Goal: Task Accomplishment & Management: Use online tool/utility

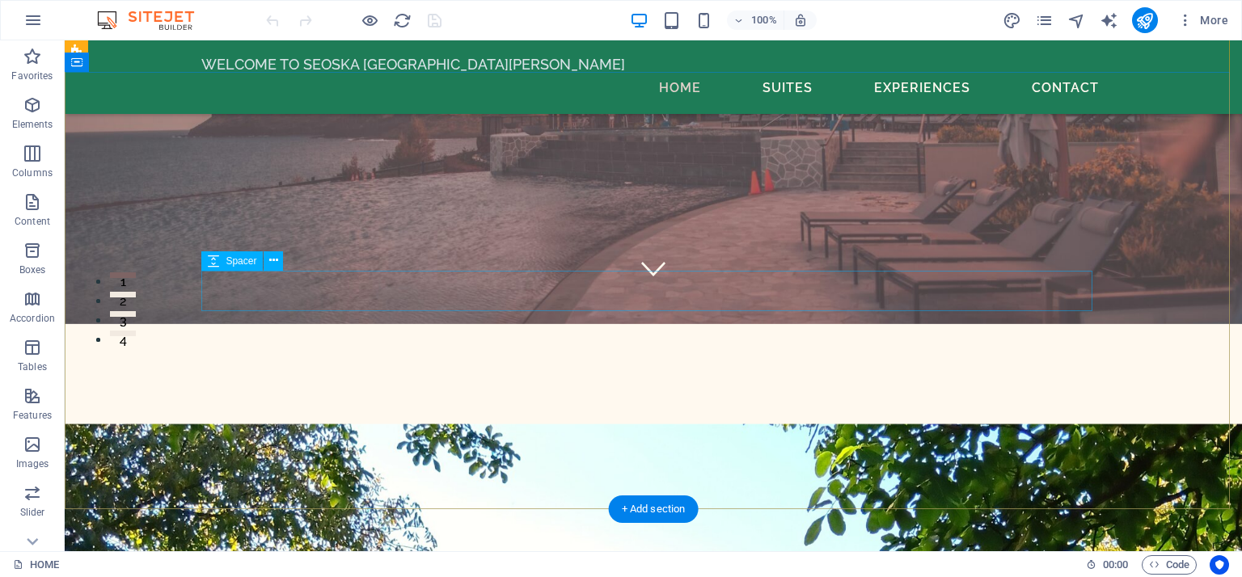
scroll to position [52, 0]
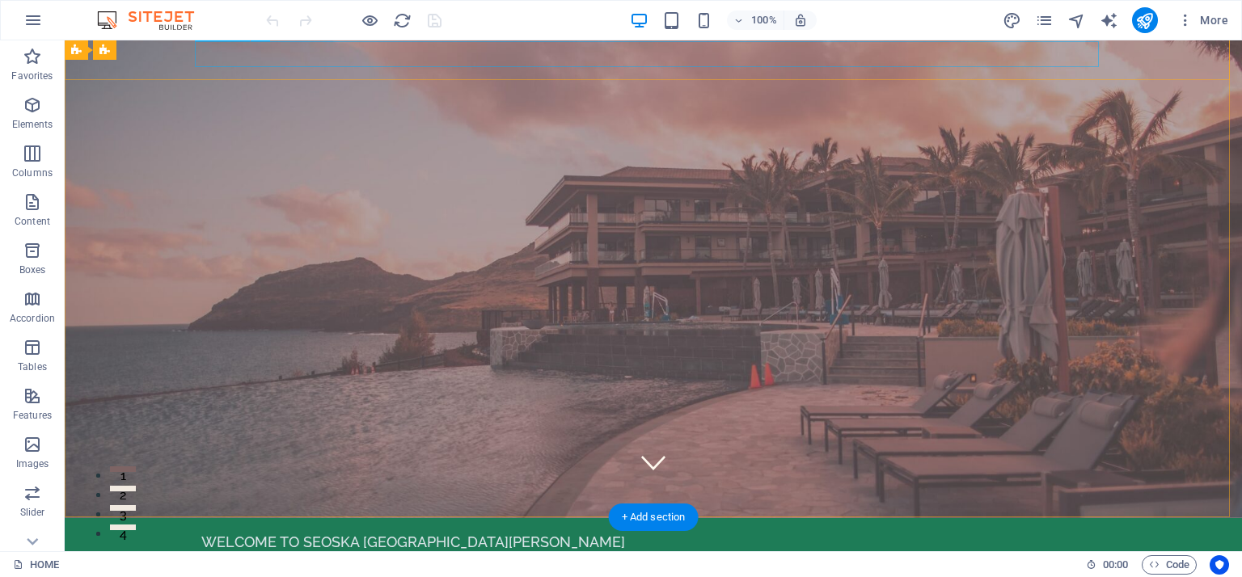
click at [676, 553] on nav "Home Suites Experiences Contact" at bounding box center [653, 566] width 904 height 26
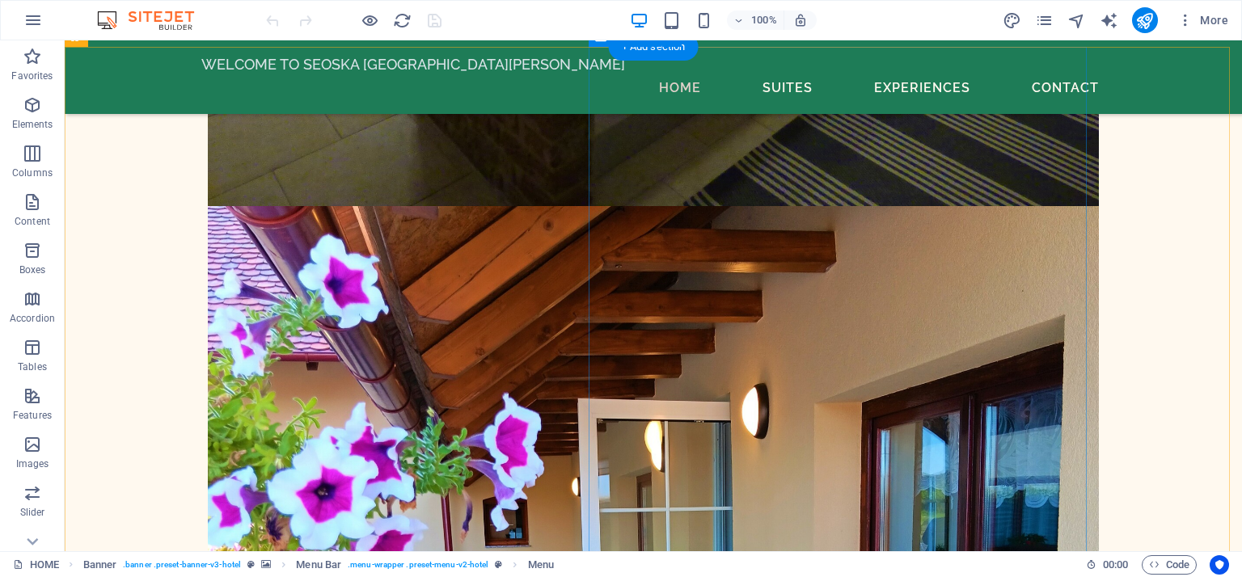
scroll to position [11934, 0]
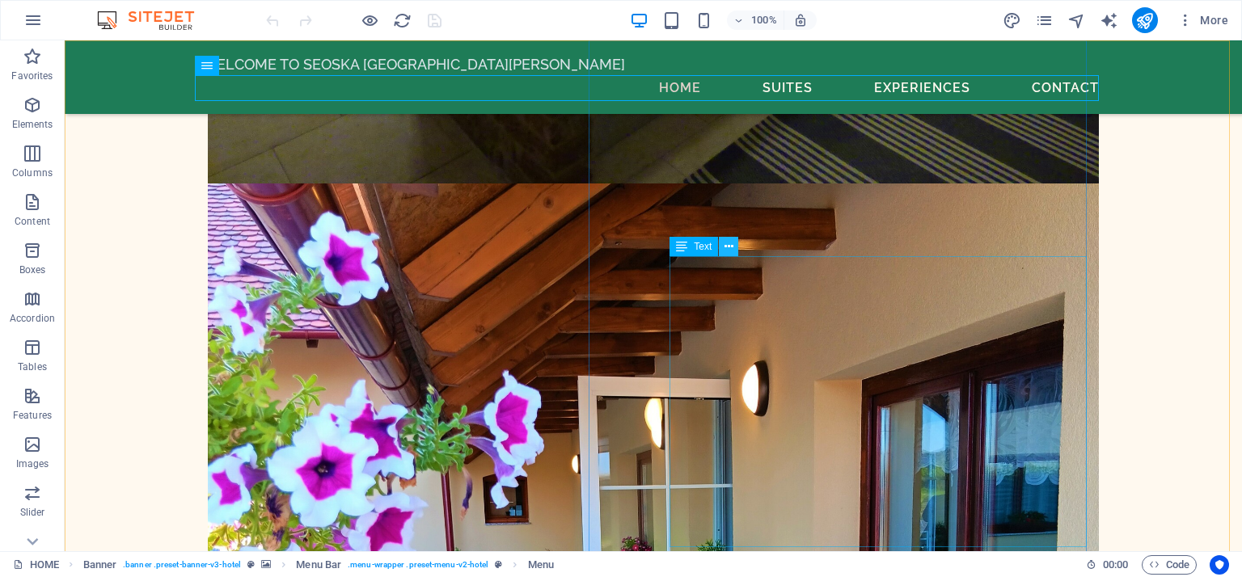
click at [731, 247] on icon at bounding box center [728, 246] width 9 height 17
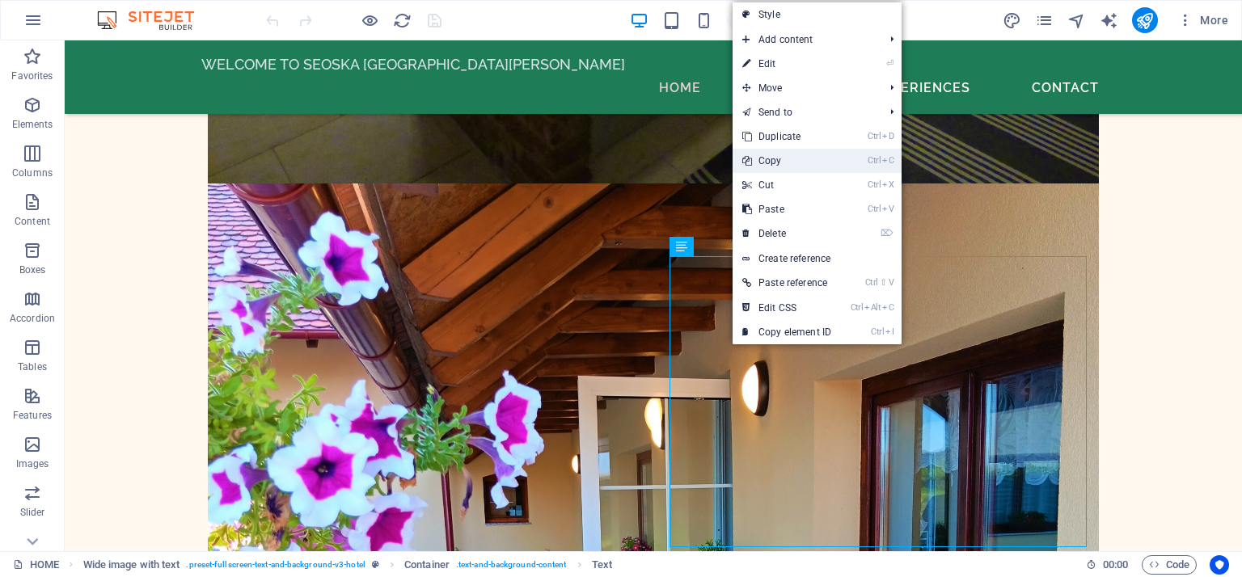
click at [773, 165] on link "Ctrl C Copy" at bounding box center [786, 161] width 108 height 24
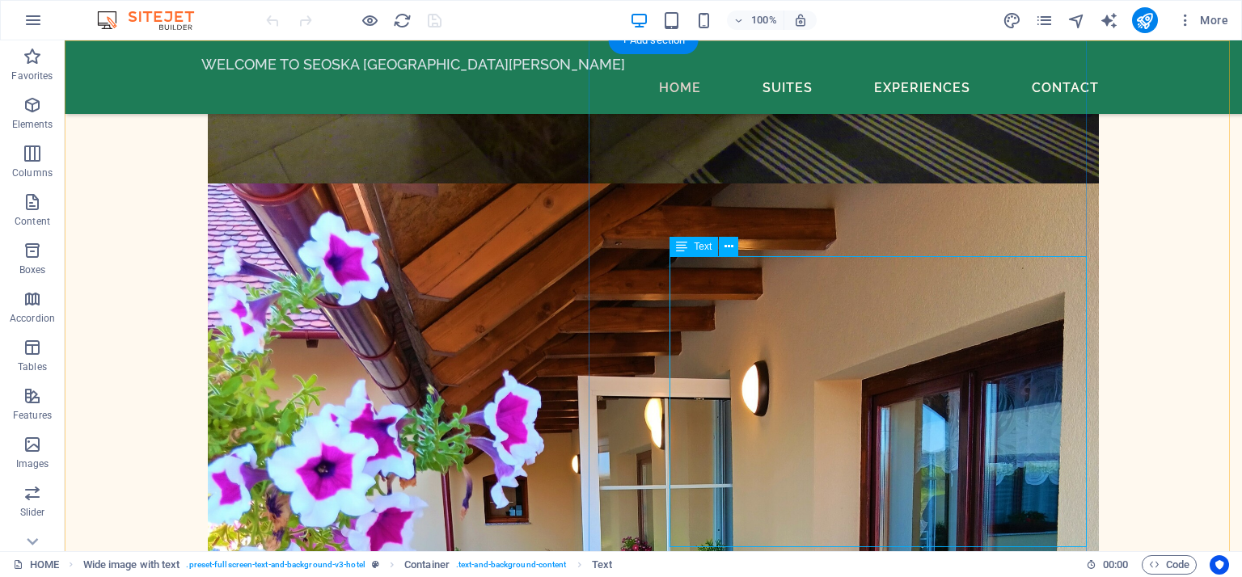
drag, startPoint x: 673, startPoint y: 261, endPoint x: 752, endPoint y: 290, distance: 84.4
click at [727, 245] on icon at bounding box center [728, 246] width 9 height 17
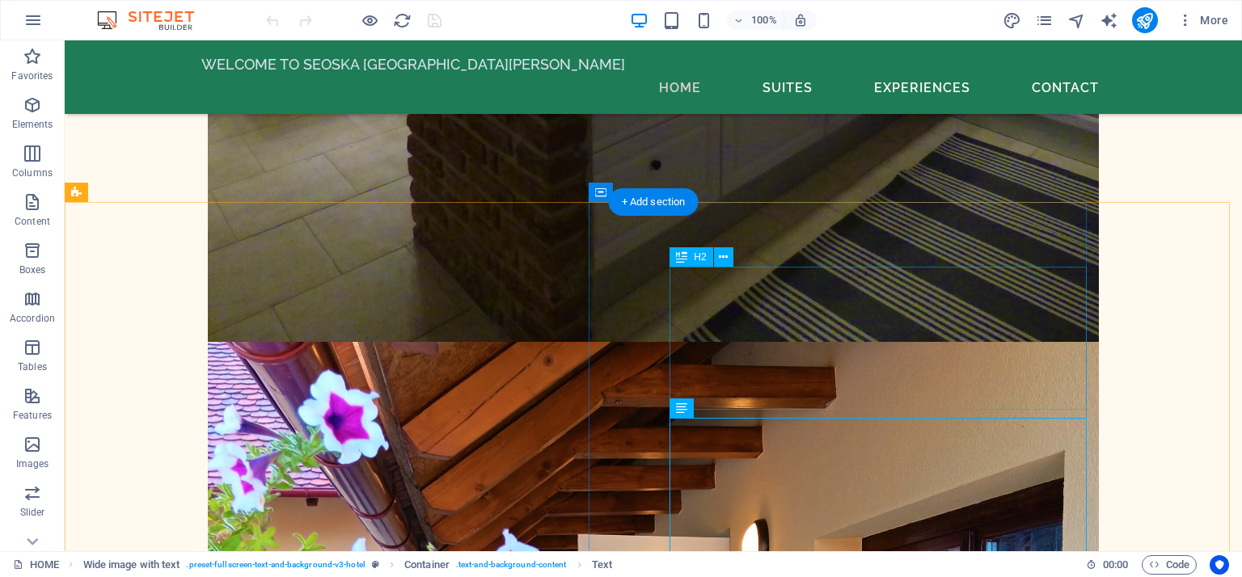
scroll to position [11772, 0]
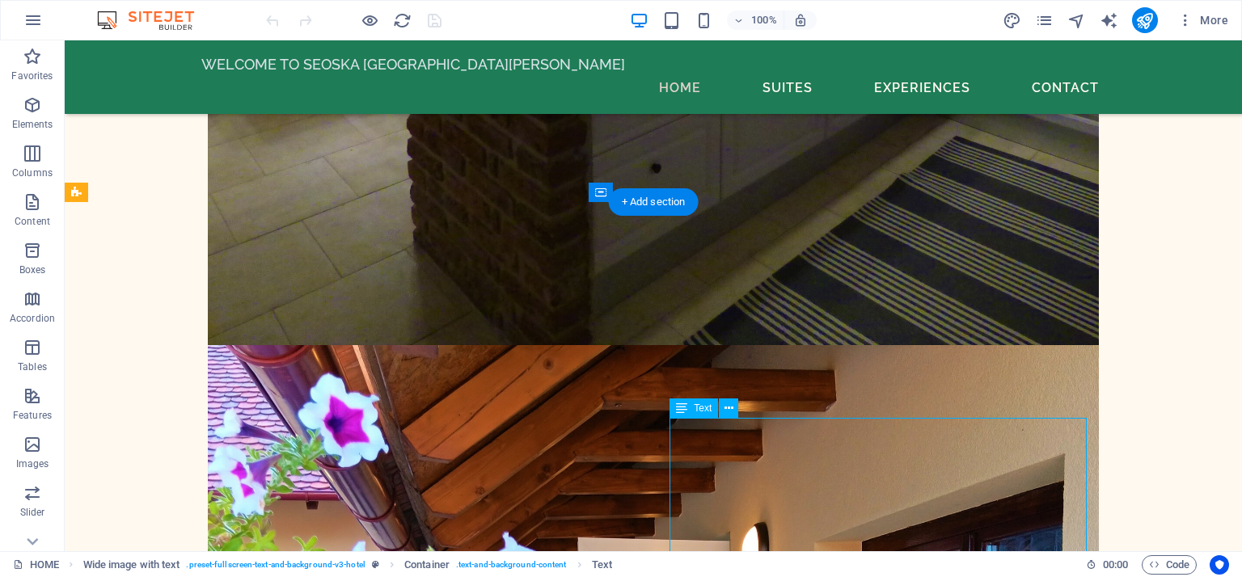
drag, startPoint x: 673, startPoint y: 427, endPoint x: 748, endPoint y: 445, distance: 78.2
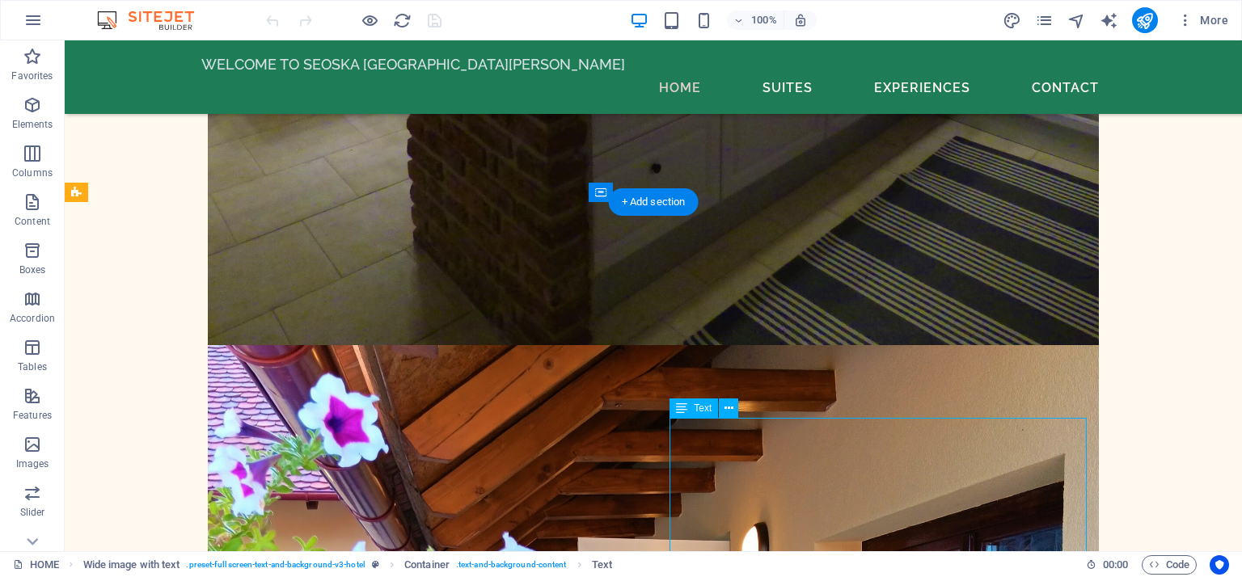
drag, startPoint x: 676, startPoint y: 426, endPoint x: 941, endPoint y: 474, distance: 269.5
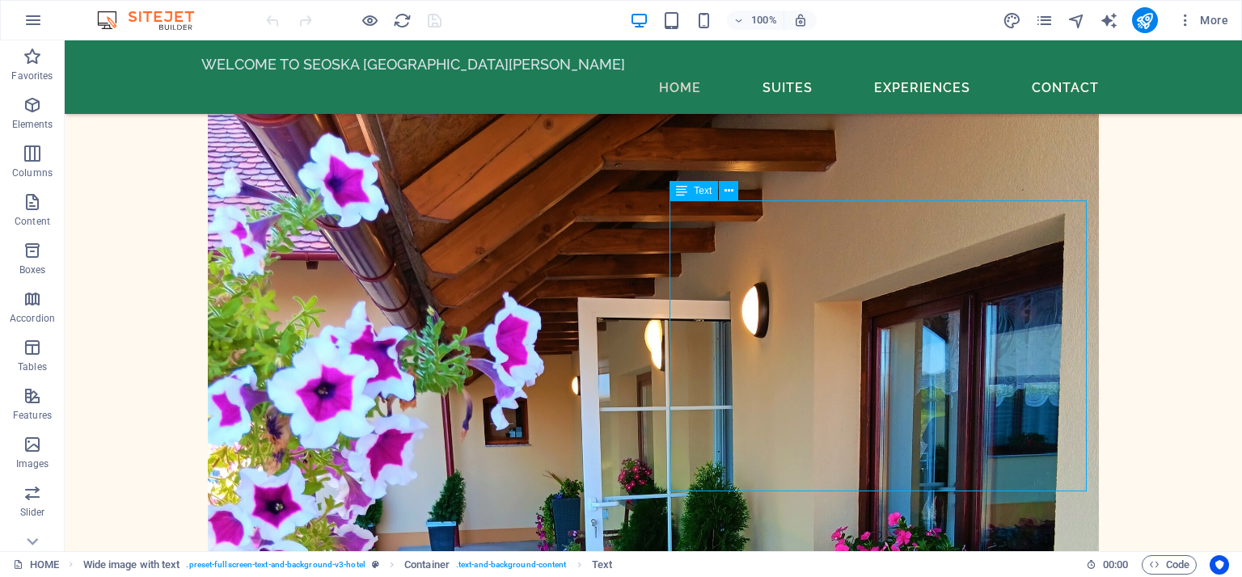
scroll to position [12095, 0]
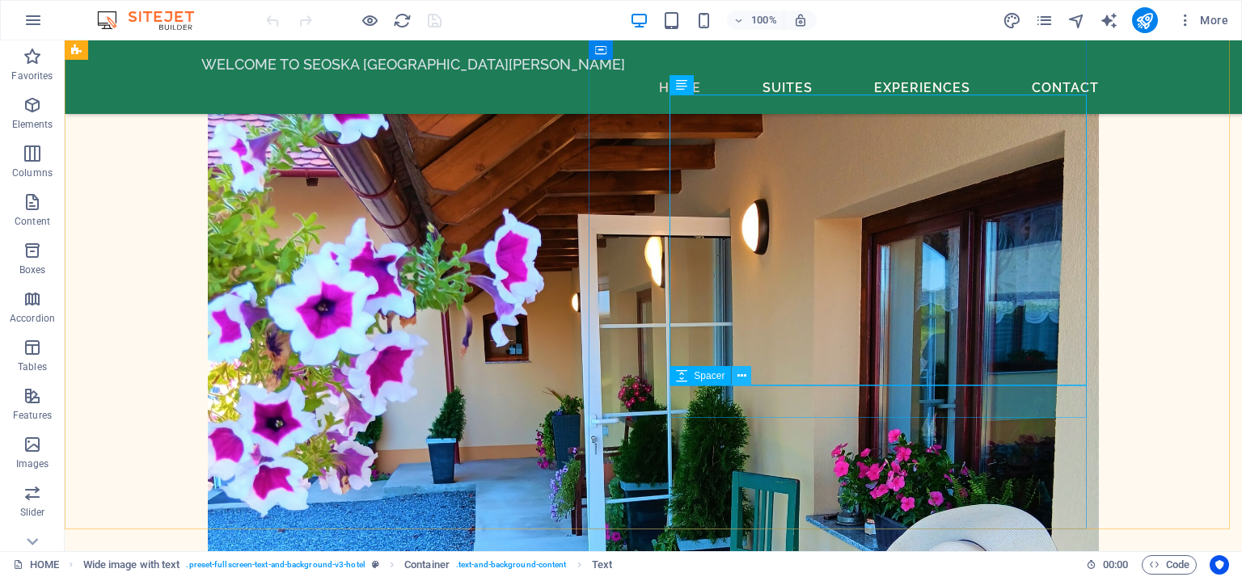
click at [741, 373] on icon at bounding box center [741, 376] width 9 height 17
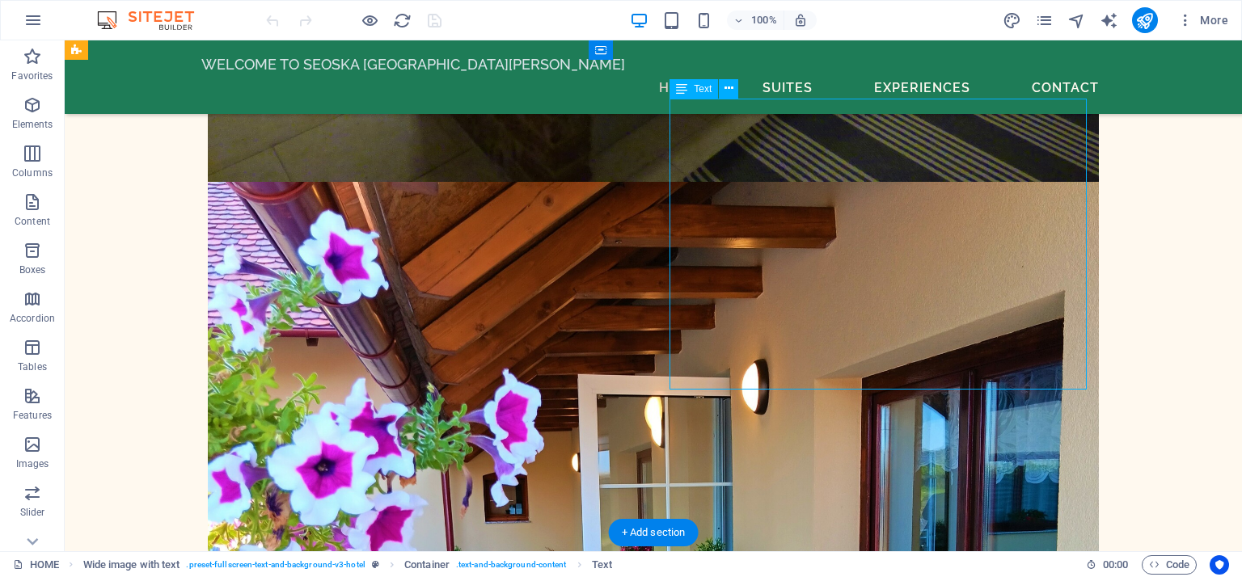
scroll to position [11853, 0]
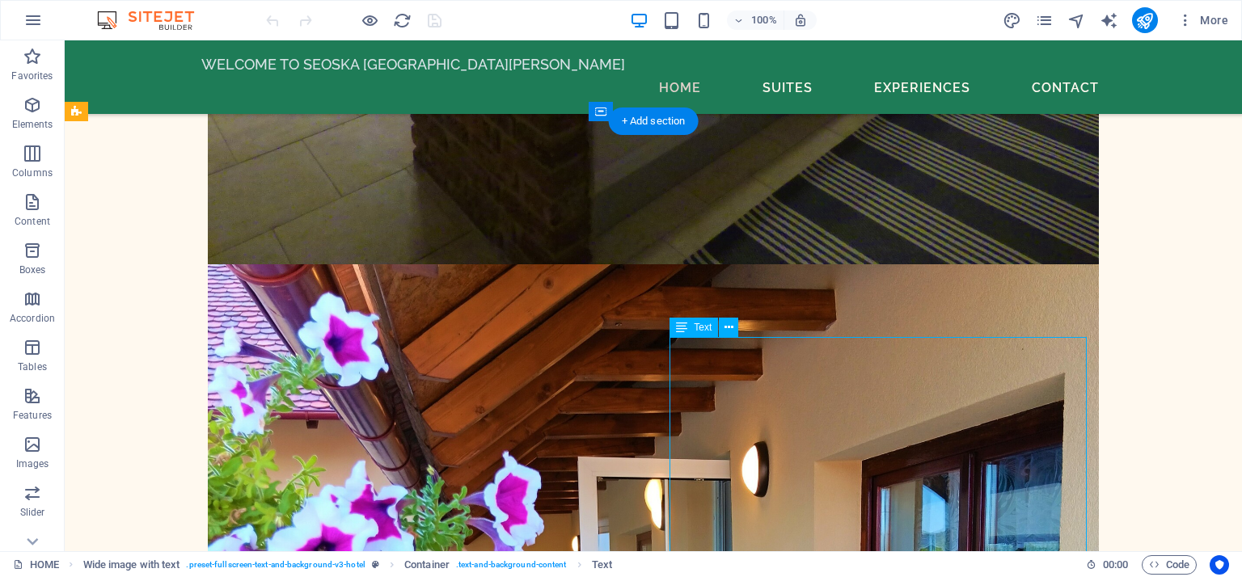
drag, startPoint x: 673, startPoint y: 344, endPoint x: 822, endPoint y: 390, distance: 156.5
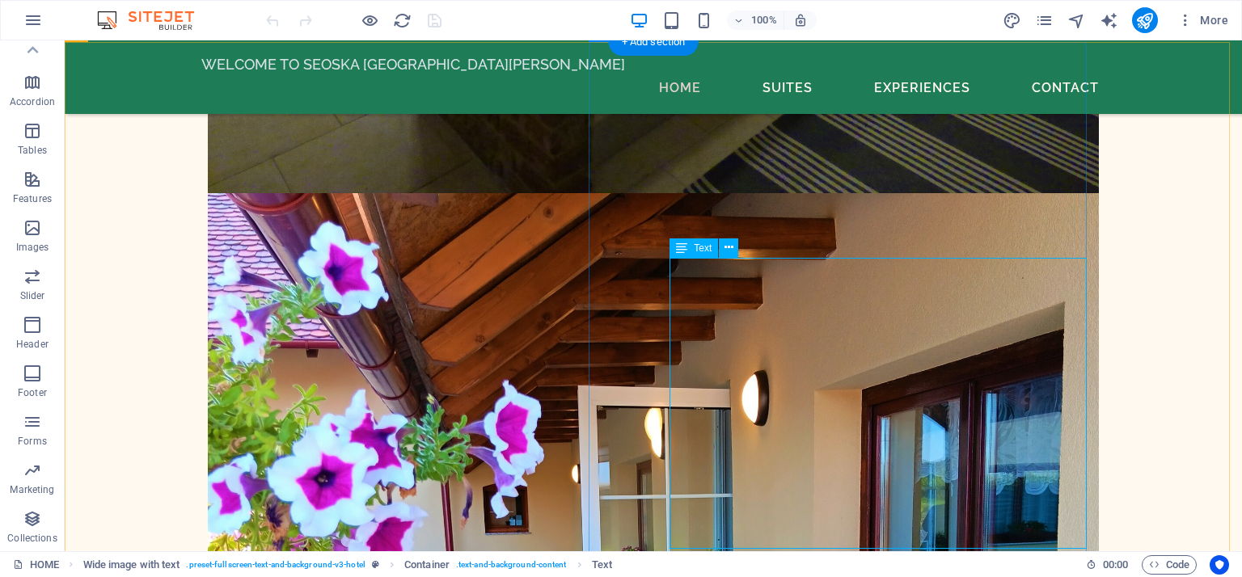
scroll to position [11934, 0]
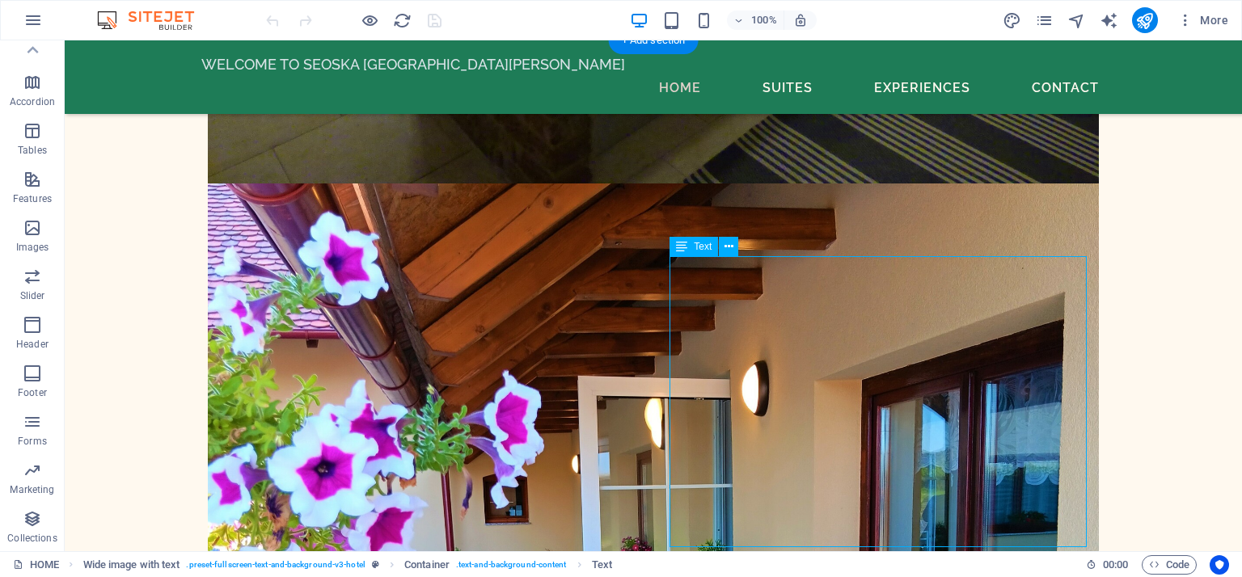
drag, startPoint x: 673, startPoint y: 268, endPoint x: 854, endPoint y: 445, distance: 253.2
click at [698, 245] on span "Text" at bounding box center [703, 247] width 18 height 10
click at [681, 245] on icon at bounding box center [681, 246] width 11 height 19
drag, startPoint x: 685, startPoint y: 264, endPoint x: 706, endPoint y: 273, distance: 22.8
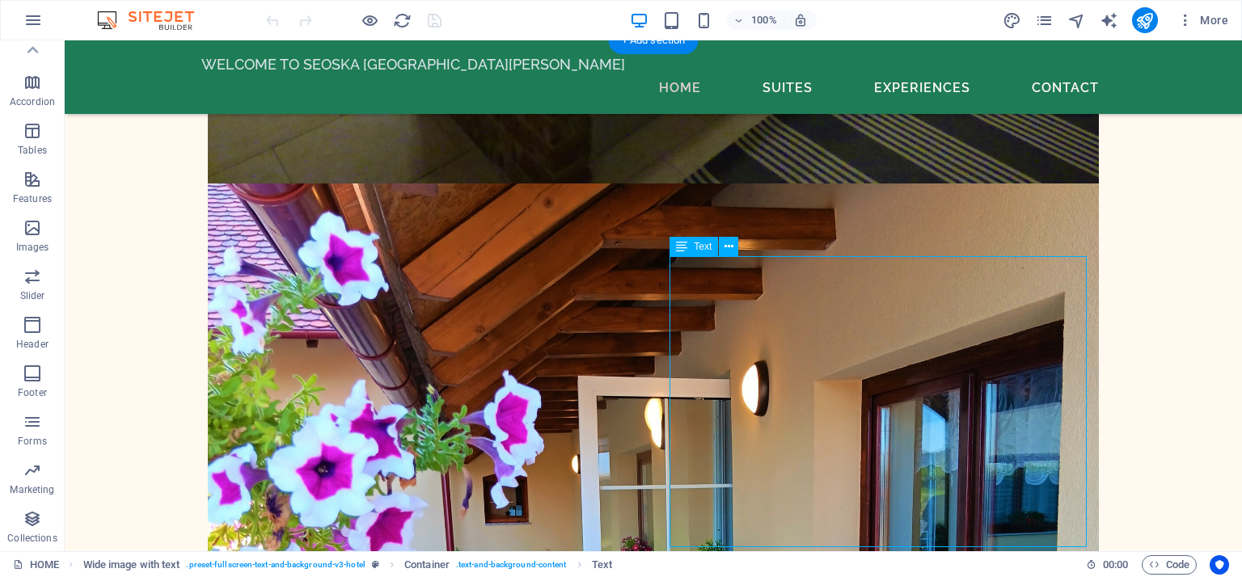
drag, startPoint x: 673, startPoint y: 261, endPoint x: 794, endPoint y: 339, distance: 144.0
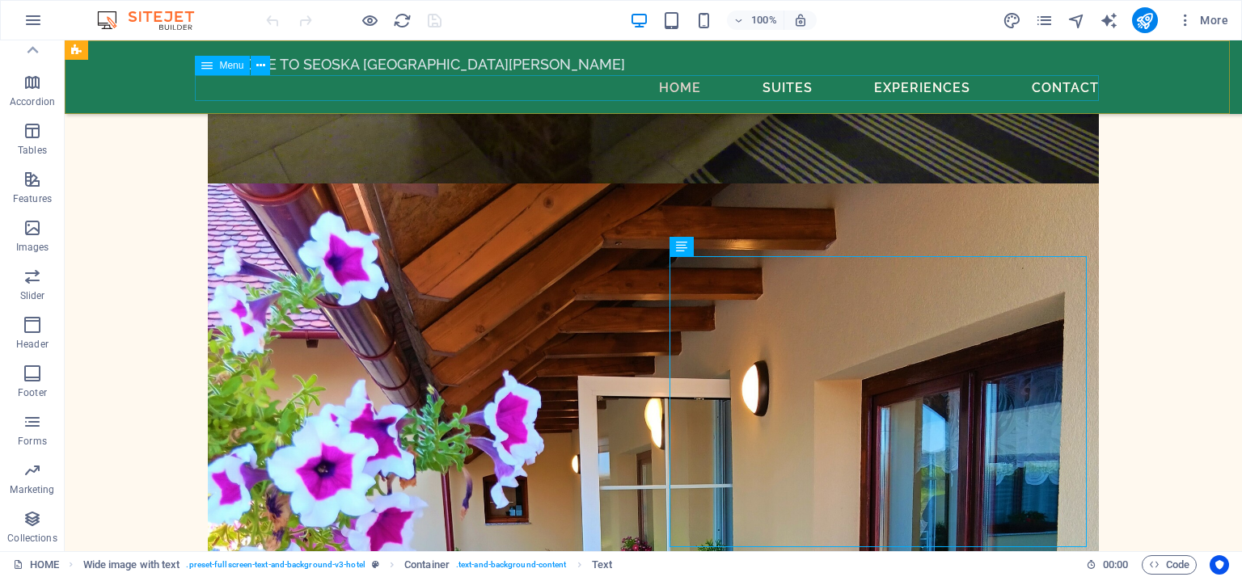
click at [770, 82] on nav "Home Suites Experiences Contact" at bounding box center [653, 88] width 904 height 26
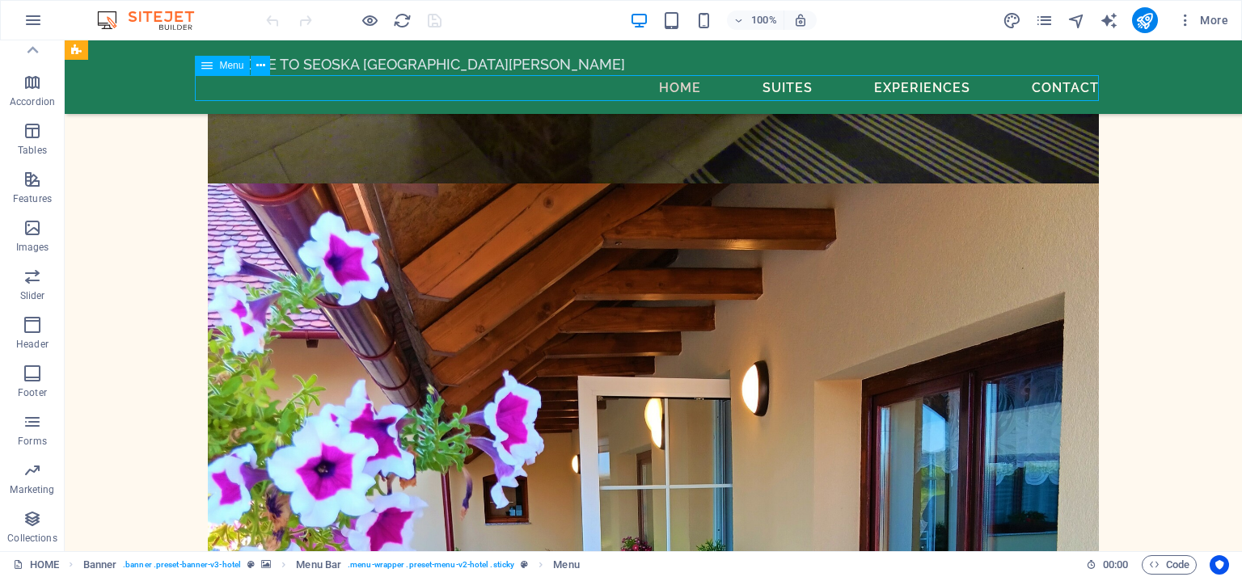
click at [678, 86] on nav "Home Suites Experiences Contact" at bounding box center [653, 88] width 904 height 26
click at [879, 90] on nav "Home Suites Experiences Contact" at bounding box center [653, 88] width 904 height 26
click at [1057, 88] on nav "Home Suites Experiences Contact" at bounding box center [653, 88] width 904 height 26
click at [1044, 14] on icon "pages" at bounding box center [1044, 20] width 19 height 19
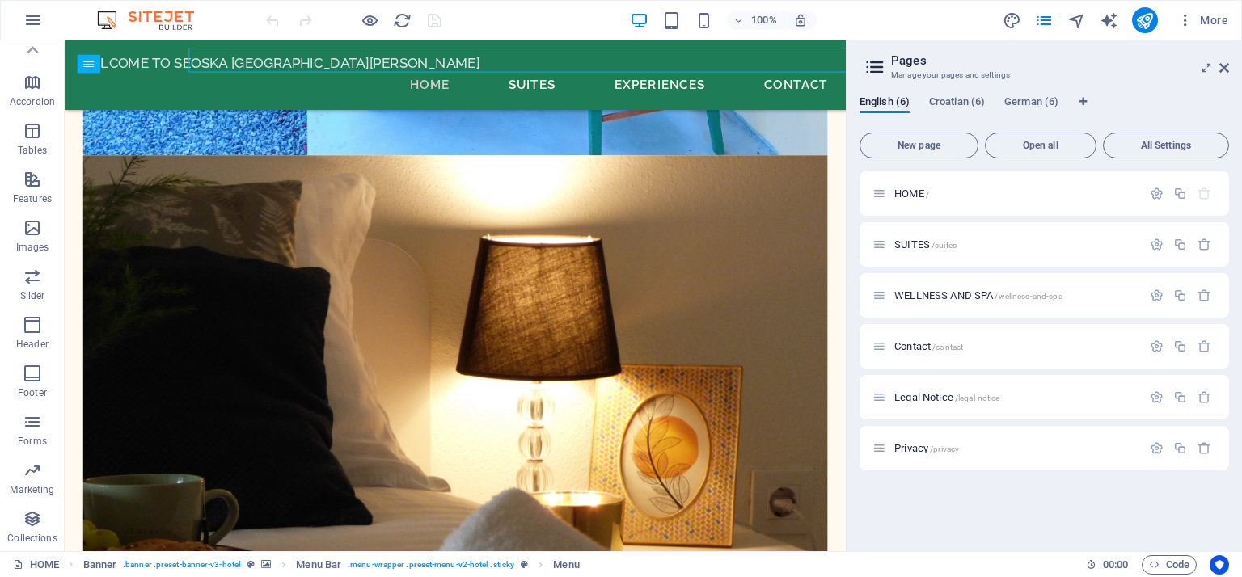
scroll to position [11842, 0]
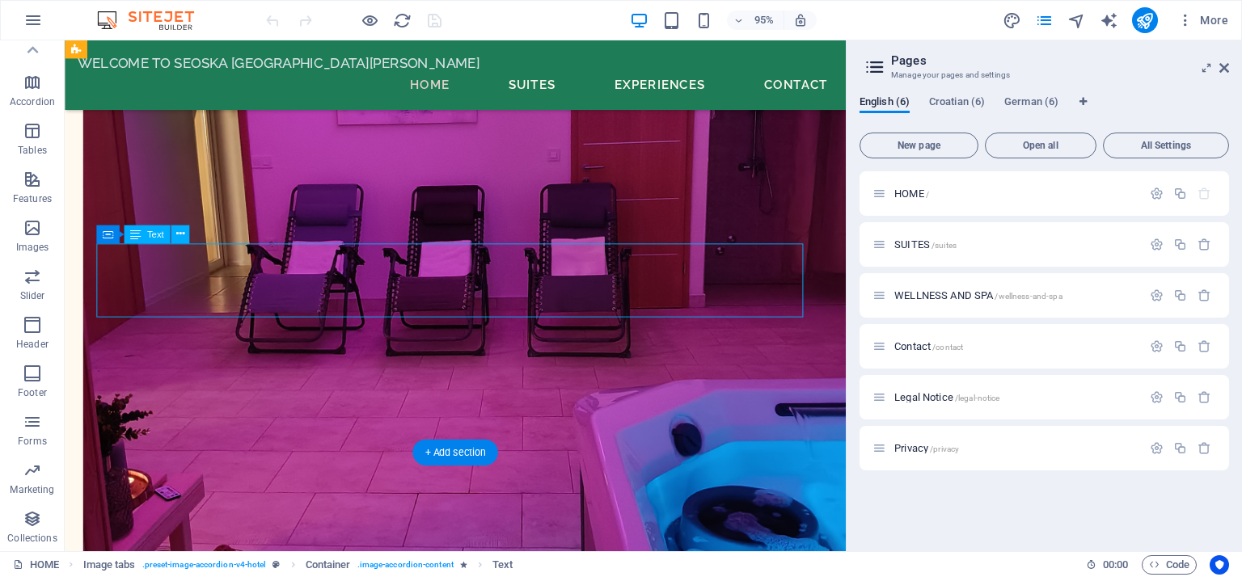
drag, startPoint x: 101, startPoint y: 262, endPoint x: 209, endPoint y: 280, distance: 109.0
drag, startPoint x: 377, startPoint y: 307, endPoint x: 393, endPoint y: 315, distance: 17.4
drag, startPoint x: 426, startPoint y: 319, endPoint x: 172, endPoint y: 285, distance: 256.2
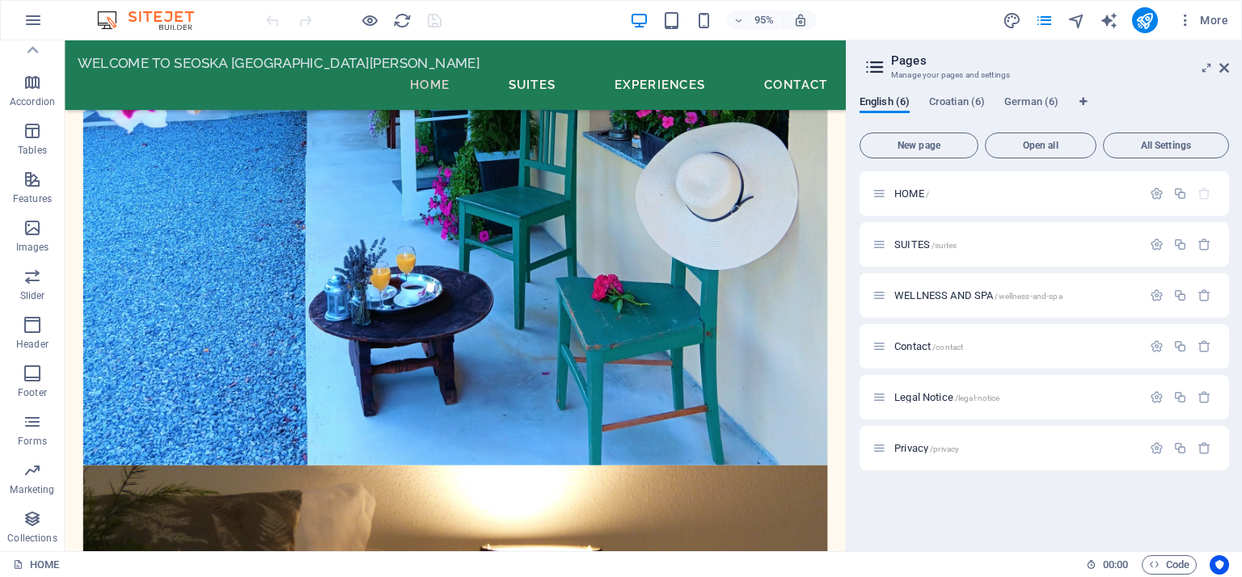
scroll to position [10388, 0]
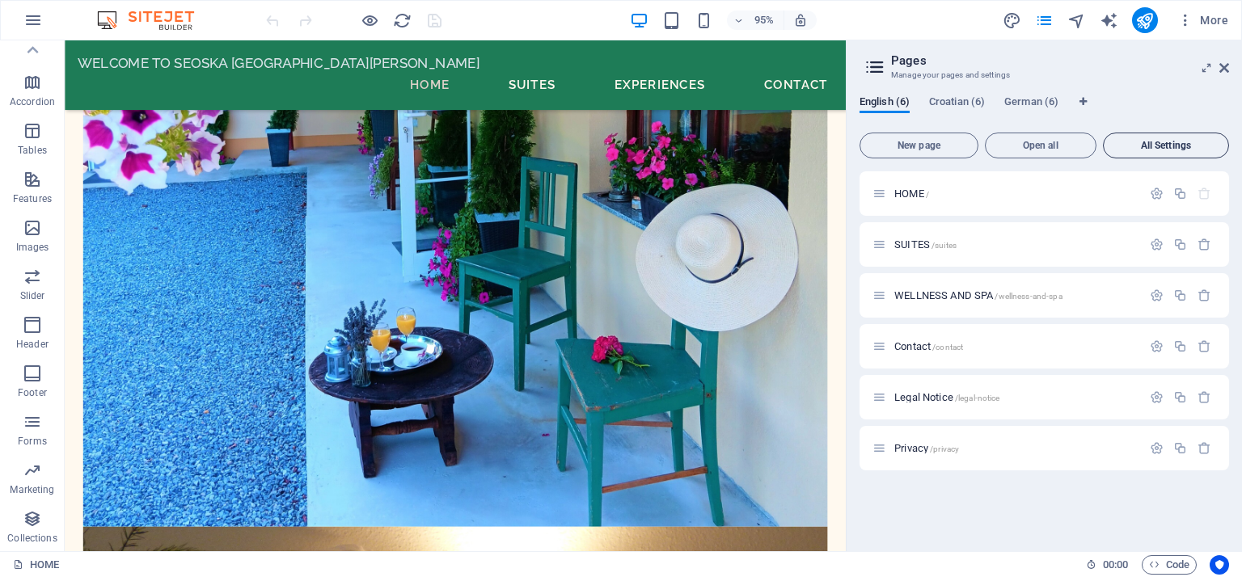
click at [1154, 144] on span "All Settings" at bounding box center [1166, 146] width 112 height 10
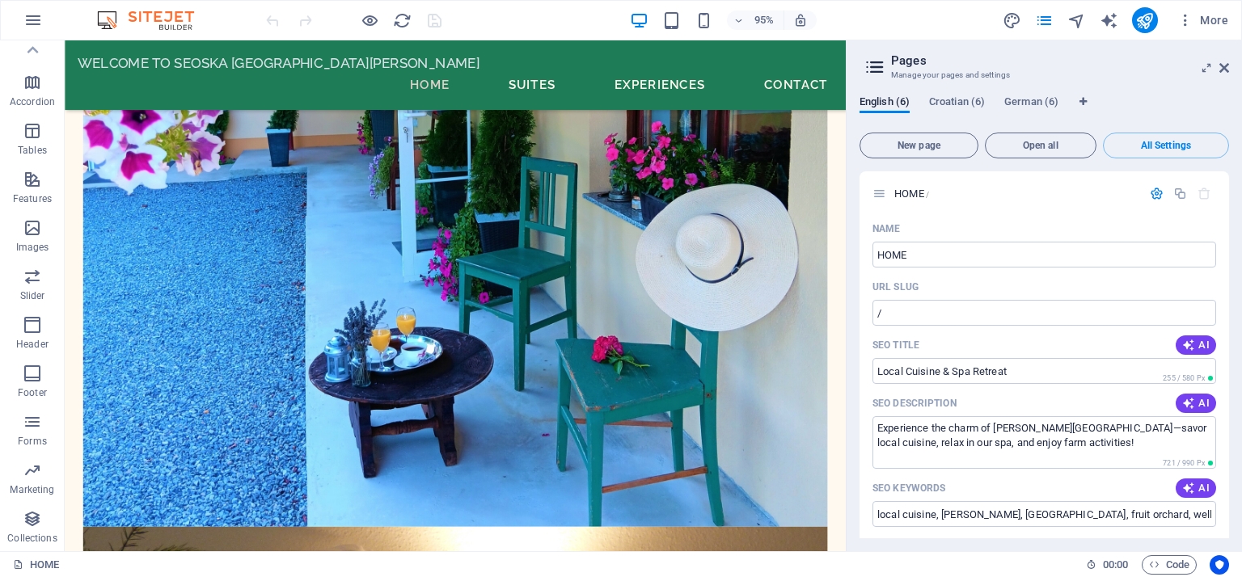
scroll to position [3411, 0]
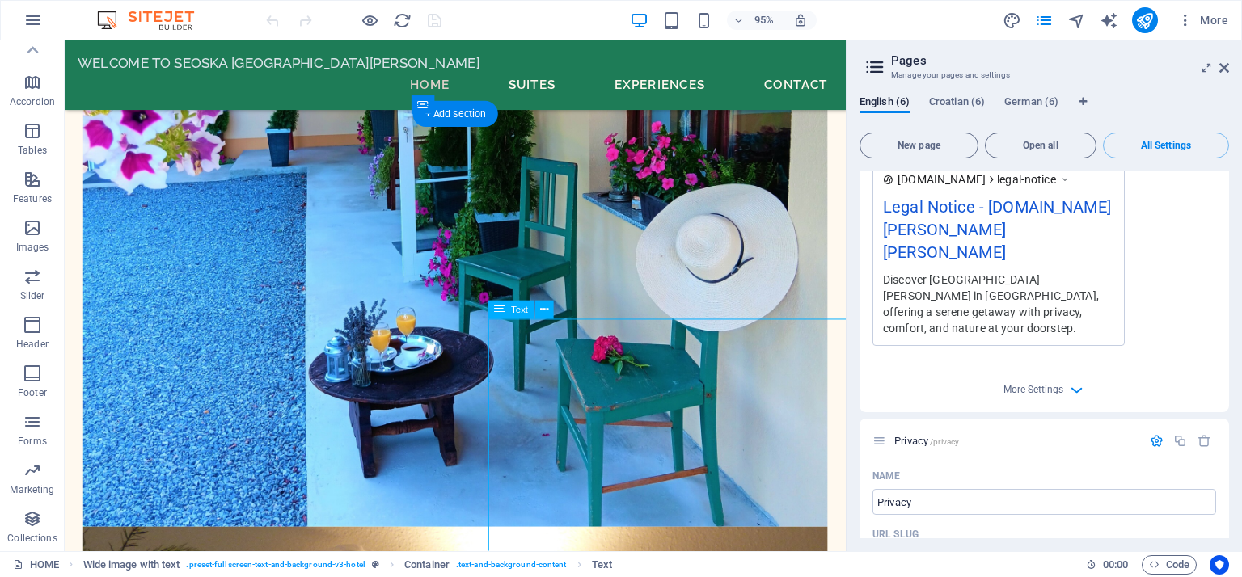
drag, startPoint x: 515, startPoint y: 341, endPoint x: 656, endPoint y: 442, distance: 173.2
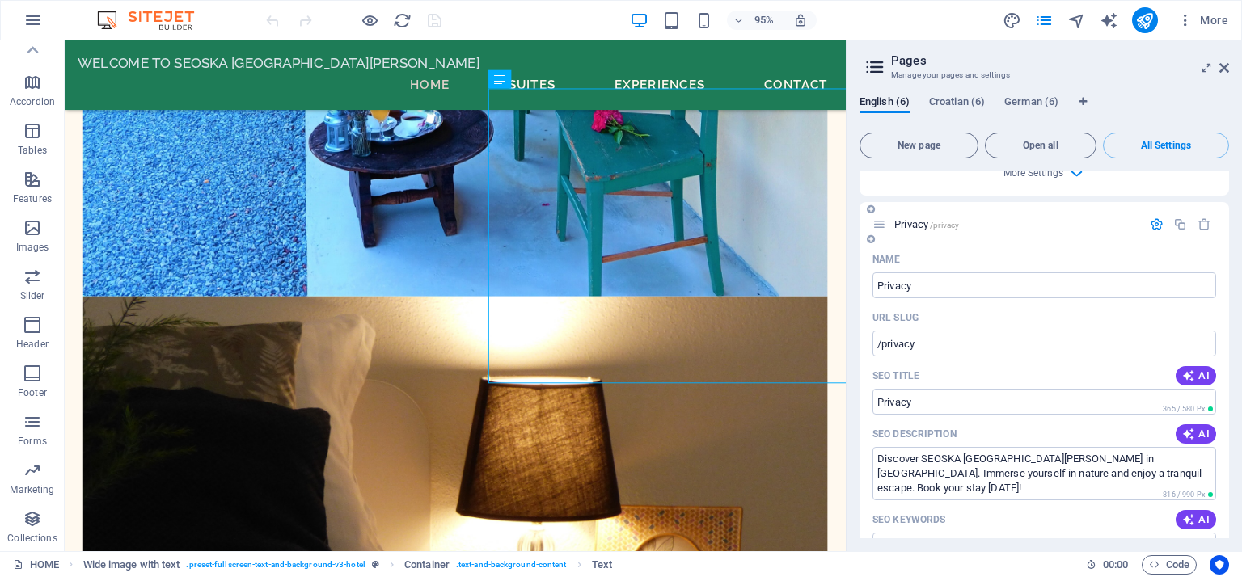
scroll to position [3654, 0]
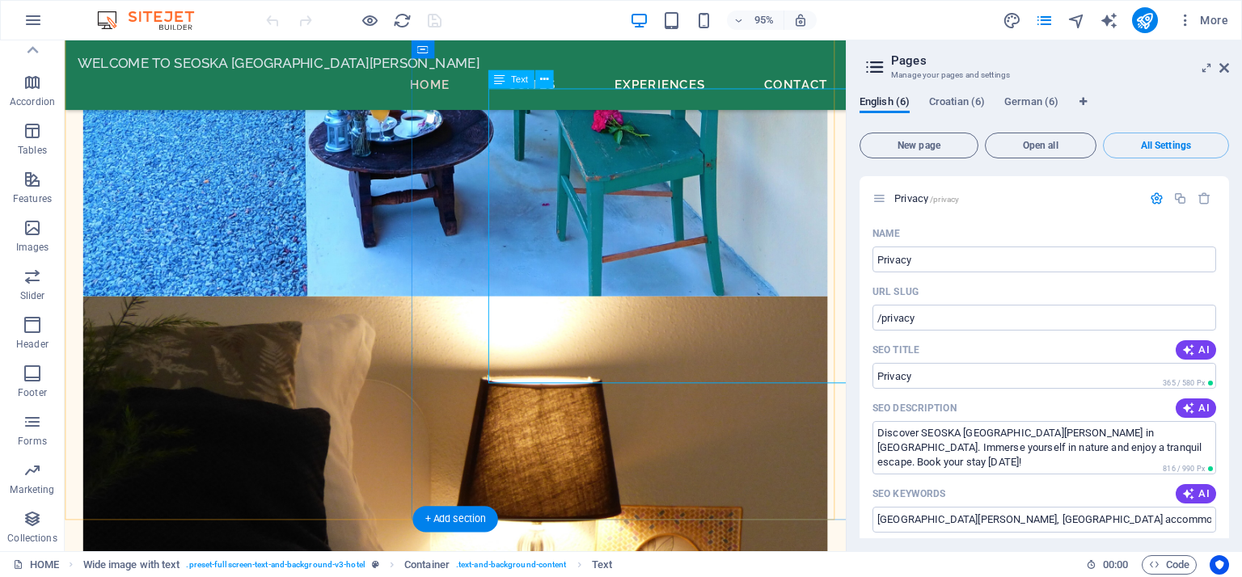
drag, startPoint x: 583, startPoint y: 398, endPoint x: 533, endPoint y: 234, distance: 171.3
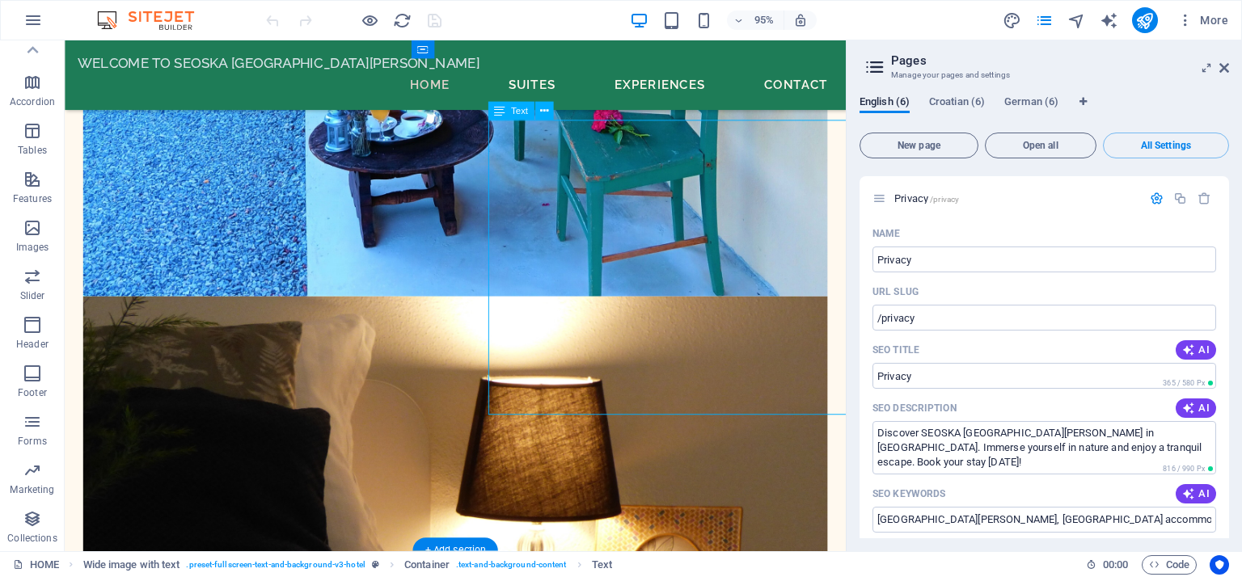
scroll to position [10388, 0]
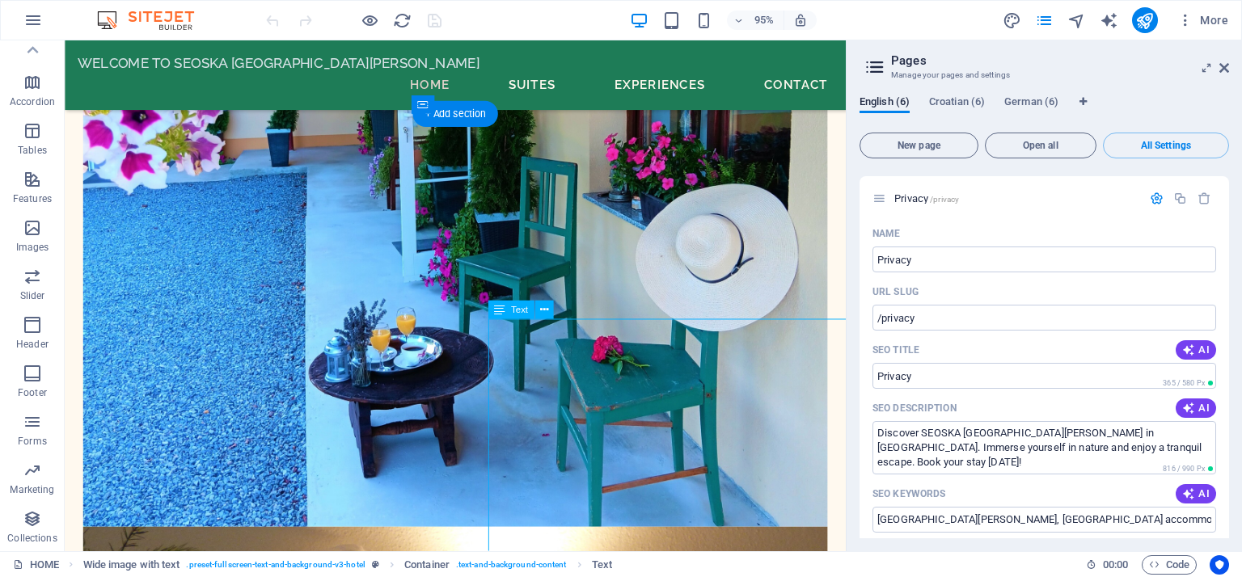
drag, startPoint x: 511, startPoint y: 343, endPoint x: 646, endPoint y: 464, distance: 181.4
drag, startPoint x: 646, startPoint y: 464, endPoint x: 681, endPoint y: 459, distance: 35.1
drag, startPoint x: 704, startPoint y: 460, endPoint x: 793, endPoint y: 469, distance: 89.4
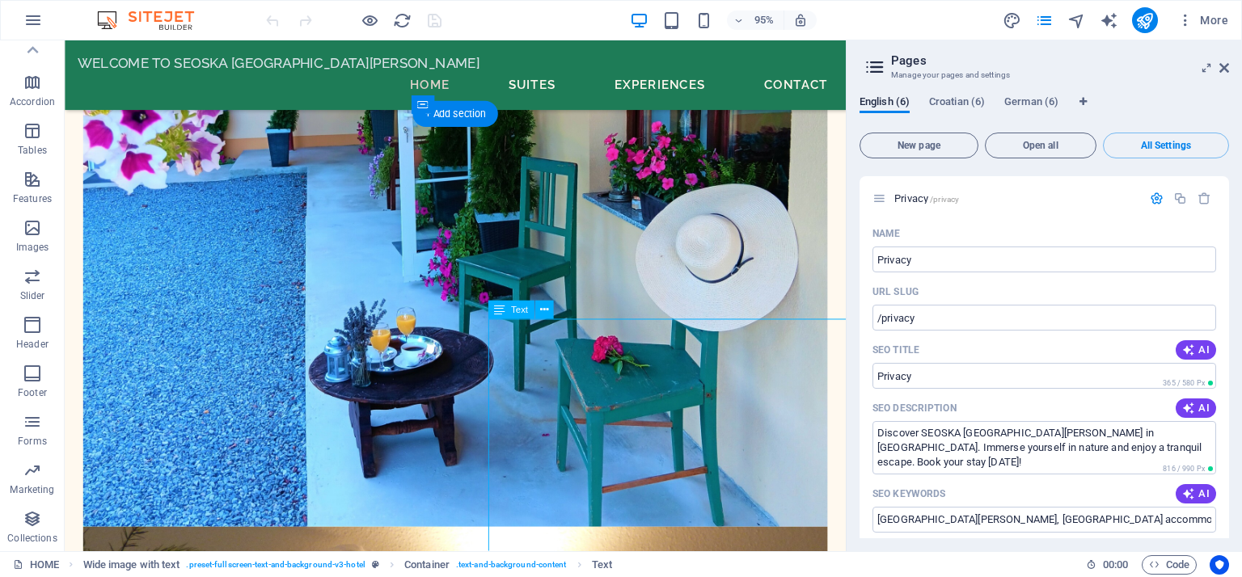
click at [33, 55] on icon at bounding box center [32, 50] width 23 height 23
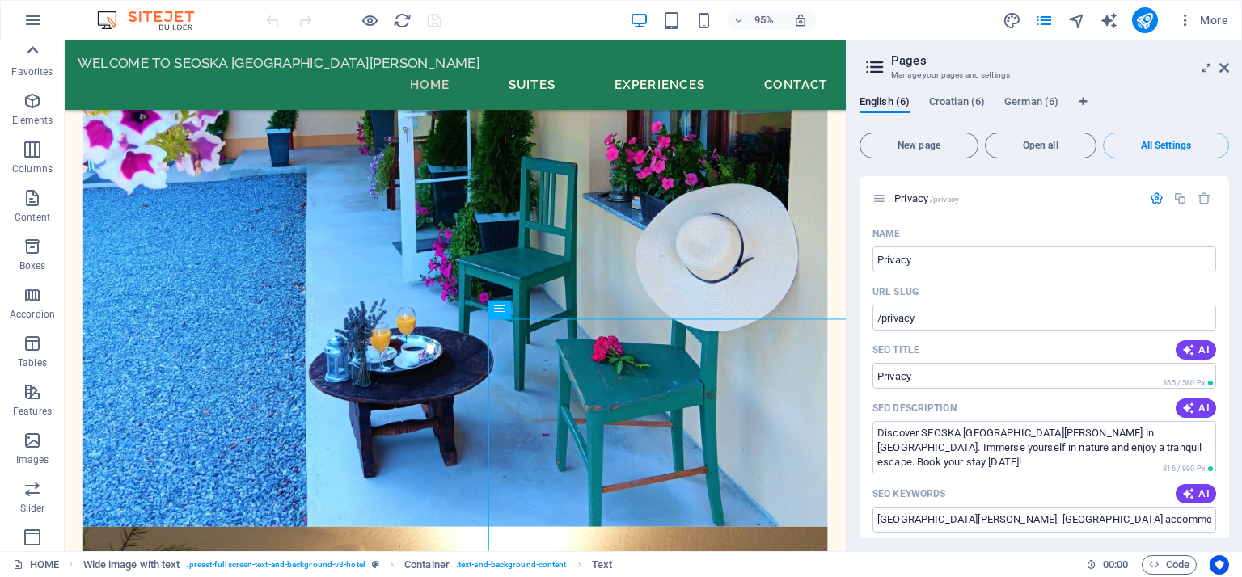
scroll to position [0, 0]
click at [219, 60] on div "WELCOME TO SEOSKA [GEOGRAPHIC_DATA][PERSON_NAME]" at bounding box center [476, 64] width 796 height 22
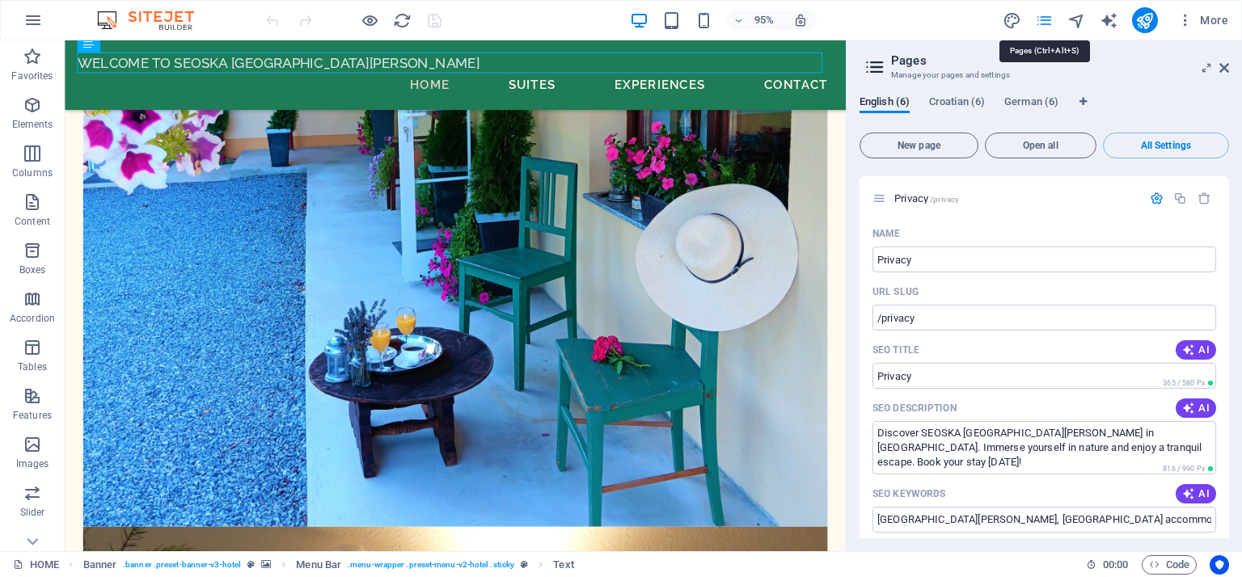
click at [1047, 13] on icon "pages" at bounding box center [1044, 20] width 19 height 19
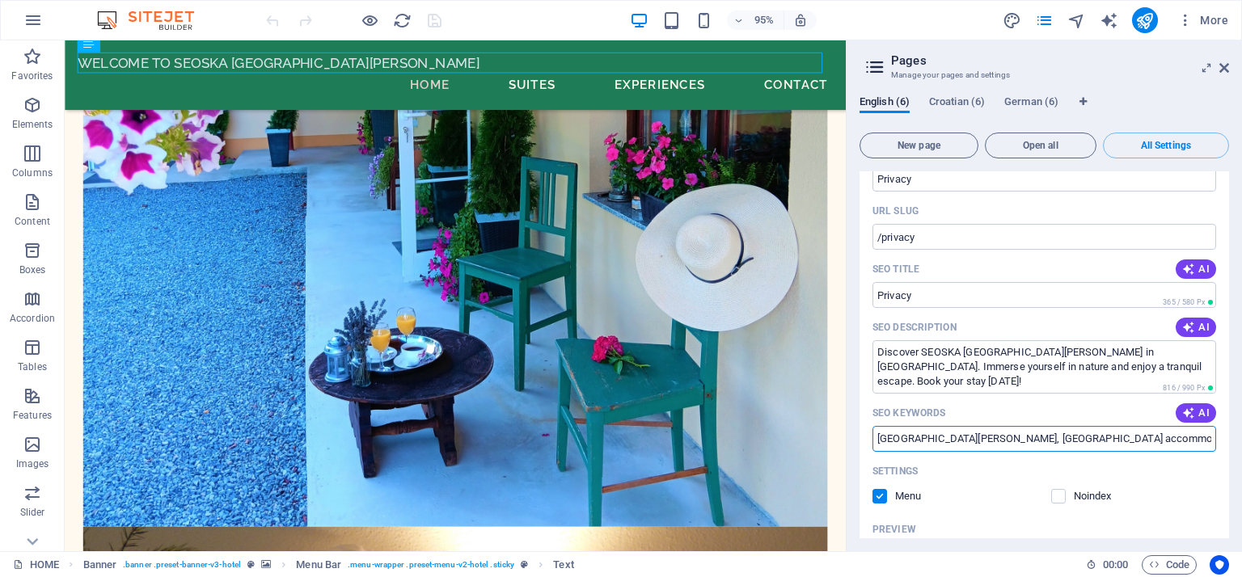
drag, startPoint x: 893, startPoint y: 287, endPoint x: 1030, endPoint y: 287, distance: 136.6
click at [1030, 426] on input "[GEOGRAPHIC_DATA][PERSON_NAME], [GEOGRAPHIC_DATA] accommodation, Kaptol rentals…" at bounding box center [1044, 439] width 344 height 26
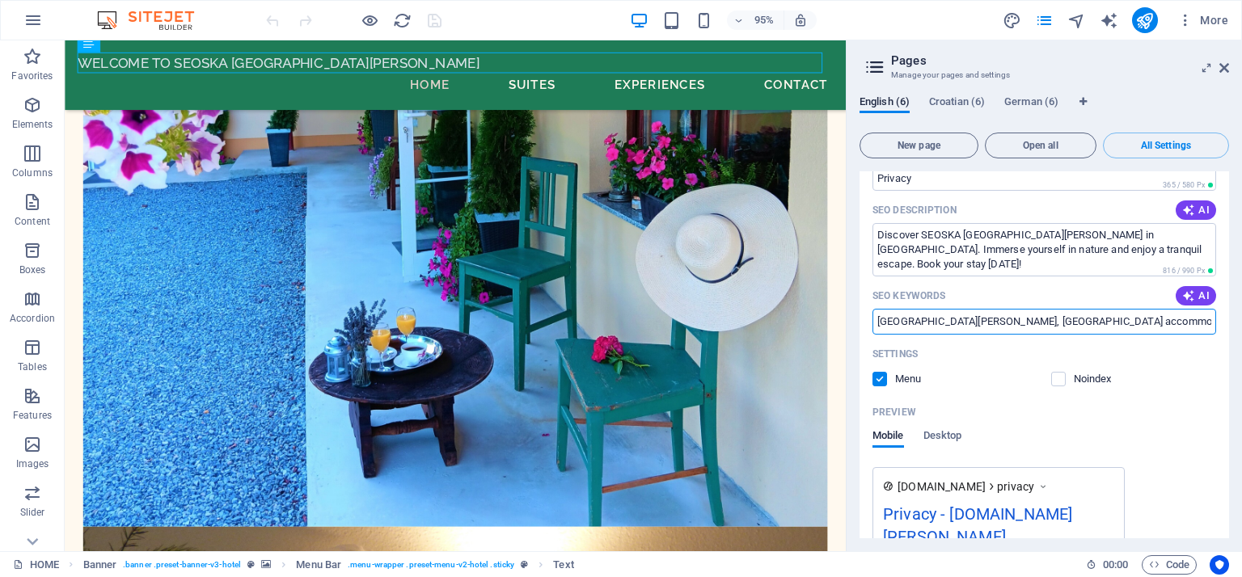
scroll to position [3852, 0]
click at [933, 425] on span "Desktop" at bounding box center [942, 436] width 39 height 23
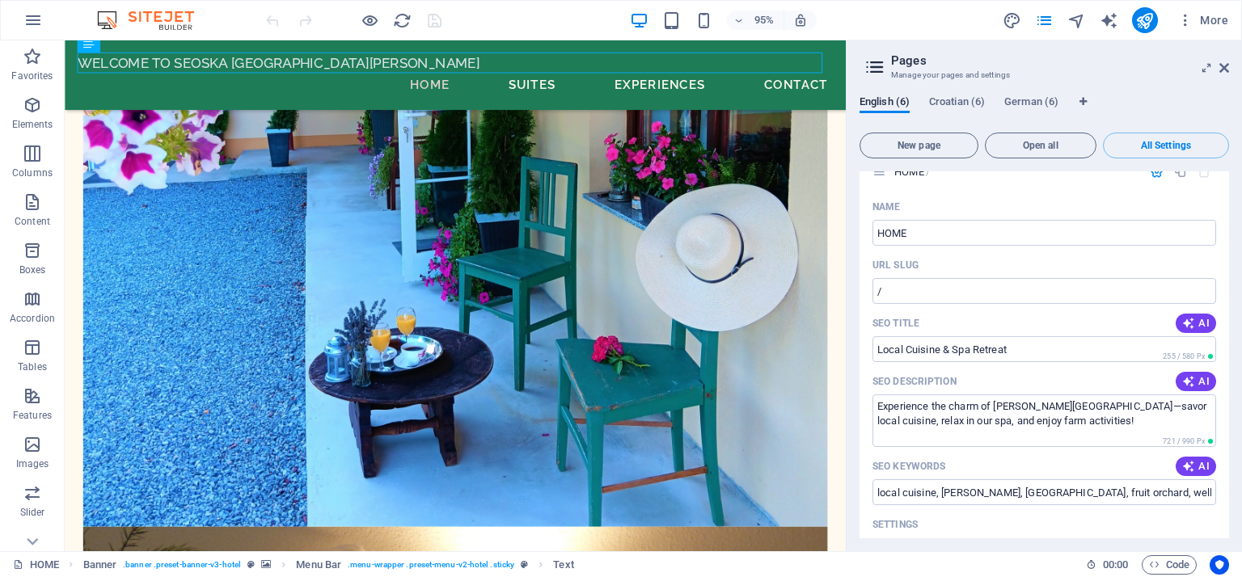
scroll to position [0, 0]
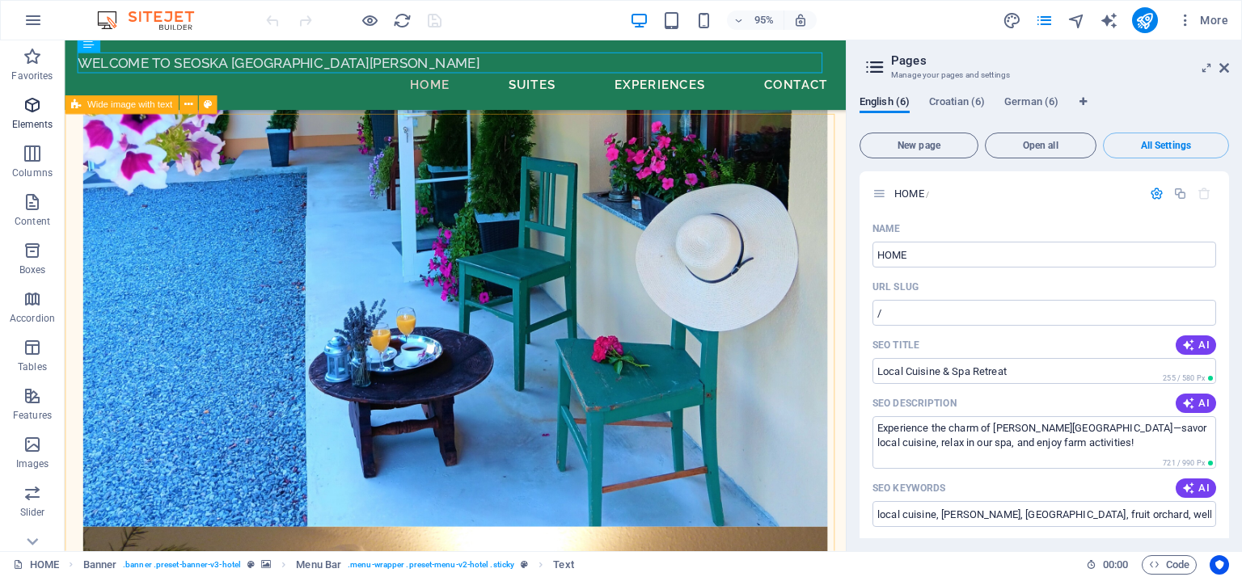
click at [25, 107] on icon "button" at bounding box center [32, 104] width 19 height 19
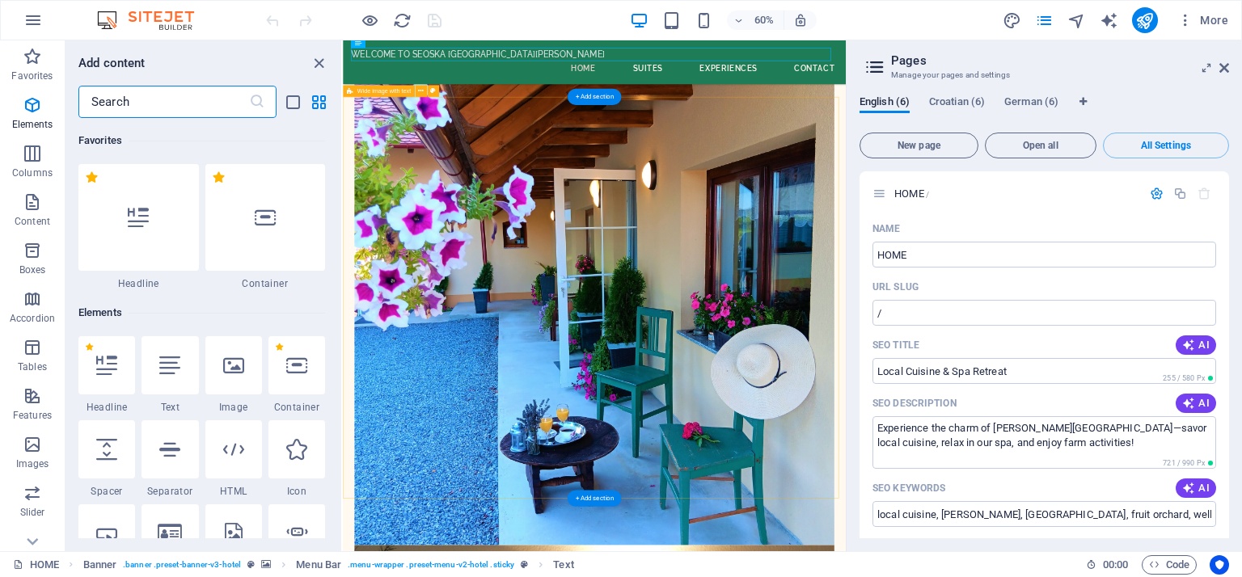
scroll to position [171, 0]
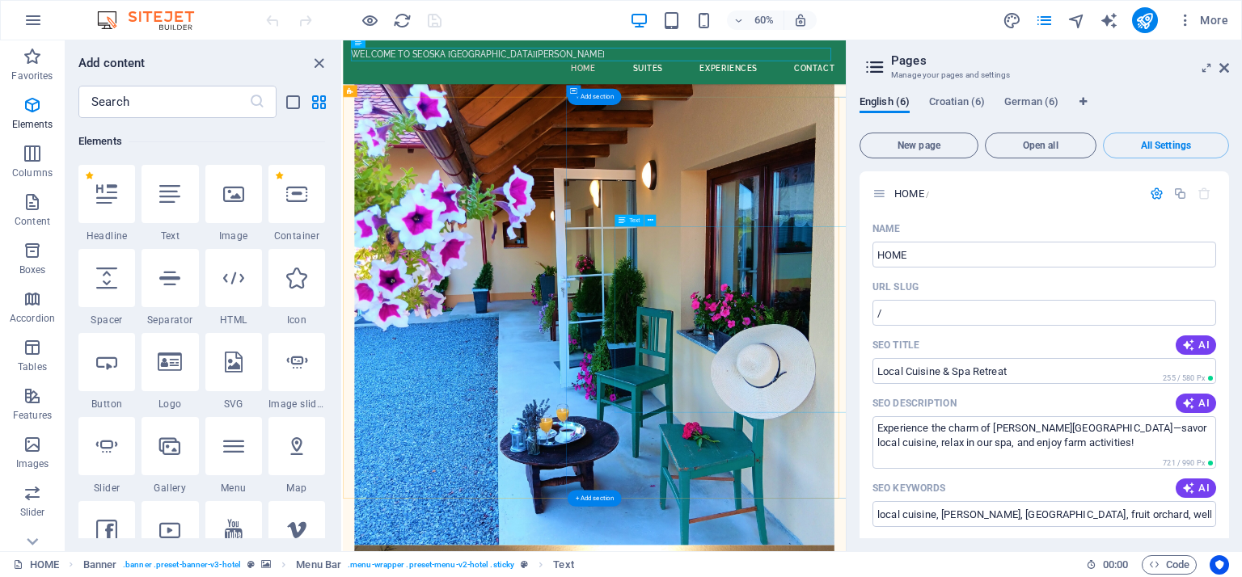
drag, startPoint x: 799, startPoint y: 356, endPoint x: 1091, endPoint y: 553, distance: 352.2
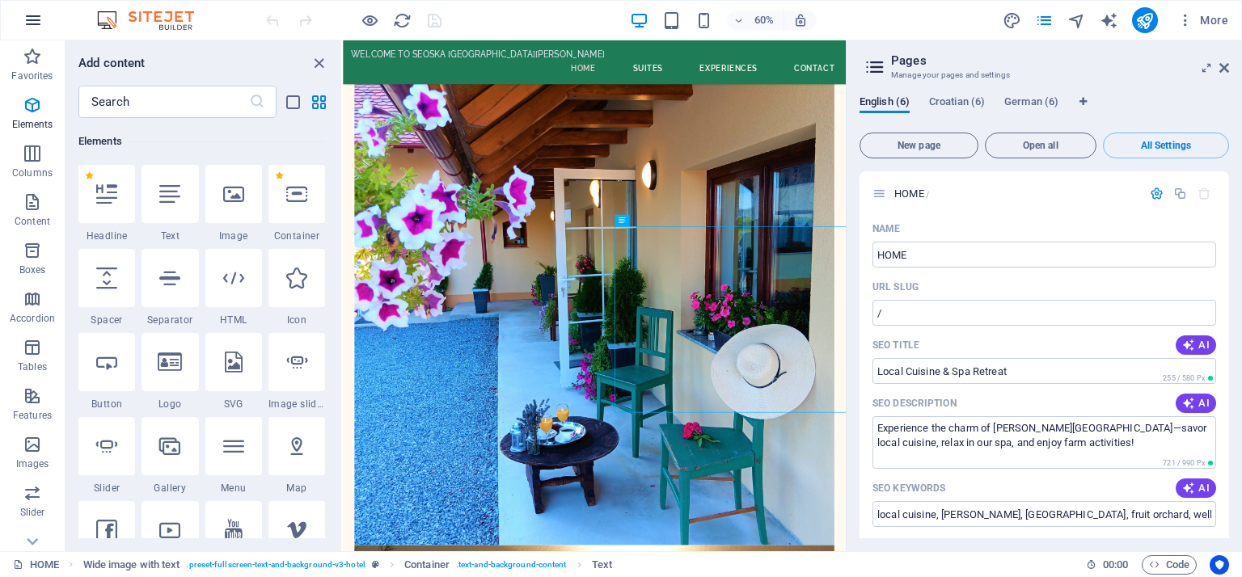
click at [29, 23] on icon "button" at bounding box center [32, 20] width 19 height 19
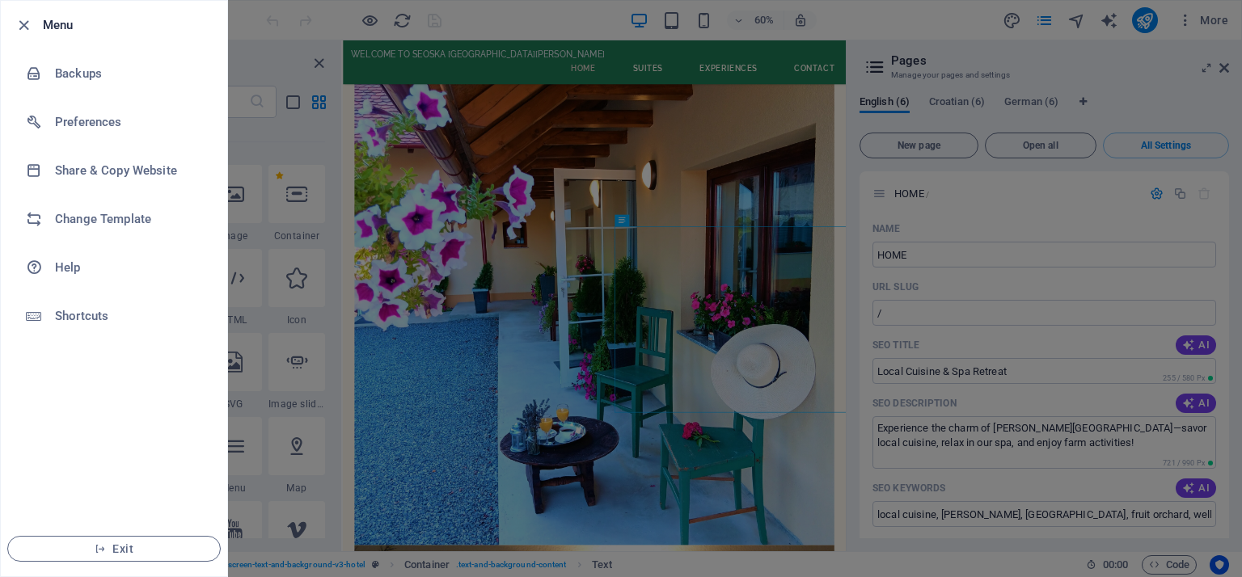
click at [673, 297] on div at bounding box center [621, 288] width 1242 height 577
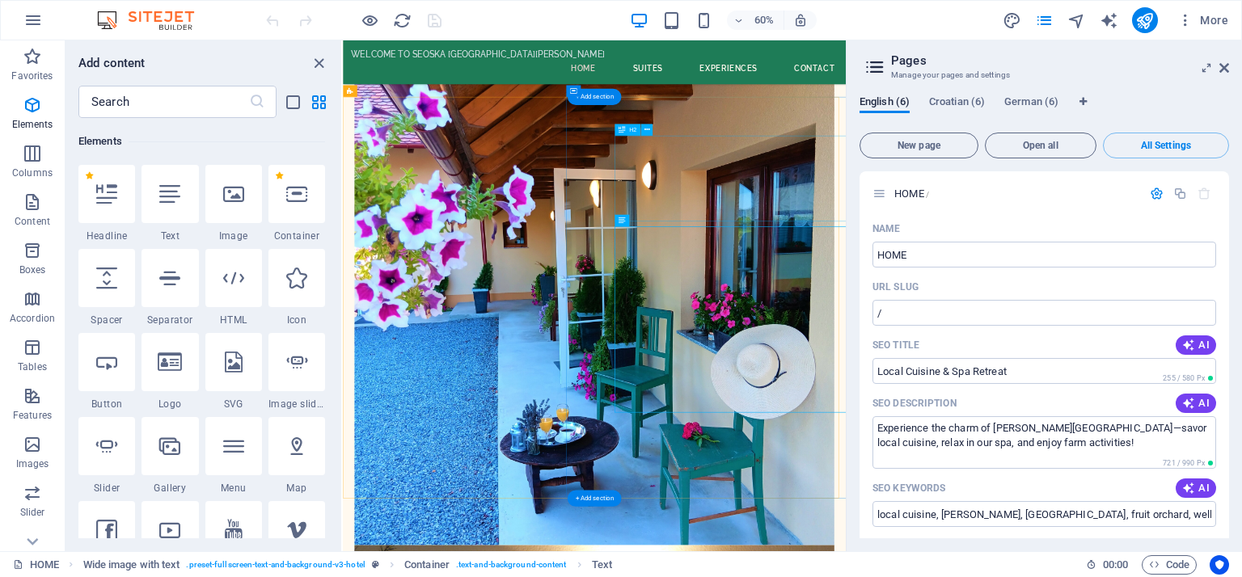
click at [648, 222] on icon at bounding box center [650, 221] width 6 height 11
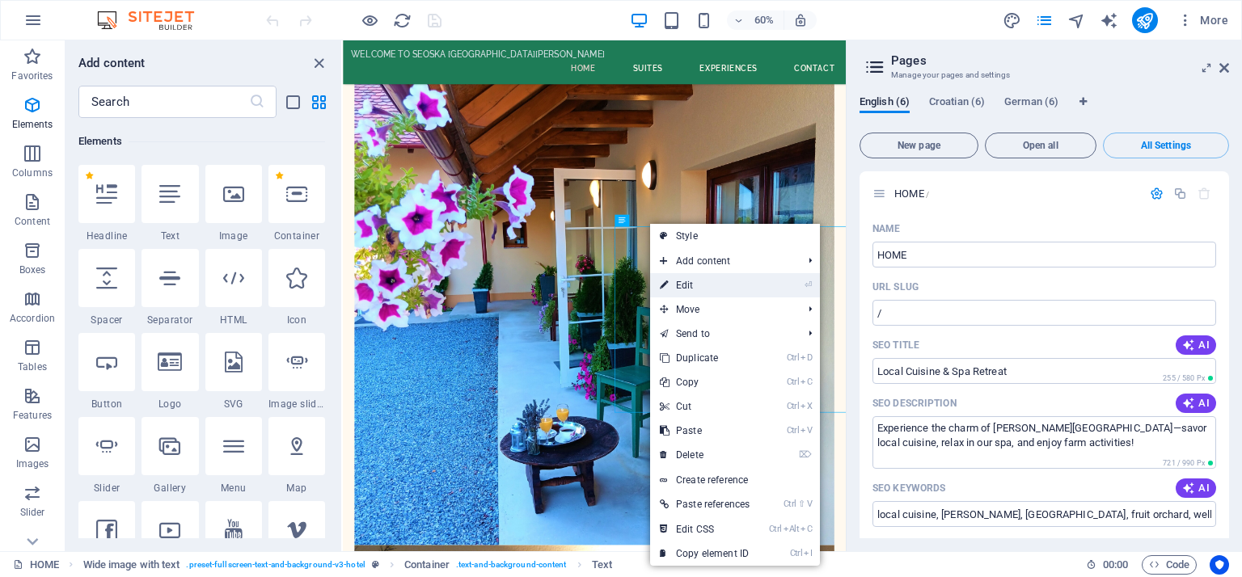
click at [677, 283] on link "⏎ Edit" at bounding box center [704, 285] width 109 height 24
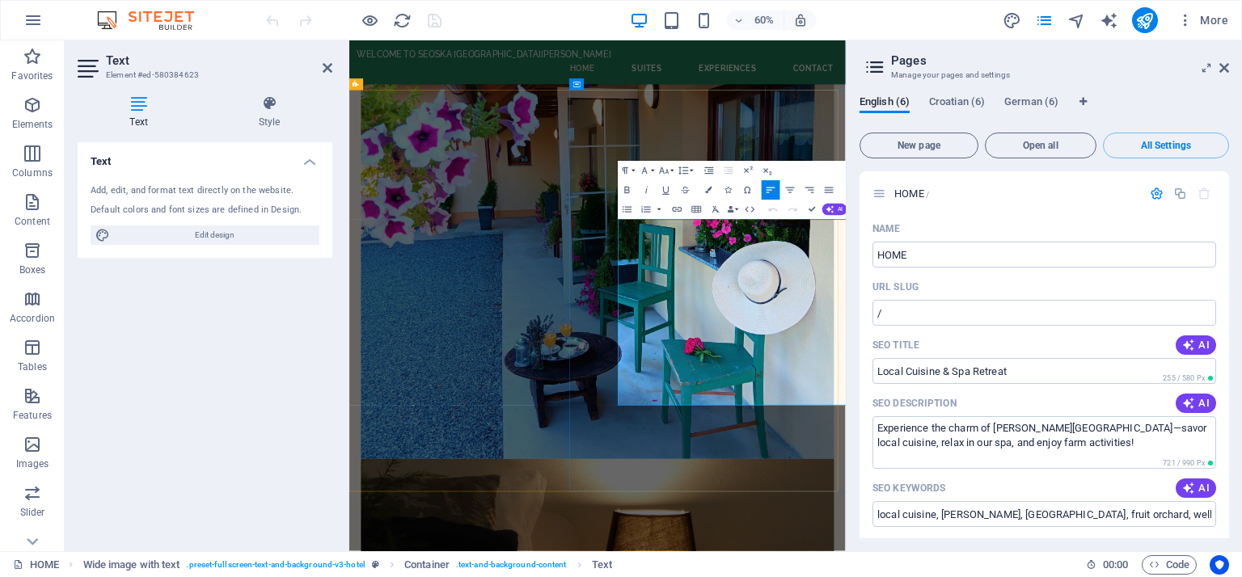
scroll to position [10759, 0]
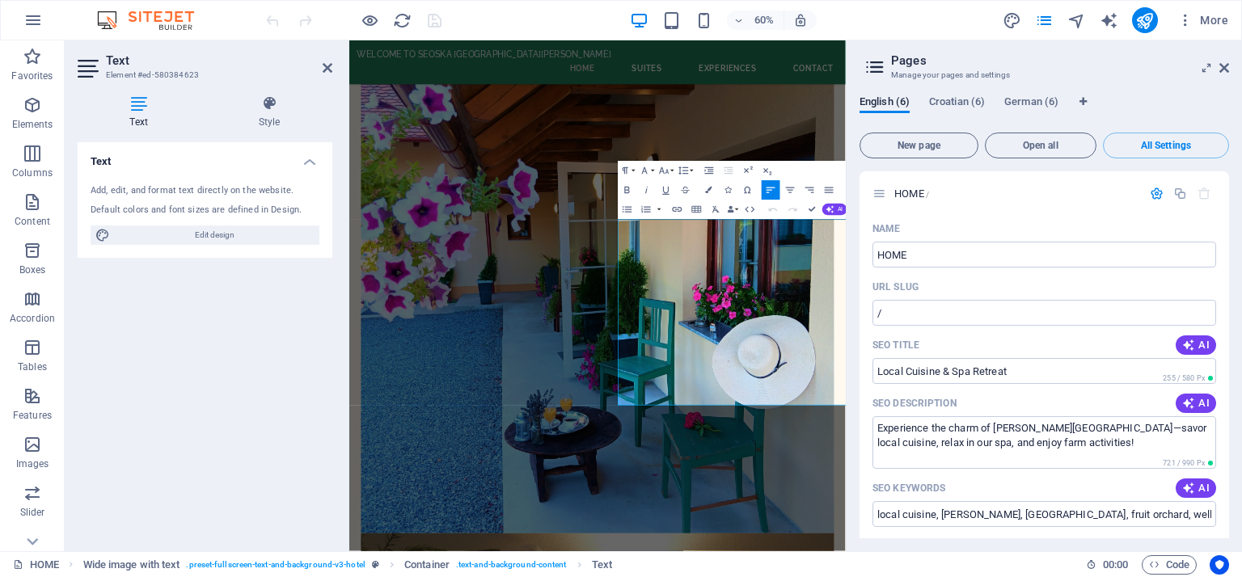
drag, startPoint x: 796, startPoint y: 349, endPoint x: 1172, endPoint y: 648, distance: 480.3
copy p "At [PERSON_NAME][GEOGRAPHIC_DATA], you can savor local cuisine made from produc…"
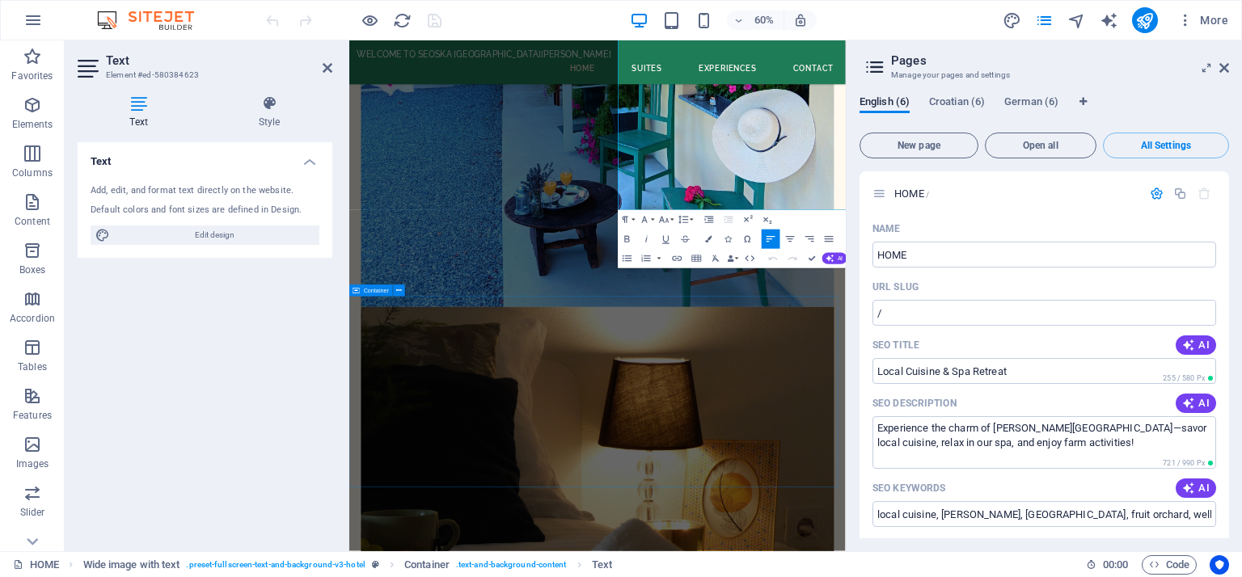
scroll to position [11163, 0]
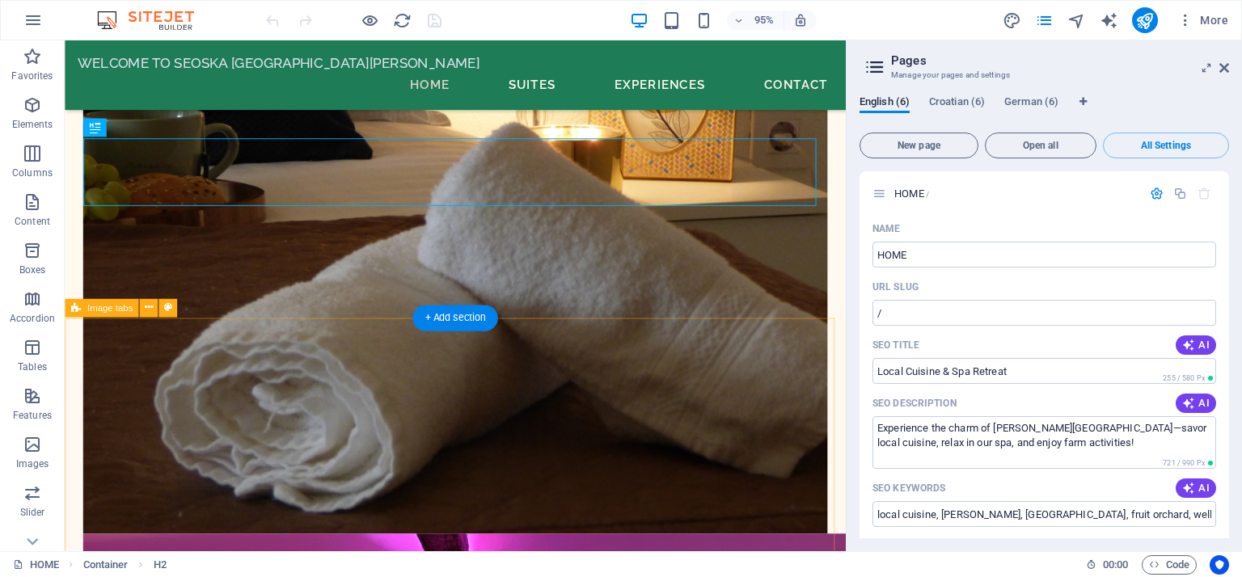
scroll to position [11162, 0]
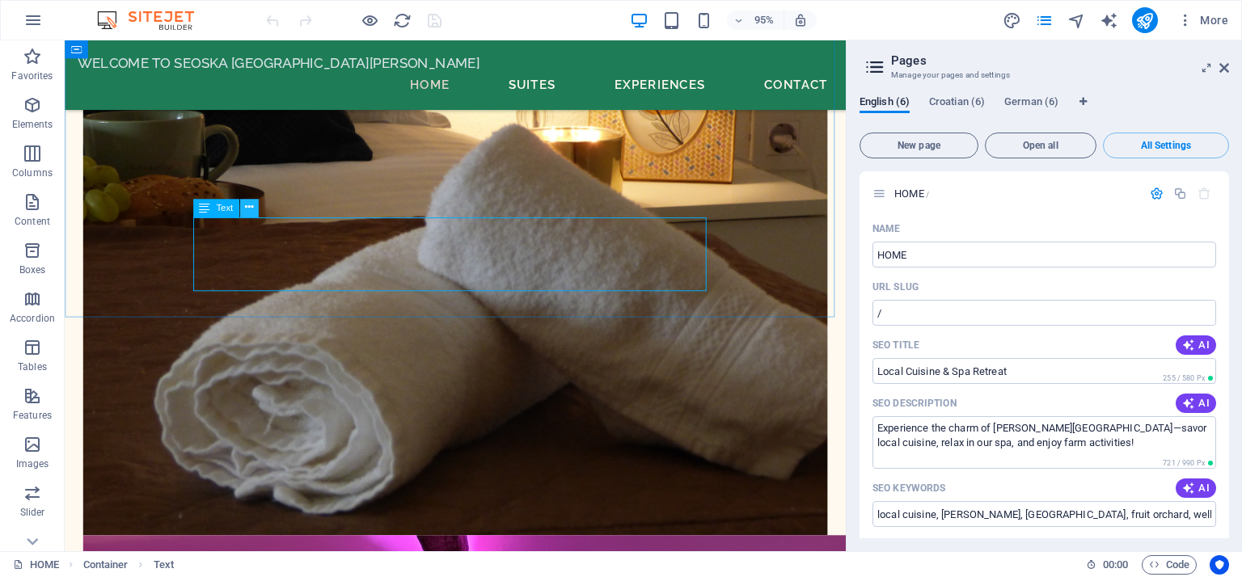
click at [249, 209] on icon at bounding box center [249, 208] width 8 height 16
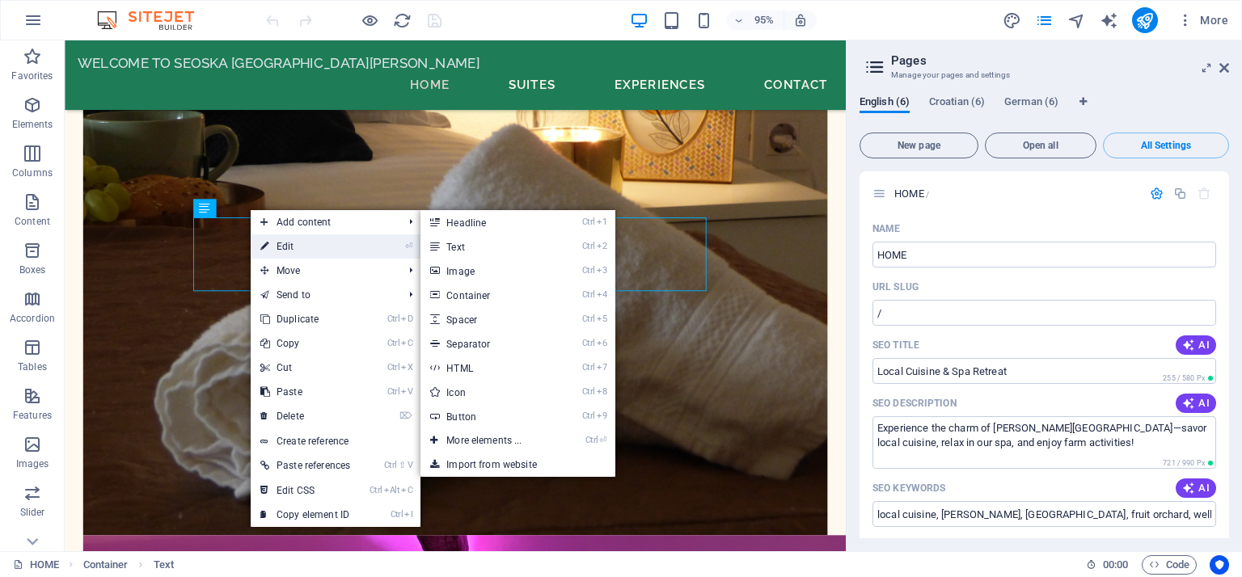
click at [269, 242] on link "⏎ Edit" at bounding box center [305, 246] width 109 height 24
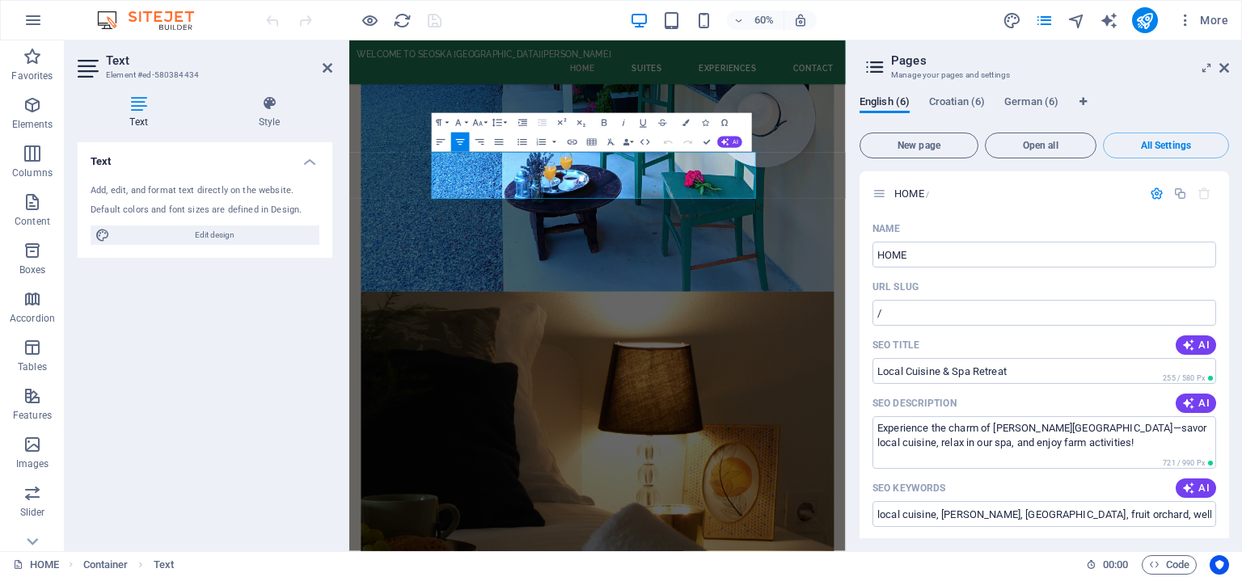
scroll to position [11539, 0]
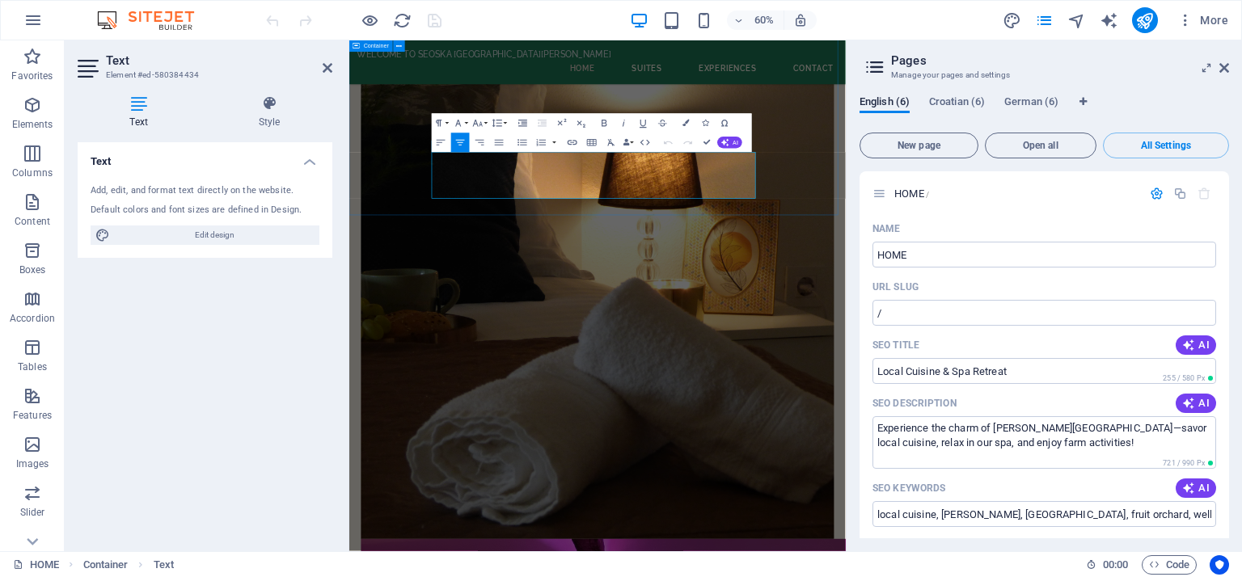
drag, startPoint x: 499, startPoint y: 232, endPoint x: 856, endPoint y: 310, distance: 365.6
copy p "Experience local cuisine with traditional recipes that celebrate regional herit…"
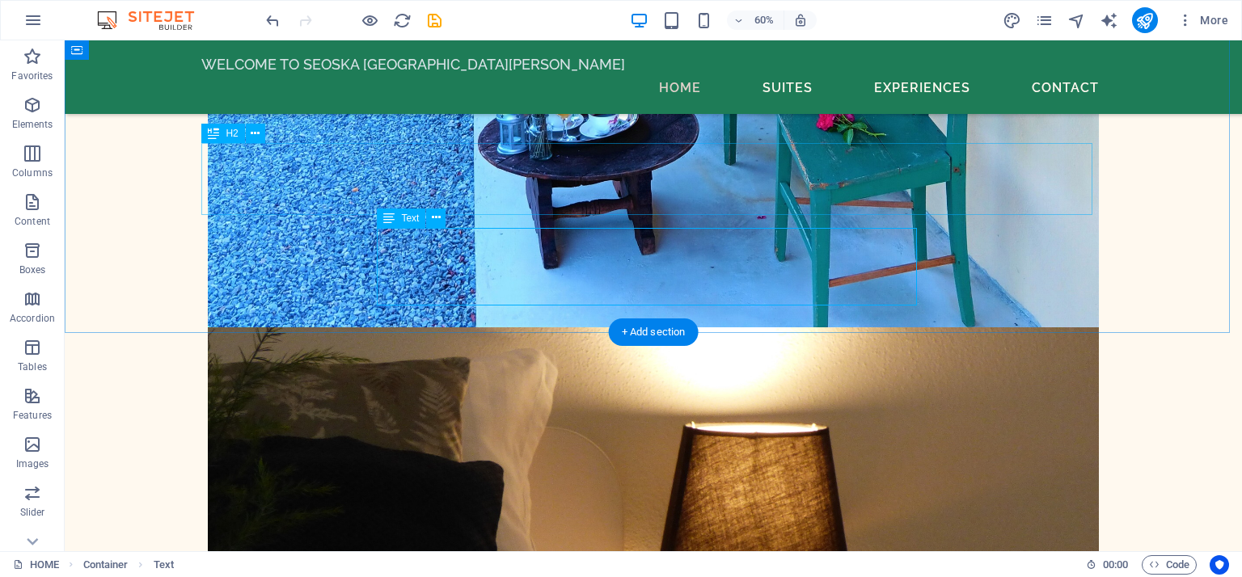
scroll to position [12611, 0]
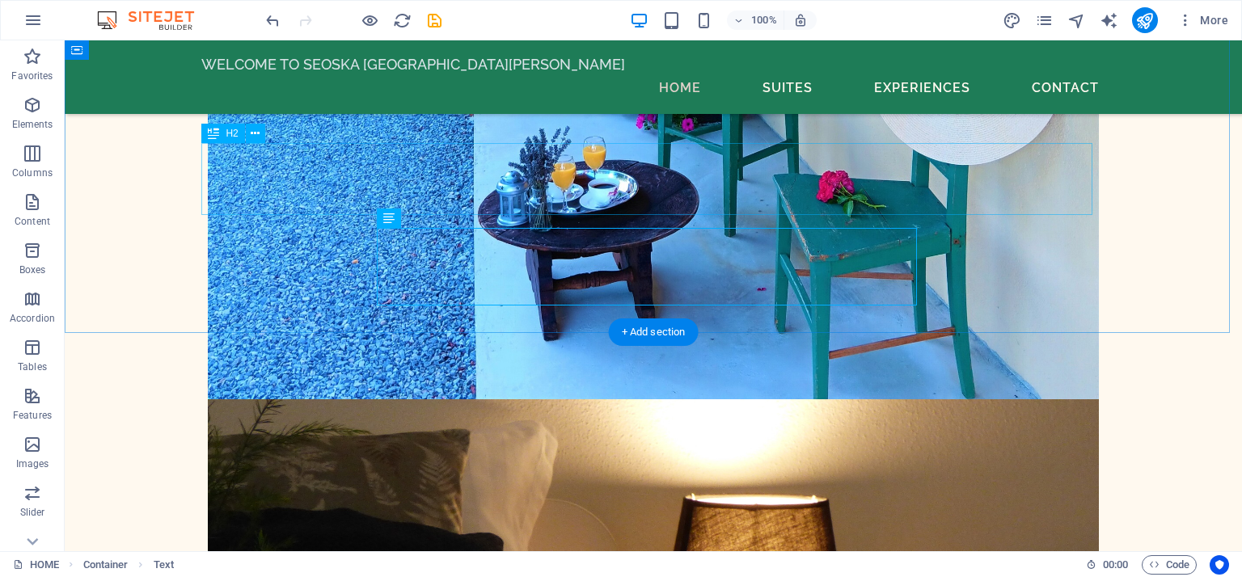
click at [251, 129] on icon at bounding box center [255, 133] width 9 height 17
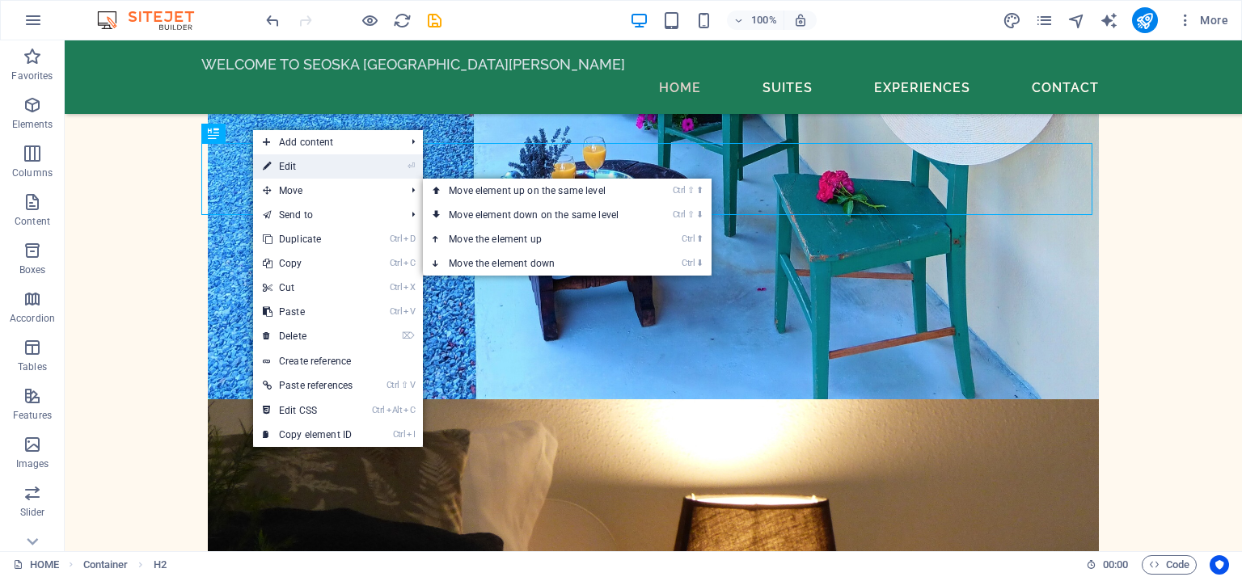
click at [281, 169] on link "⏎ Edit" at bounding box center [307, 166] width 109 height 24
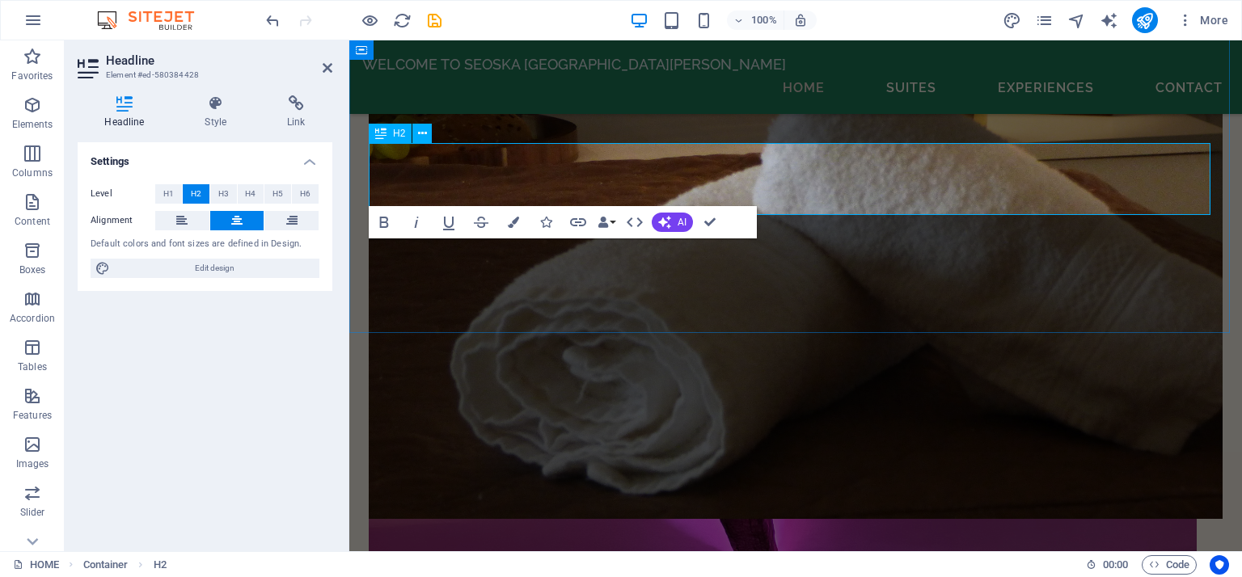
scroll to position [11991, 0]
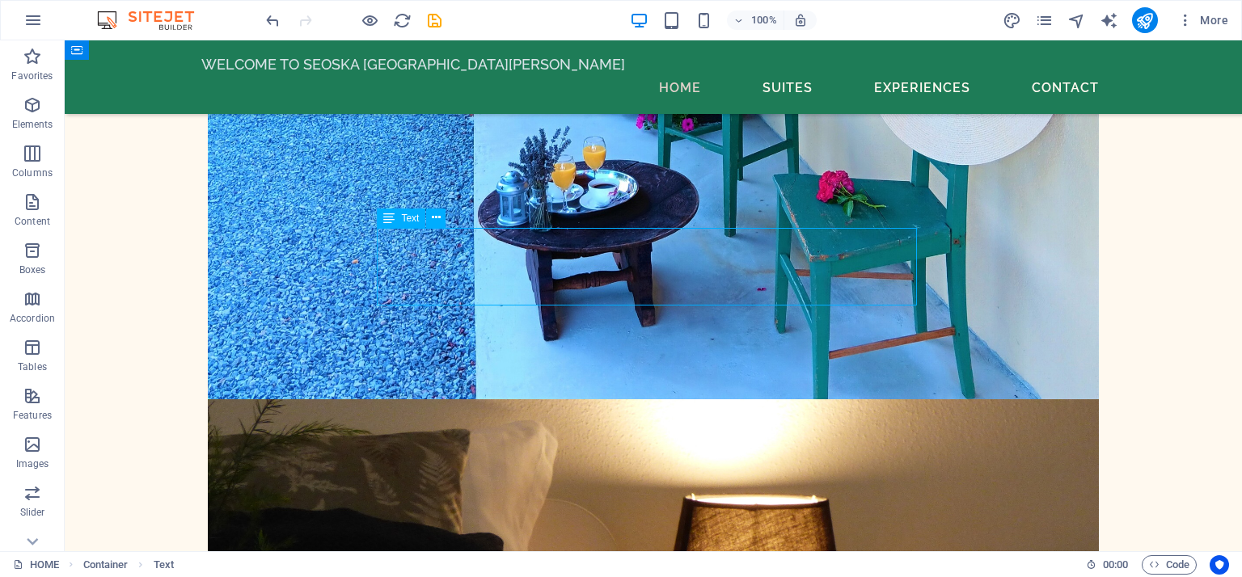
click at [440, 218] on icon at bounding box center [436, 217] width 9 height 17
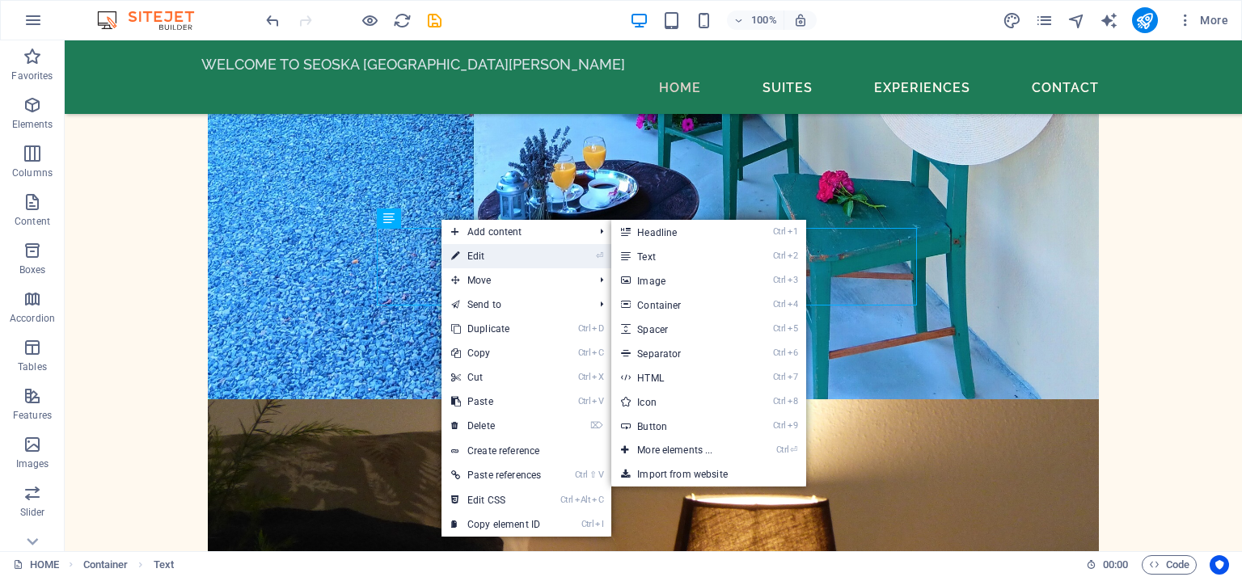
click at [459, 259] on icon at bounding box center [455, 256] width 8 height 24
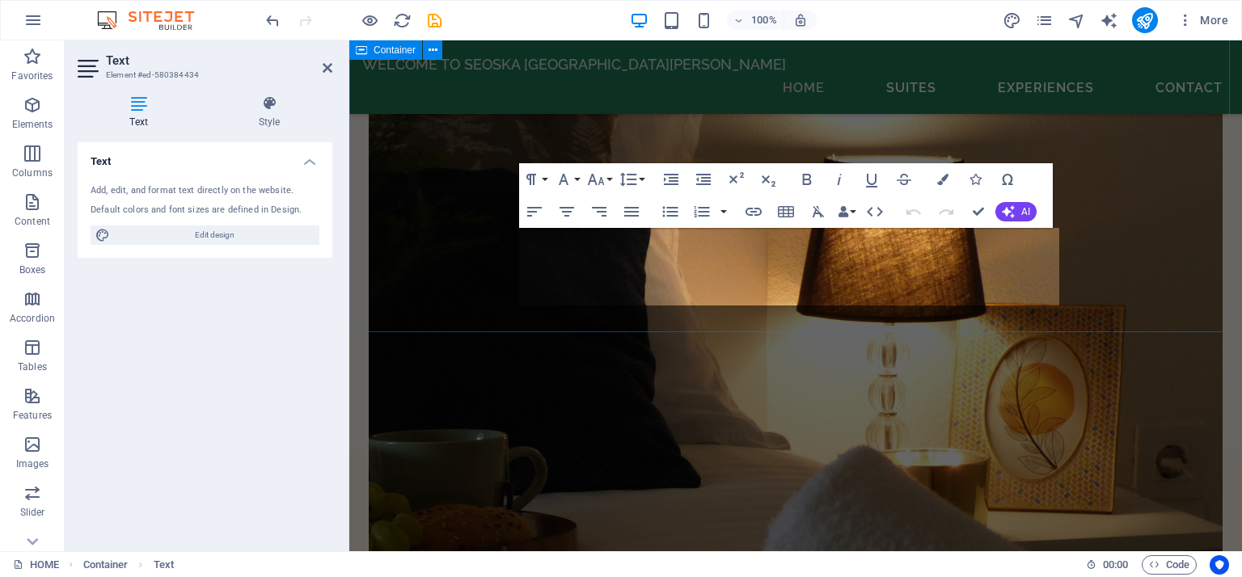
scroll to position [11992, 0]
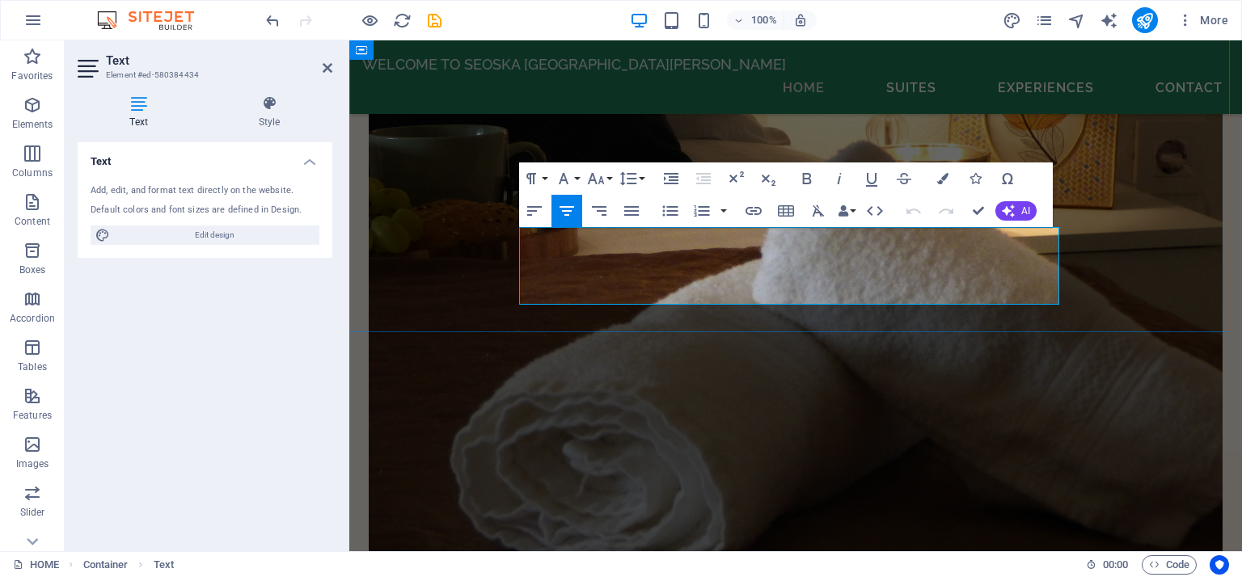
drag, startPoint x: 535, startPoint y: 238, endPoint x: 845, endPoint y: 297, distance: 315.2
copy p "Experience local cuisine with traditional recipes that celebrate regional herit…"
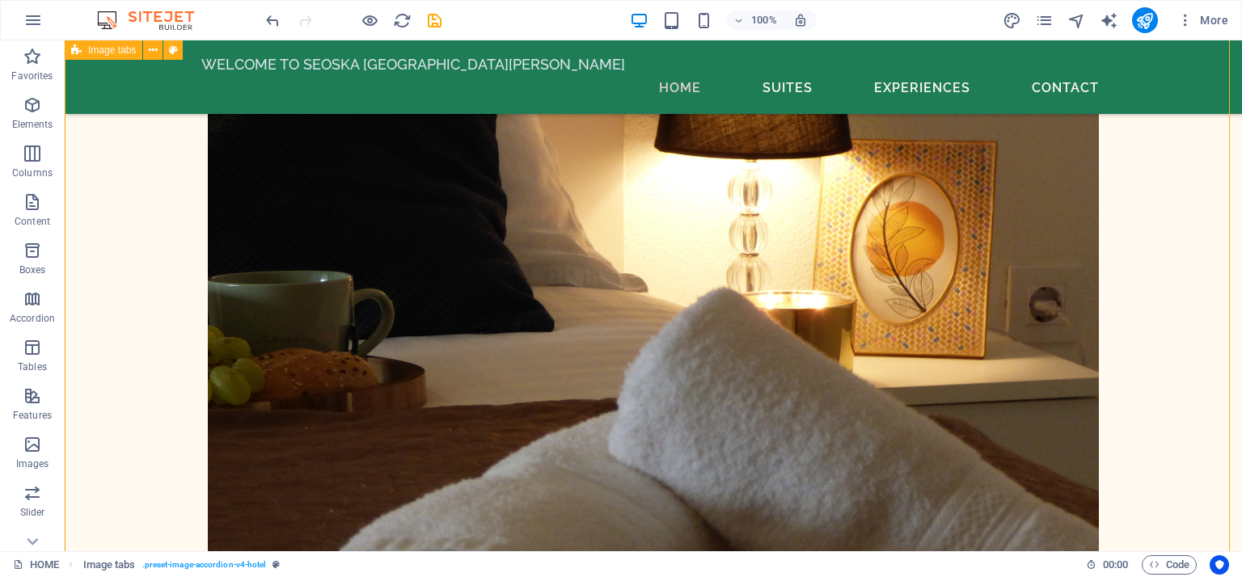
scroll to position [13016, 0]
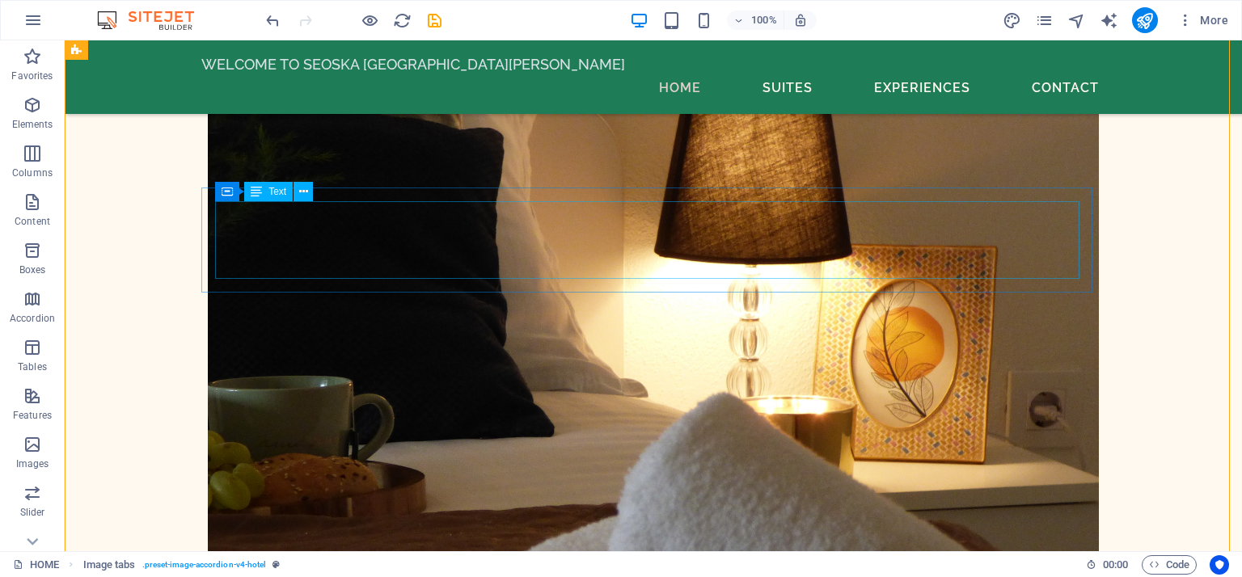
click at [299, 191] on icon at bounding box center [303, 191] width 9 height 17
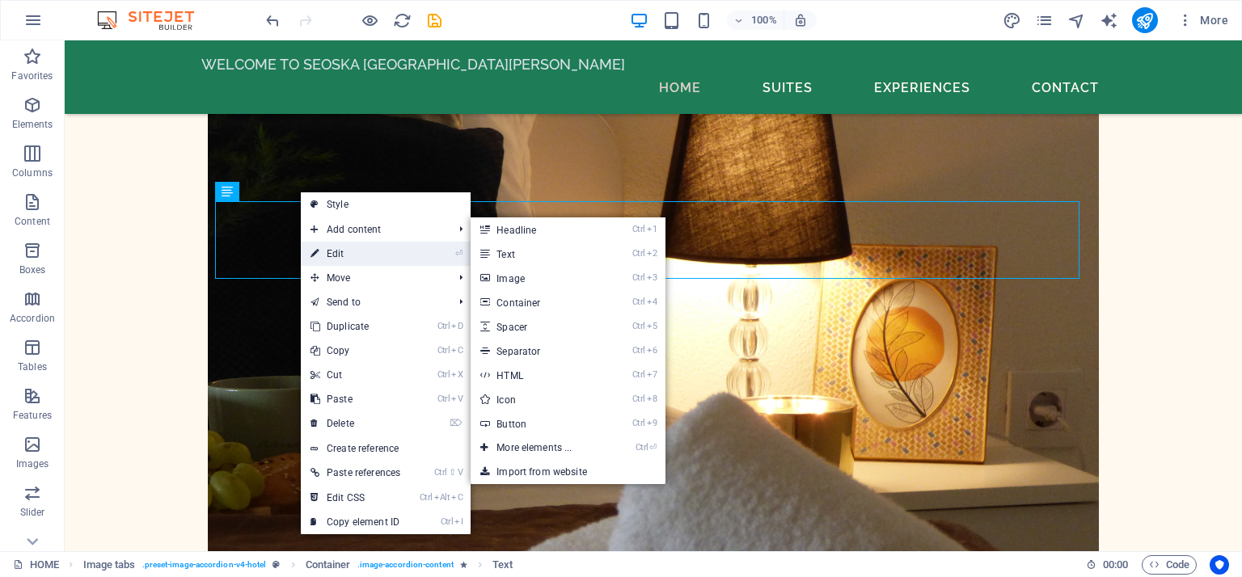
click at [315, 242] on icon at bounding box center [314, 254] width 8 height 24
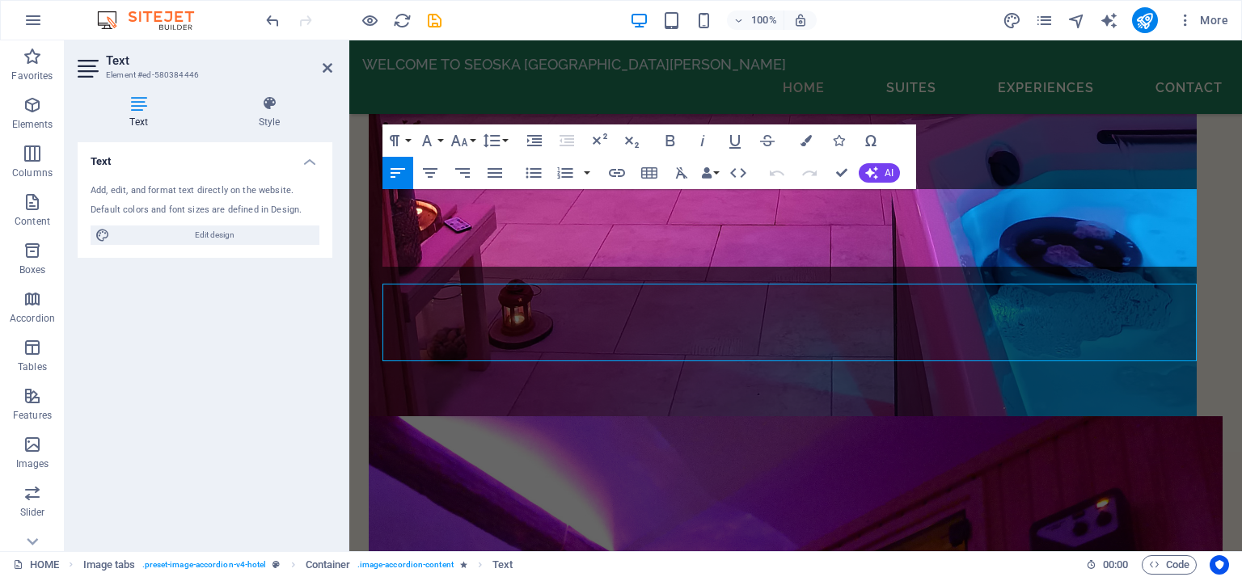
scroll to position [12396, 0]
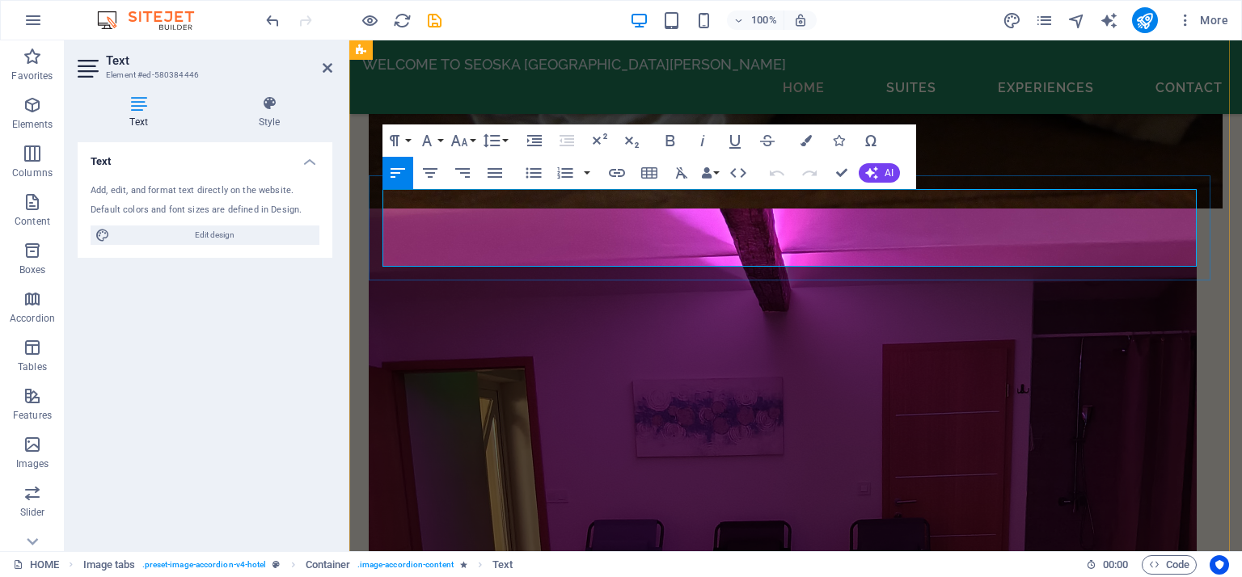
drag, startPoint x: 386, startPoint y: 199, endPoint x: 1105, endPoint y: 262, distance: 722.1
copy p "At your disposal is our orchard, home to 550 fruit trees featuring both early a…"
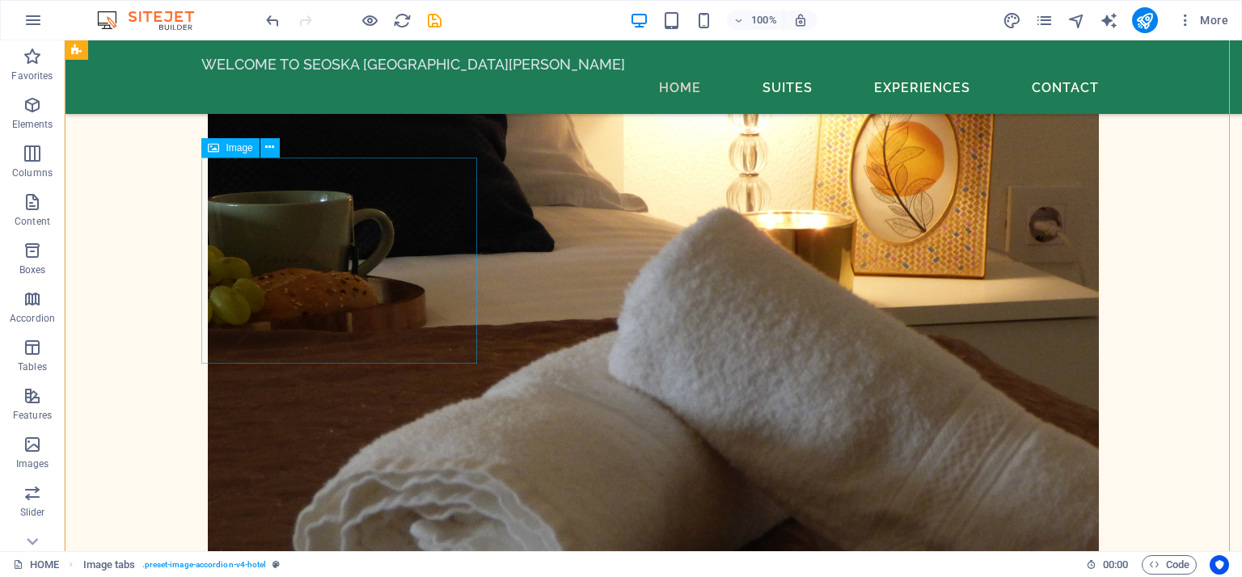
scroll to position [13177, 0]
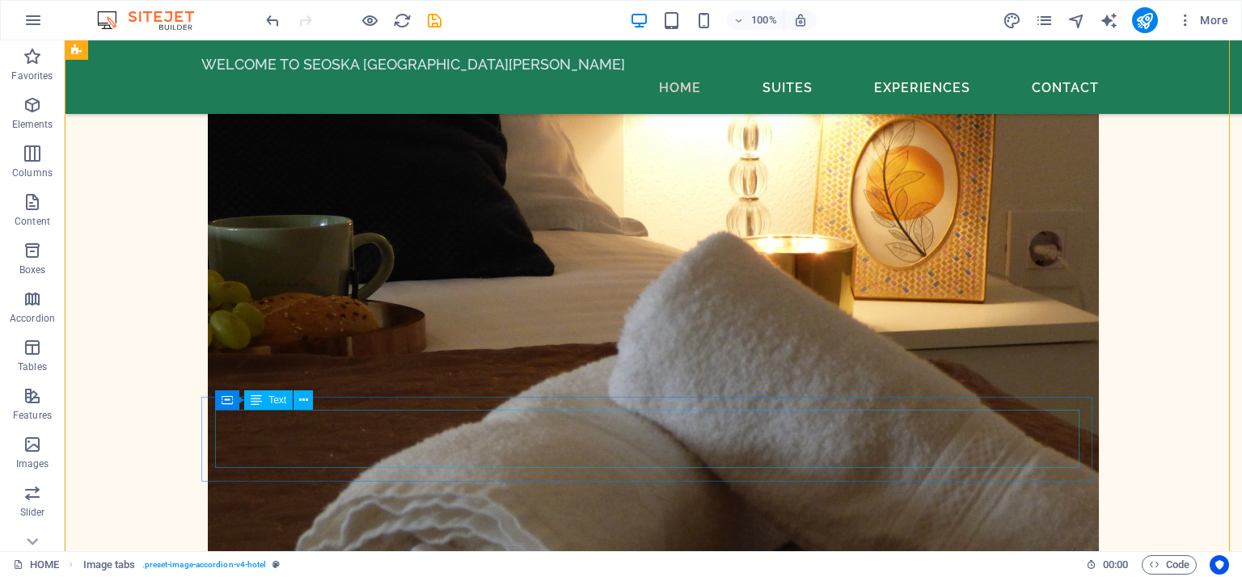
click at [301, 403] on icon at bounding box center [303, 400] width 9 height 17
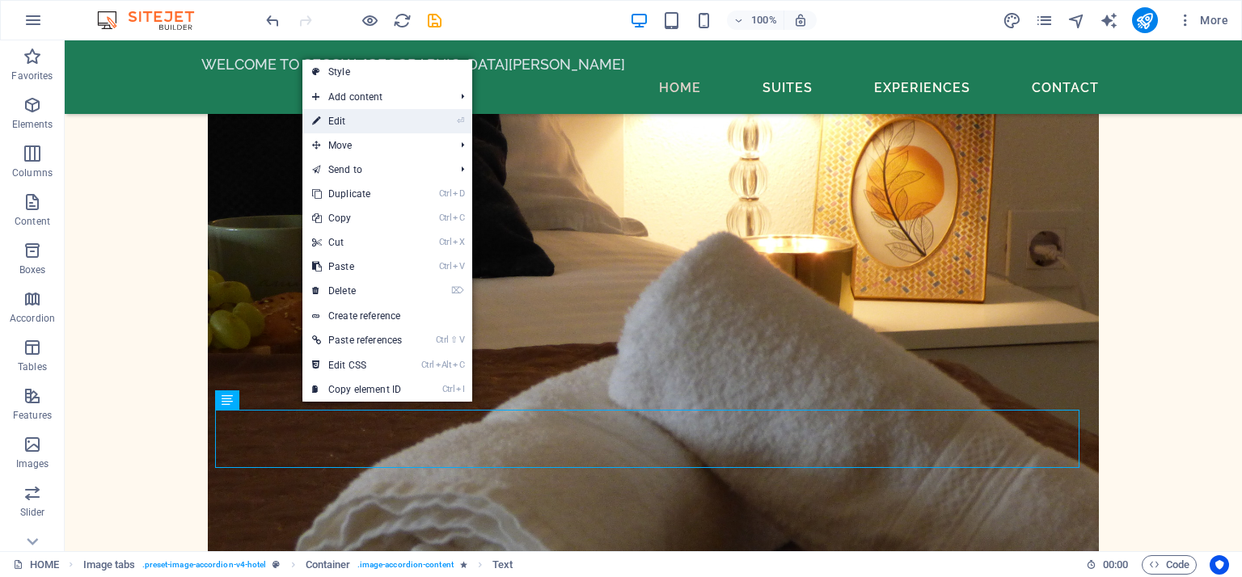
click at [339, 116] on link "⏎ Edit" at bounding box center [356, 121] width 109 height 24
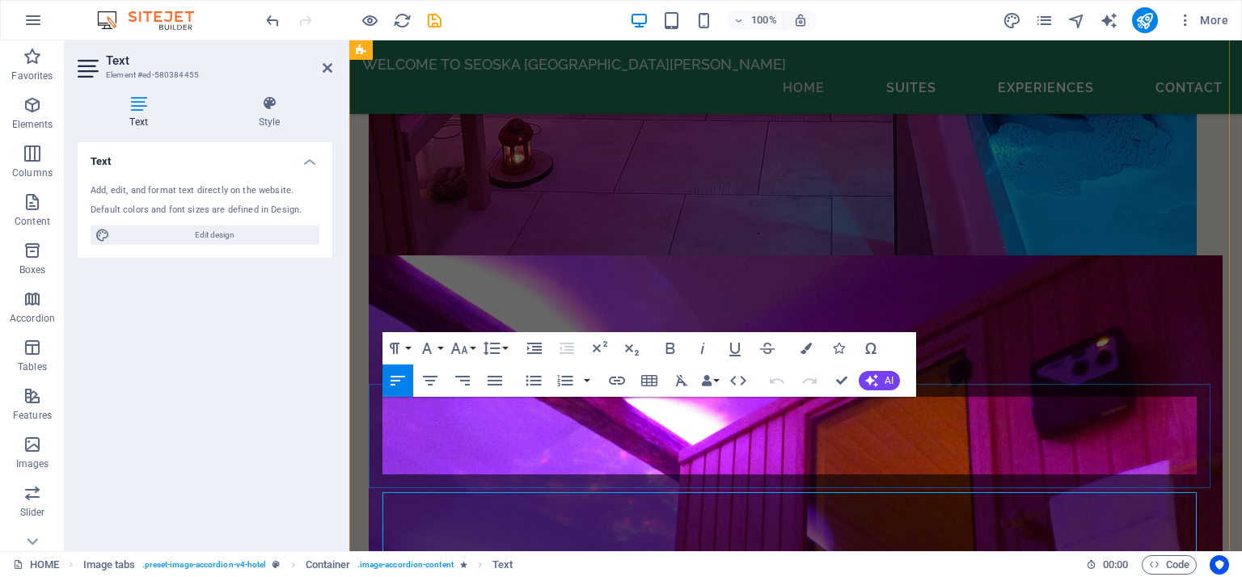
scroll to position [12545, 0]
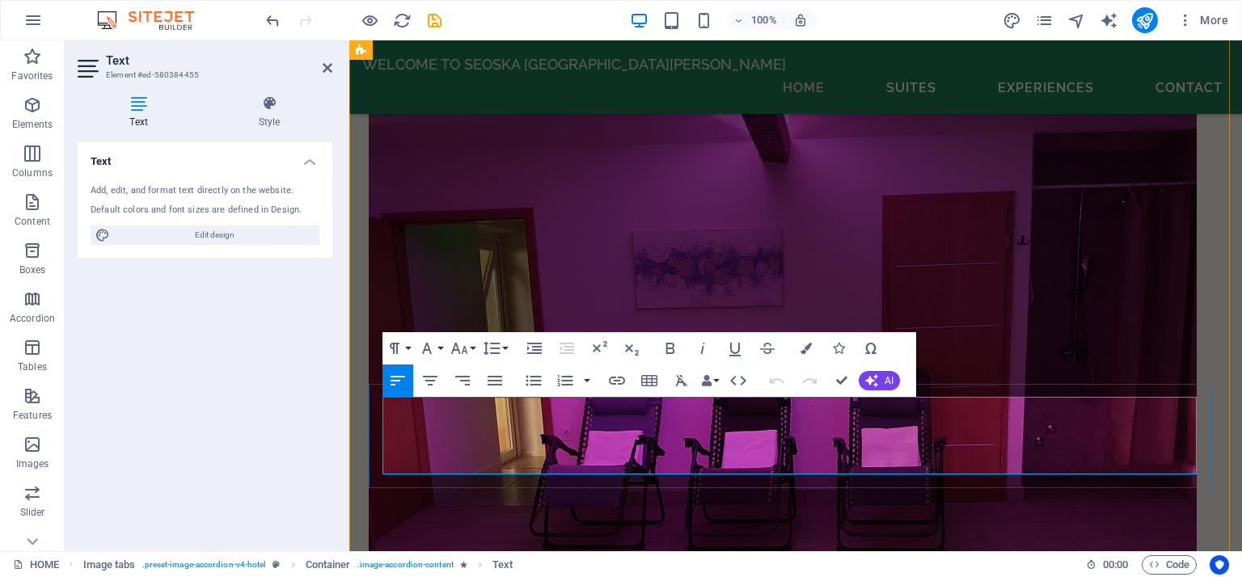
drag, startPoint x: 382, startPoint y: 407, endPoint x: 478, endPoint y: 470, distance: 114.8
copy p "Welcome to the Wellness & Spa Oasis, where relaxation meets rejuvenation. Enjoy…"
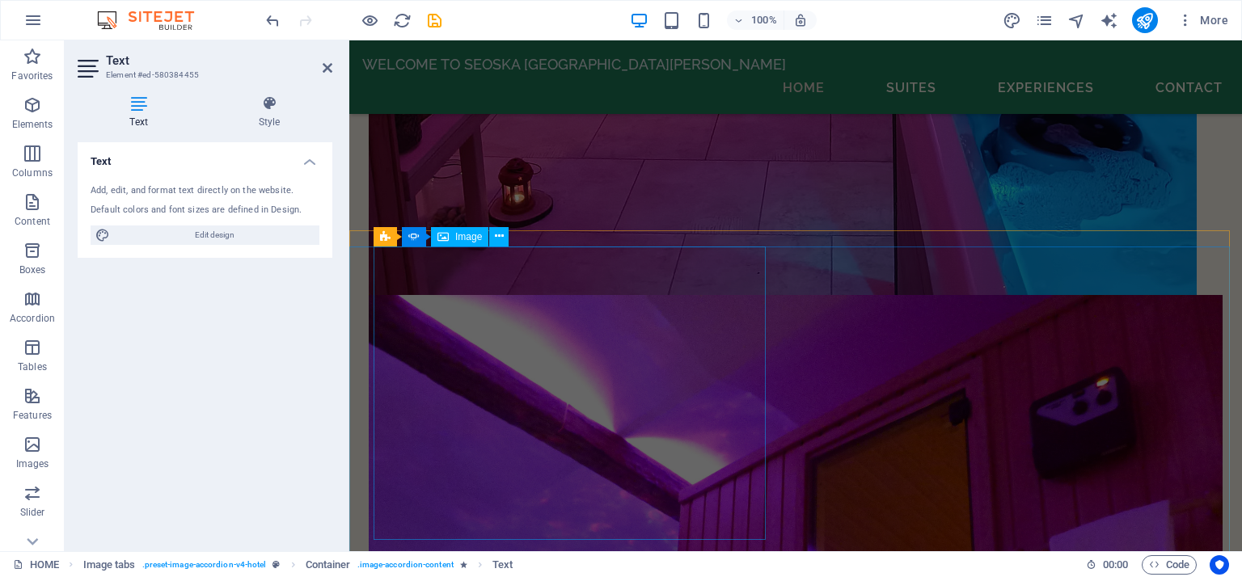
scroll to position [13192, 0]
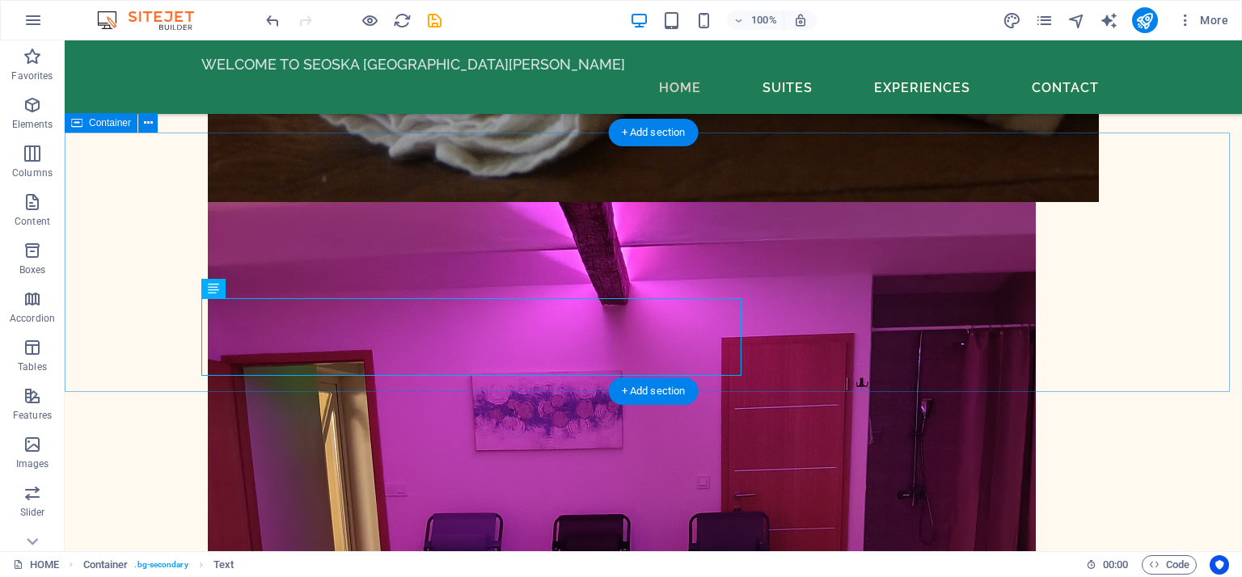
scroll to position [13655, 0]
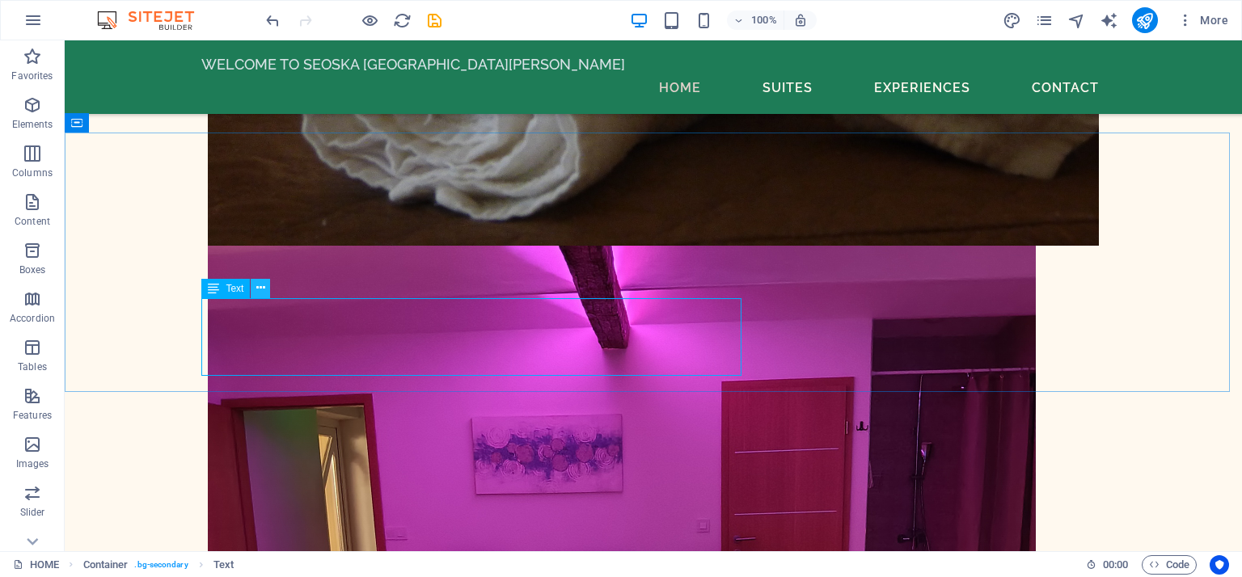
click at [263, 290] on icon at bounding box center [260, 288] width 9 height 17
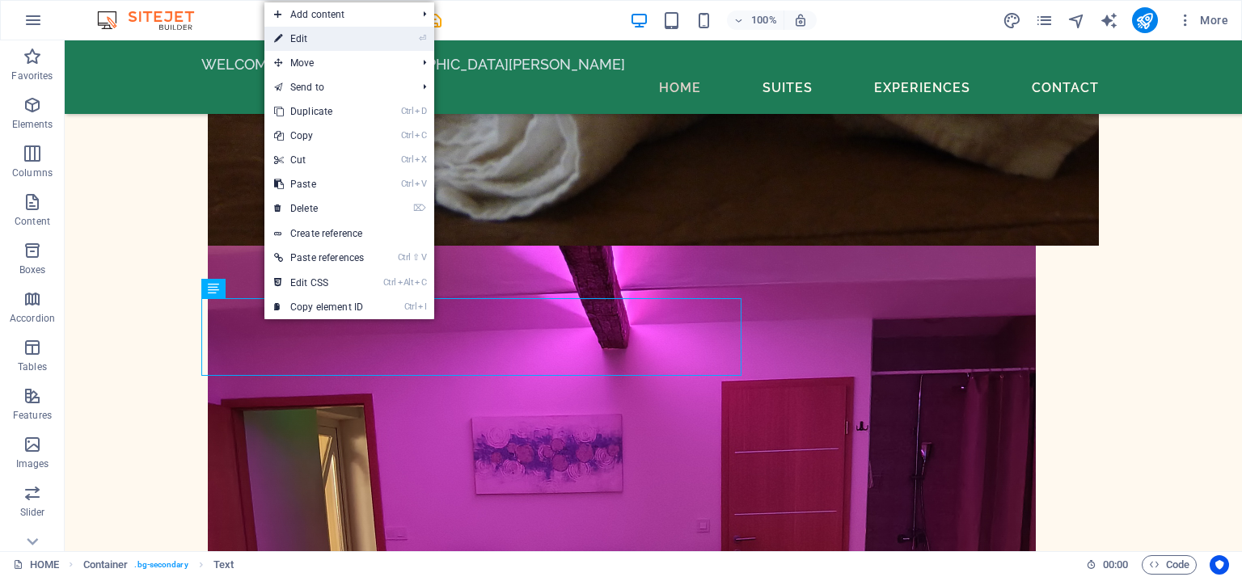
drag, startPoint x: 317, startPoint y: 40, endPoint x: 67, endPoint y: 146, distance: 271.6
click at [317, 40] on link "⏎ Edit" at bounding box center [318, 39] width 109 height 24
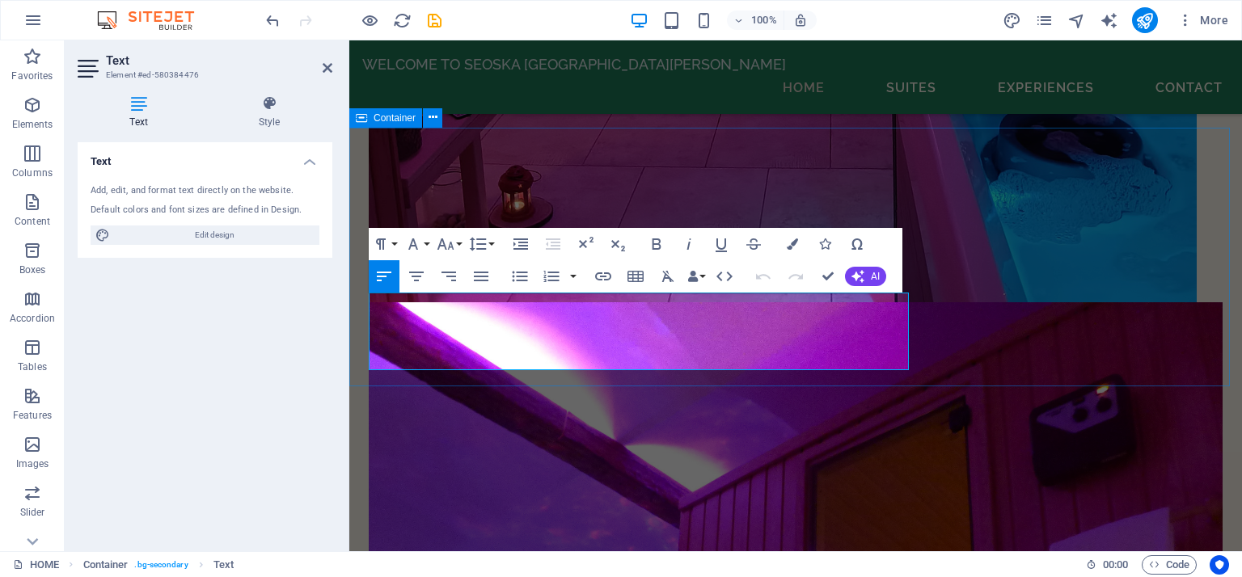
scroll to position [13036, 0]
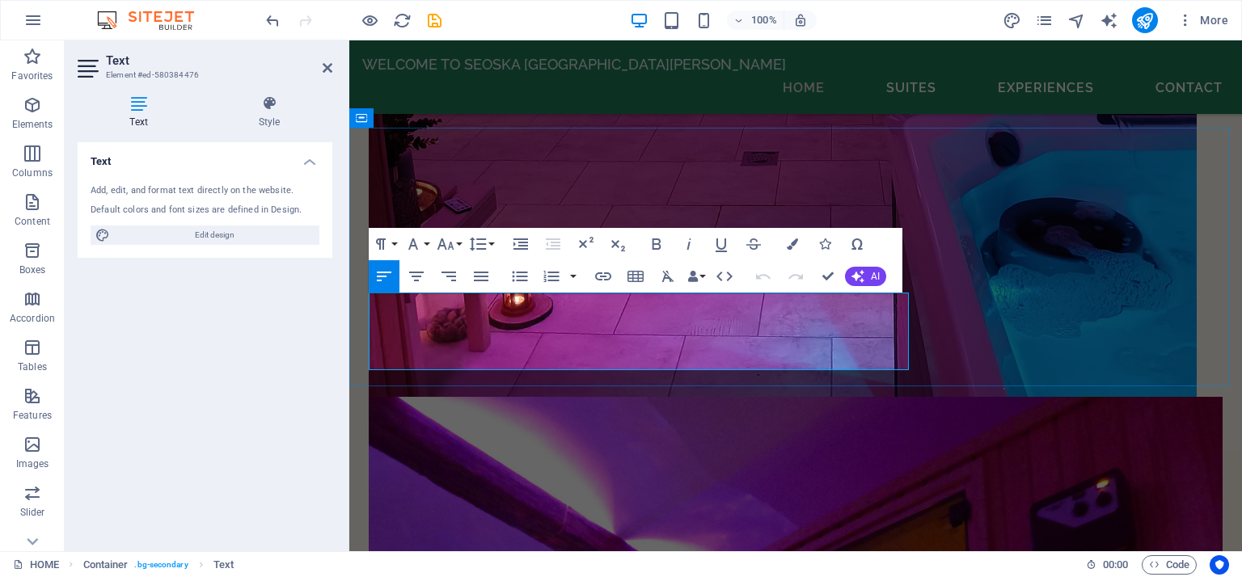
drag, startPoint x: 371, startPoint y: 301, endPoint x: 572, endPoint y: 361, distance: 210.2
copy p "Our villa features four spacious and comfortable bedrooms situated in a tranqui…"
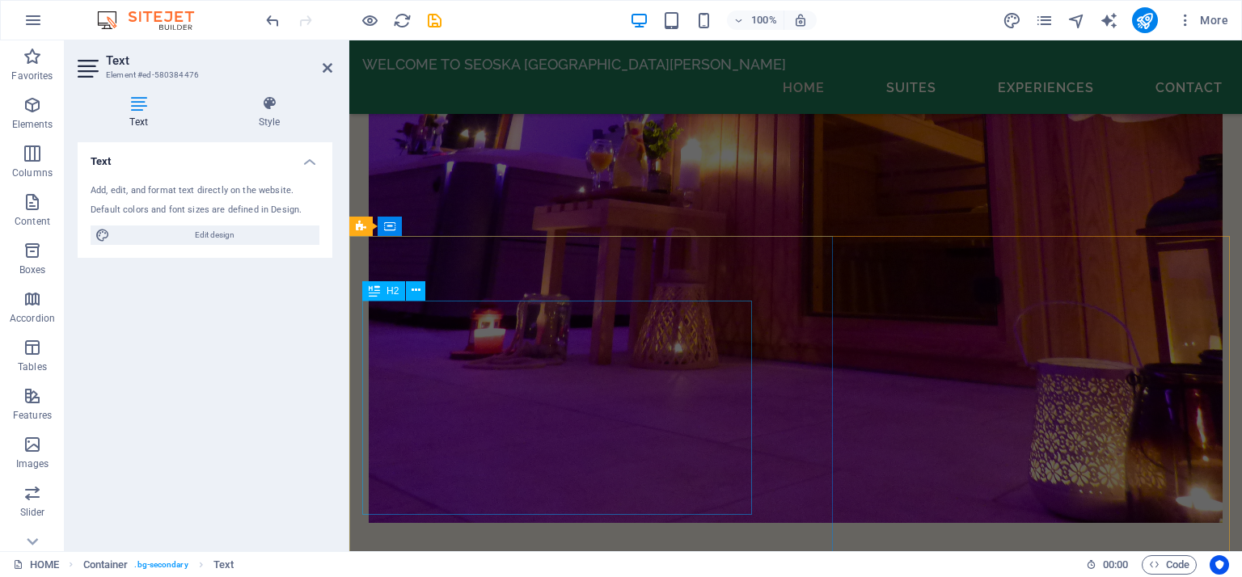
scroll to position [14005, 0]
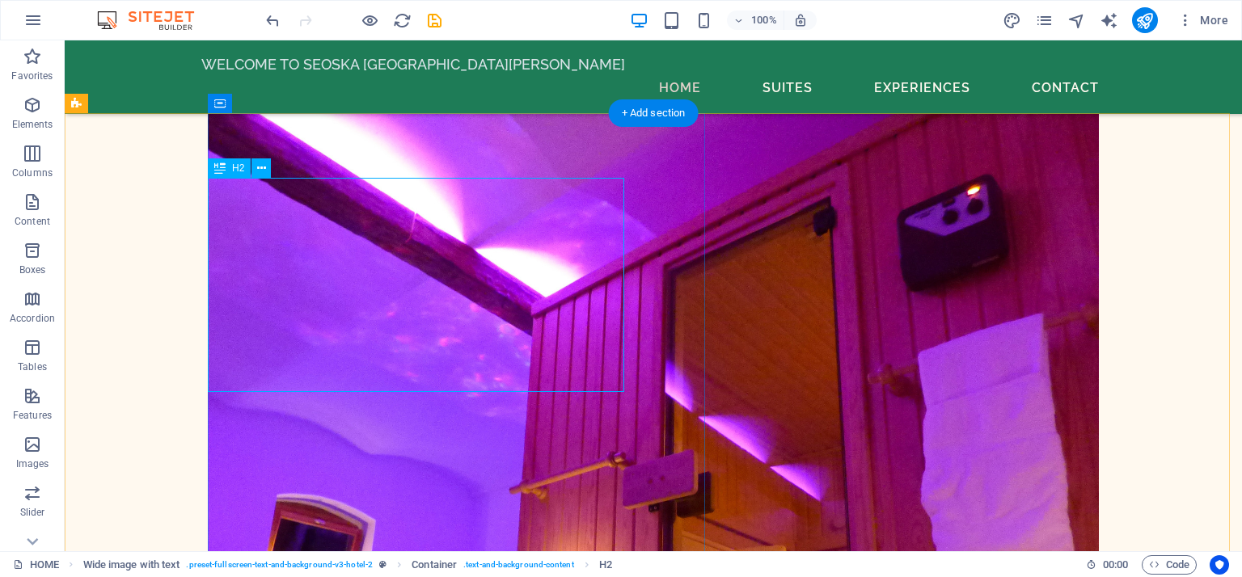
scroll to position [14656, 0]
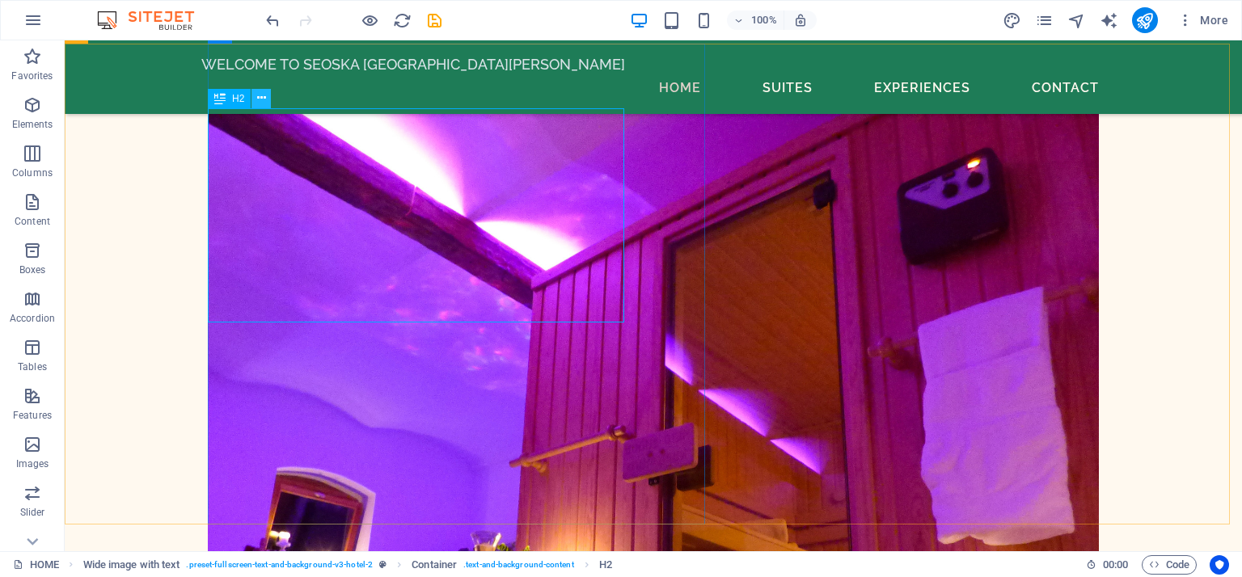
click at [259, 96] on icon at bounding box center [261, 98] width 9 height 17
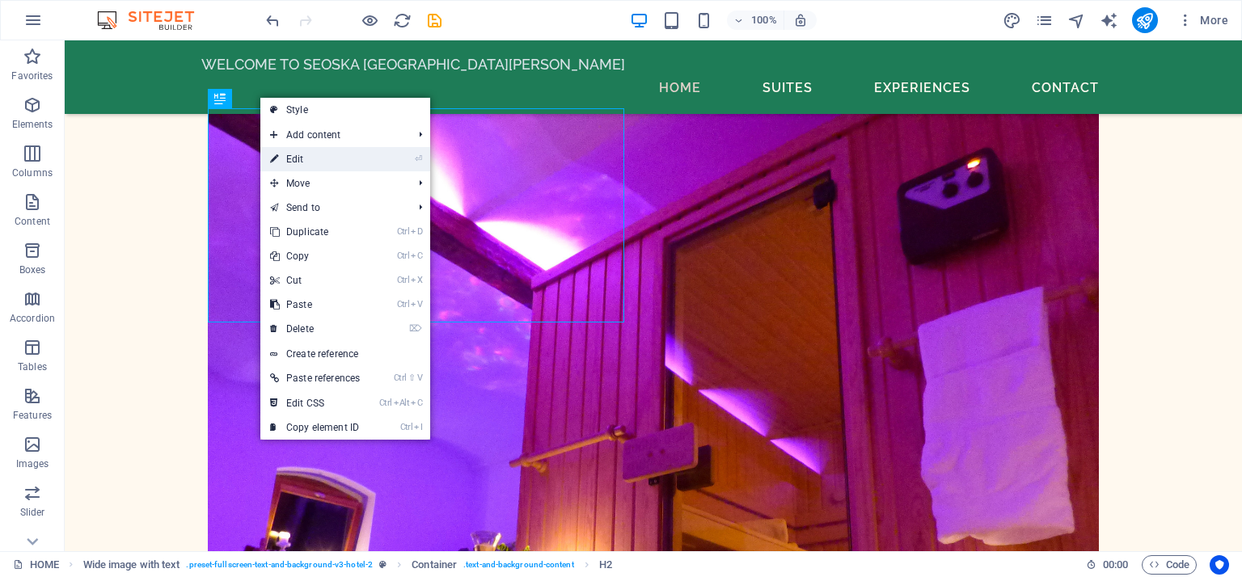
click at [281, 160] on link "⏎ Edit" at bounding box center [314, 159] width 109 height 24
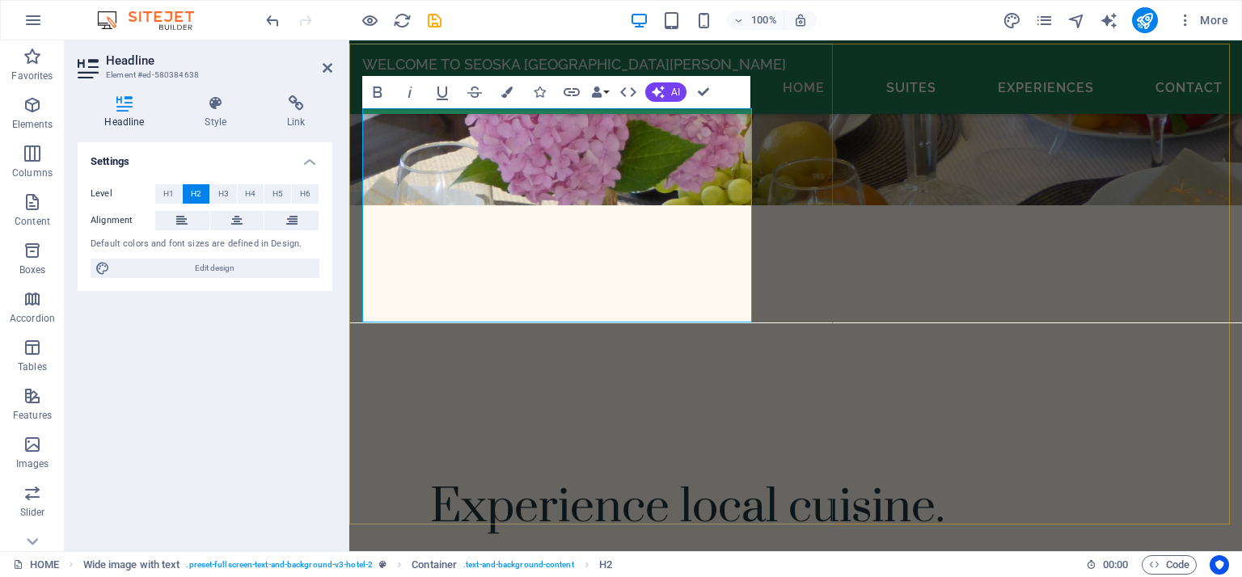
scroll to position [14013, 0]
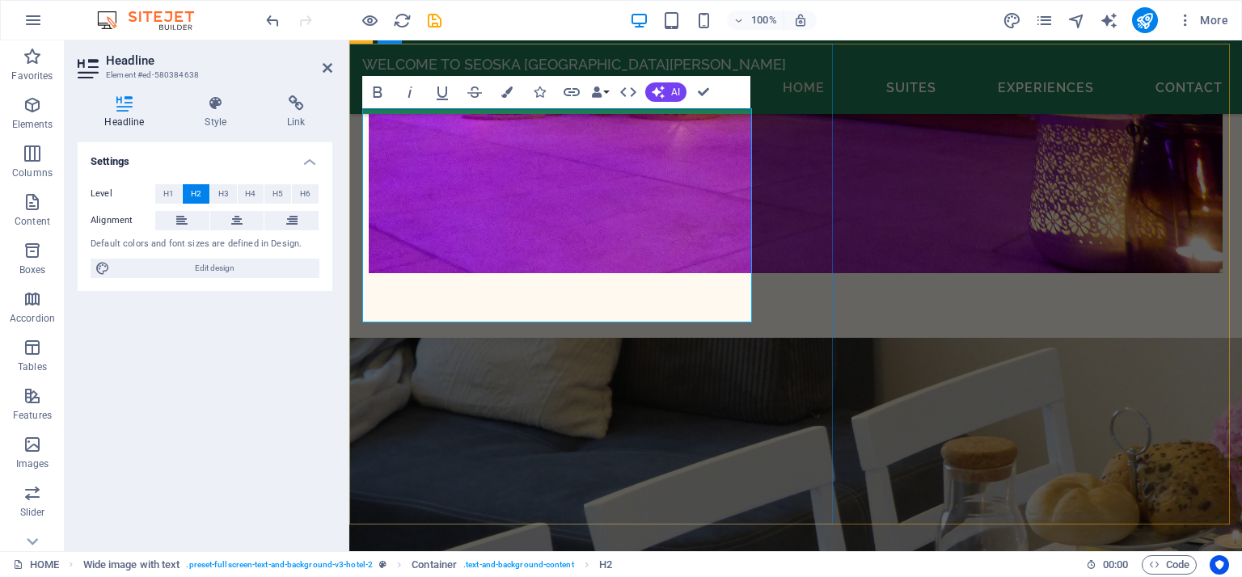
drag, startPoint x: 369, startPoint y: 144, endPoint x: 672, endPoint y: 284, distance: 333.8
copy h2 "Explore Our History And Surroundings"
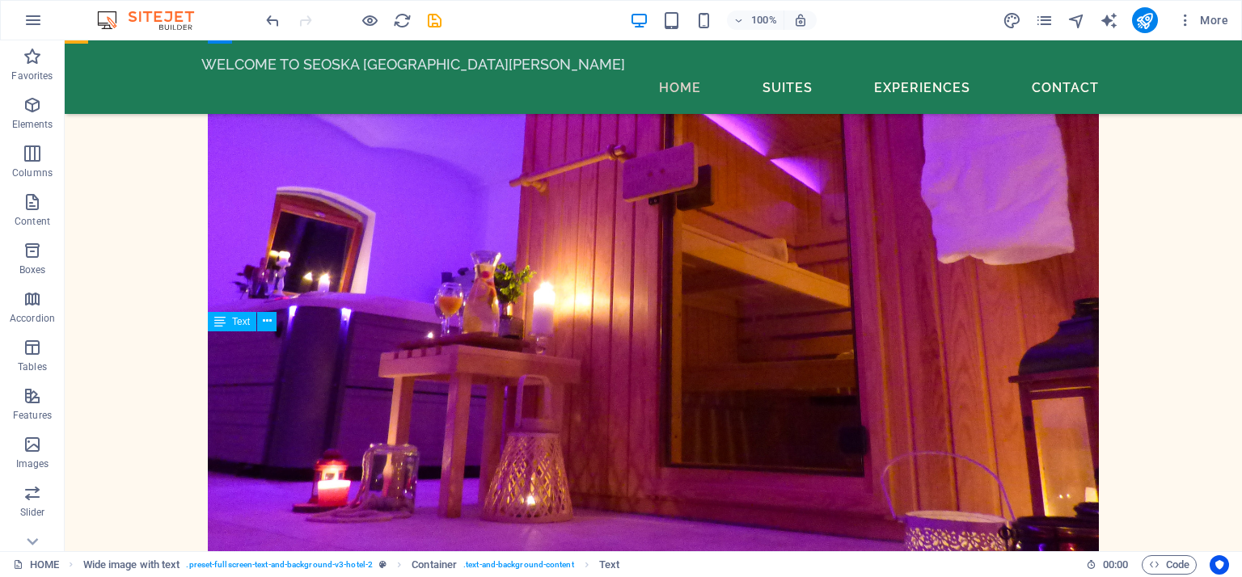
scroll to position [14656, 0]
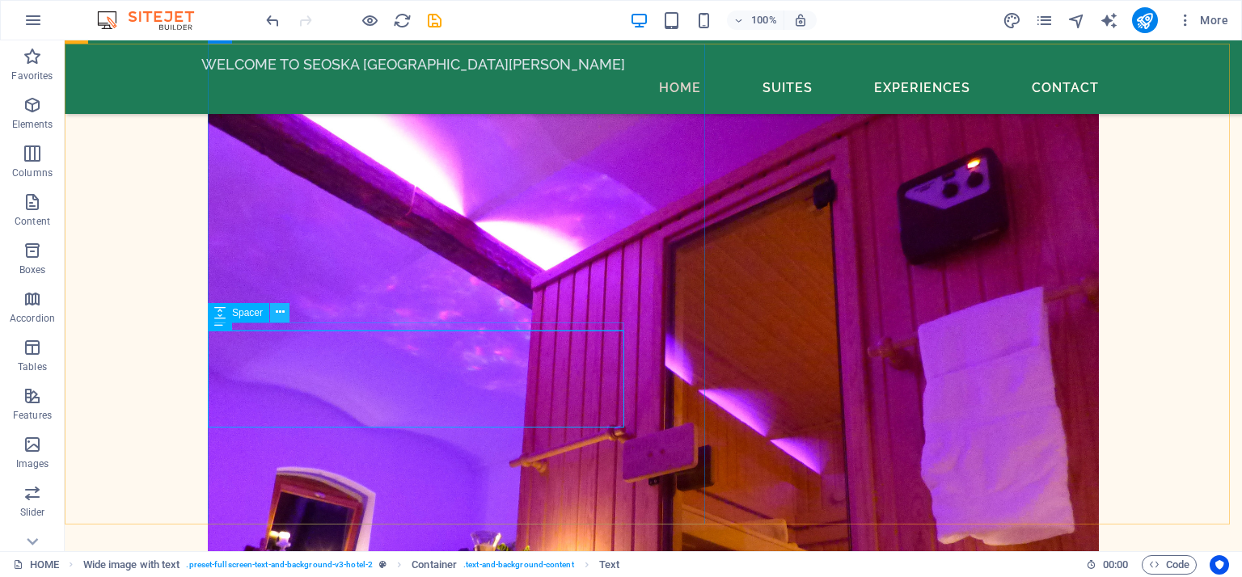
click at [280, 315] on icon at bounding box center [280, 312] width 9 height 17
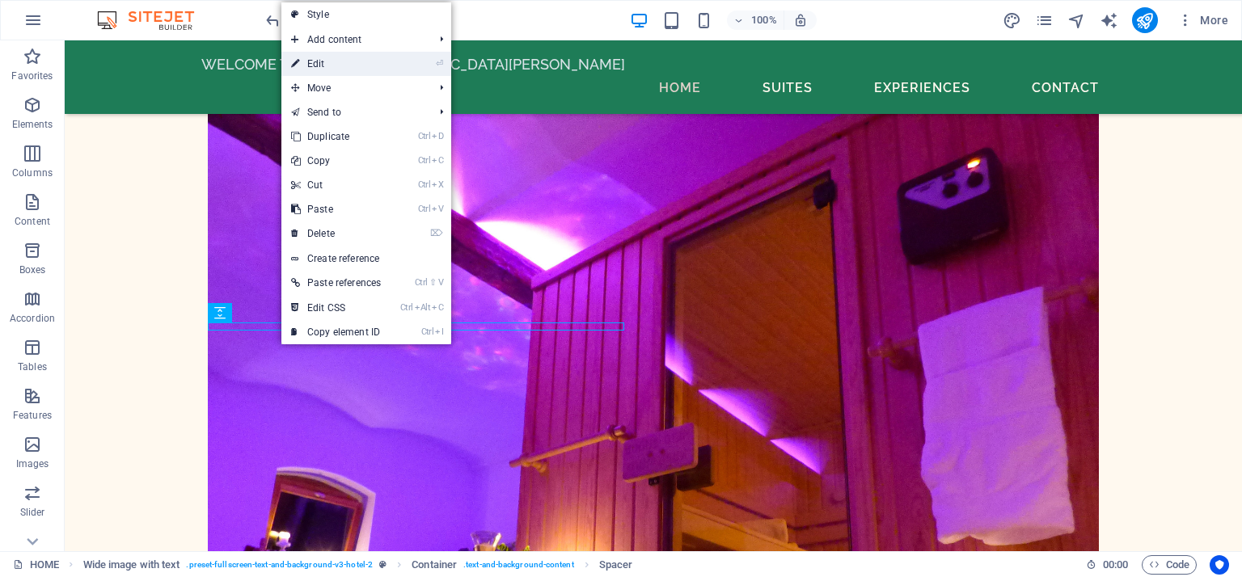
click at [336, 66] on link "⏎ Edit" at bounding box center [335, 64] width 109 height 24
select select "px"
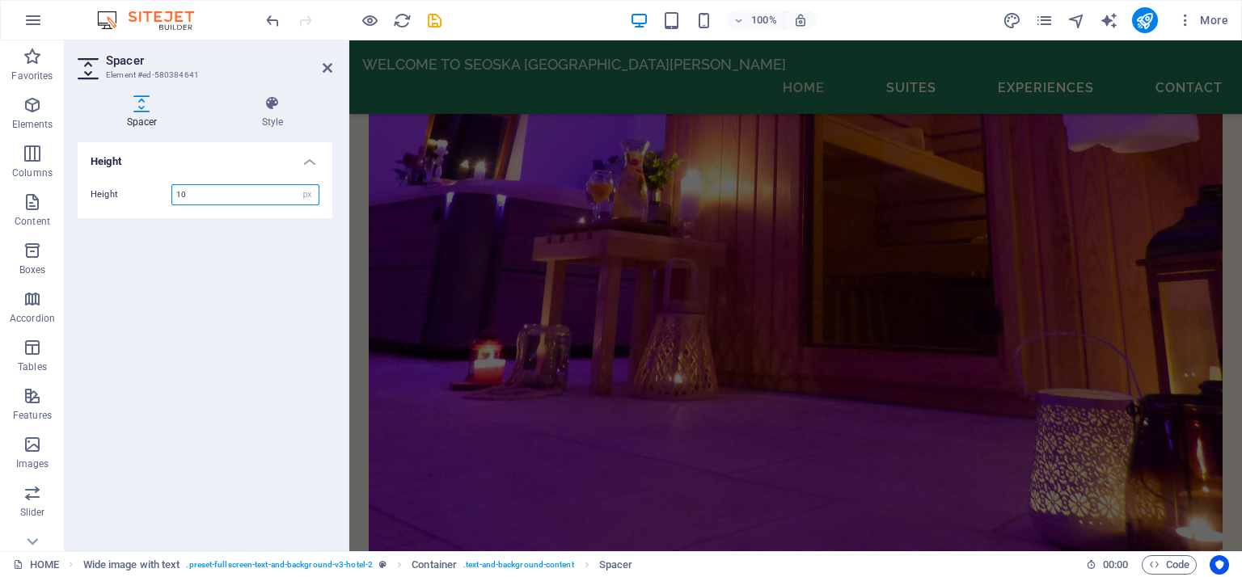
scroll to position [14013, 0]
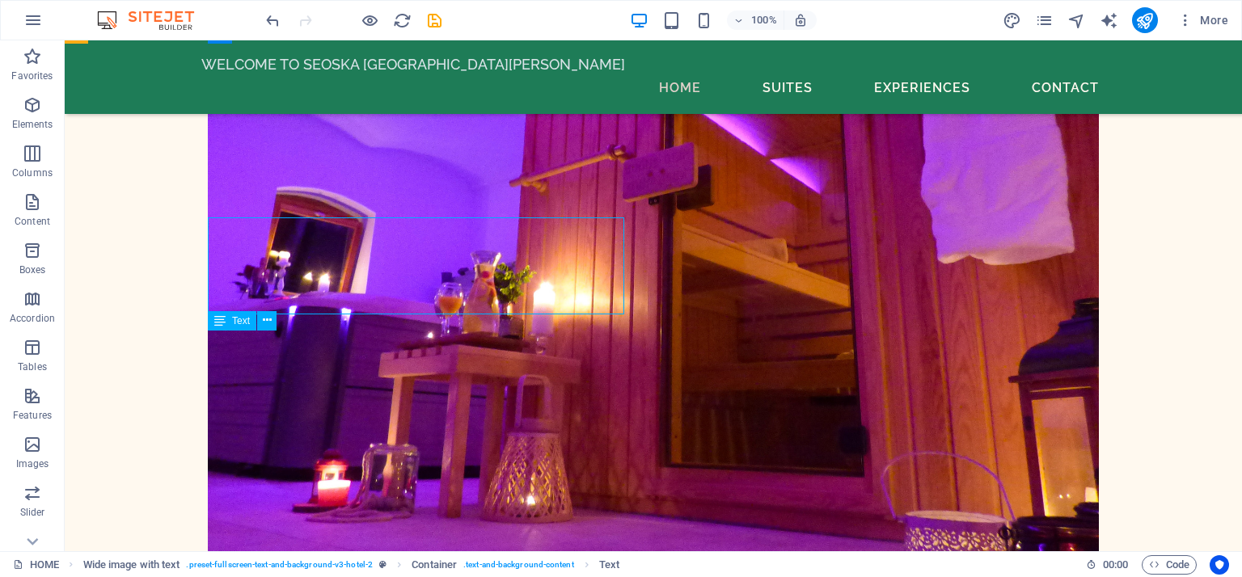
scroll to position [14656, 0]
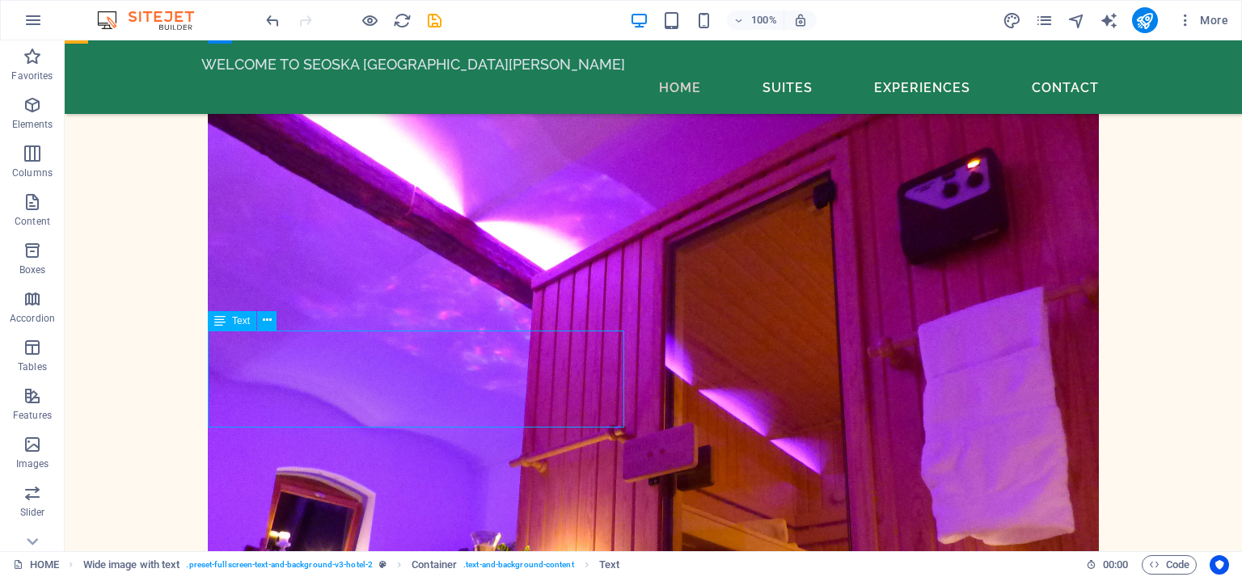
click at [268, 323] on icon at bounding box center [267, 320] width 9 height 17
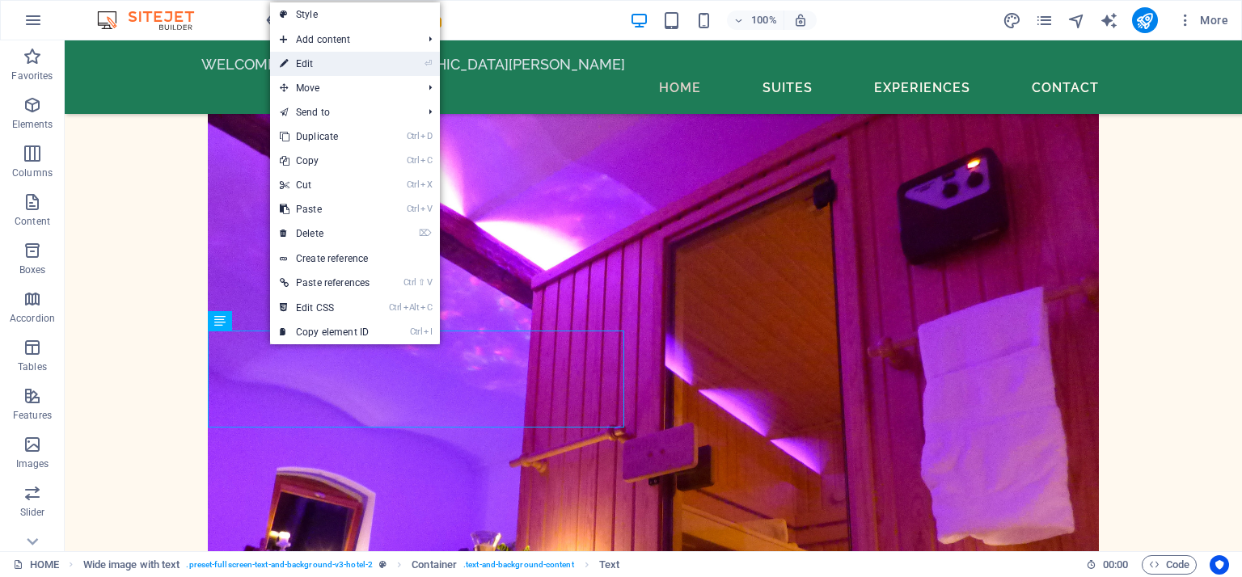
click at [321, 58] on link "⏎ Edit" at bounding box center [324, 64] width 109 height 24
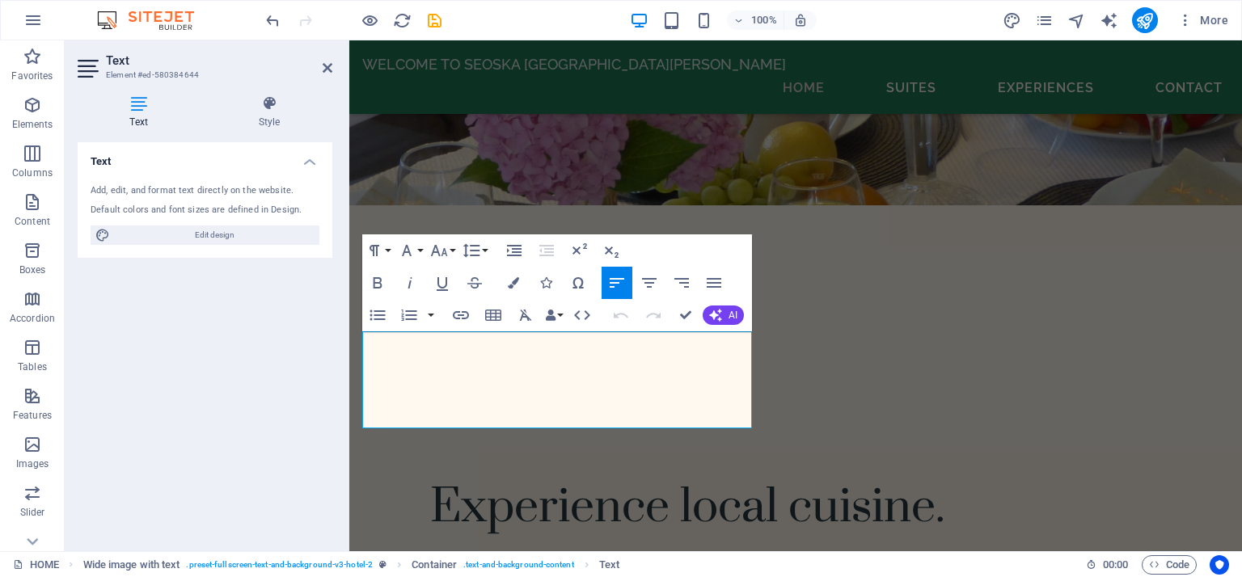
scroll to position [14013, 0]
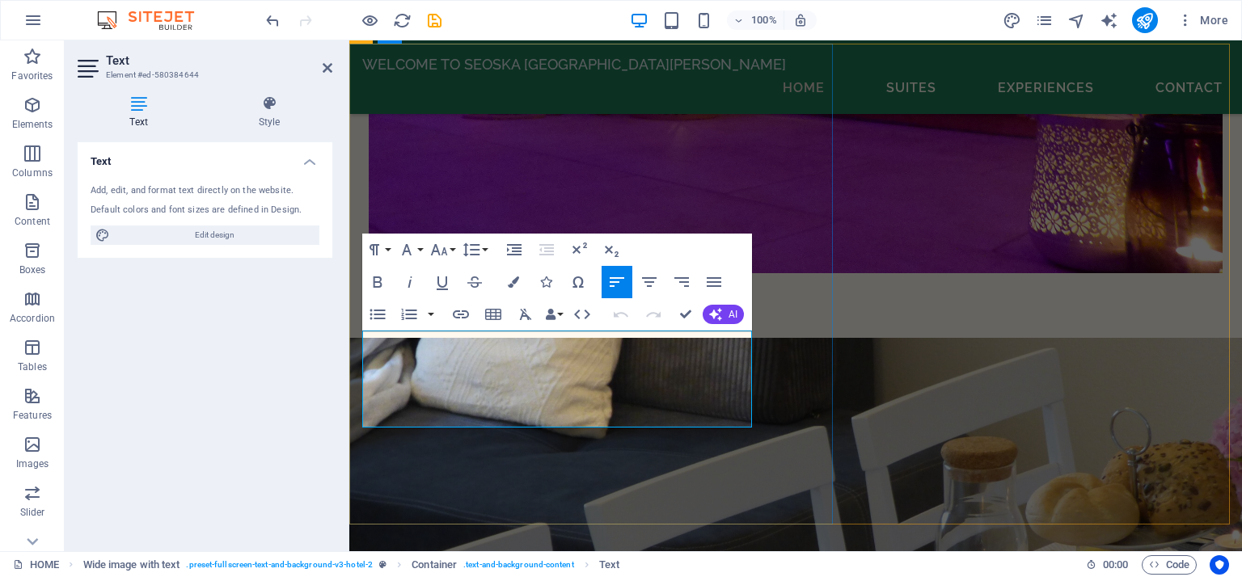
drag, startPoint x: 363, startPoint y: 339, endPoint x: 653, endPoint y: 418, distance: 300.8
copy p "Located just 10 km from the villa, the UNESCO-protected [GEOGRAPHIC_DATA] offer…"
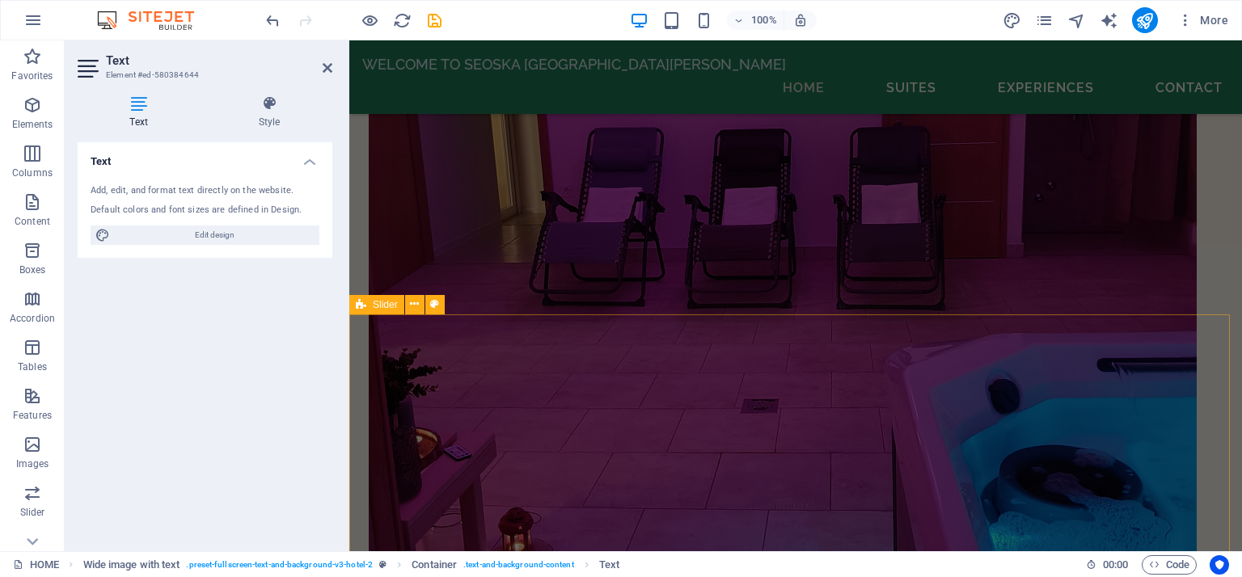
scroll to position [13112, 0]
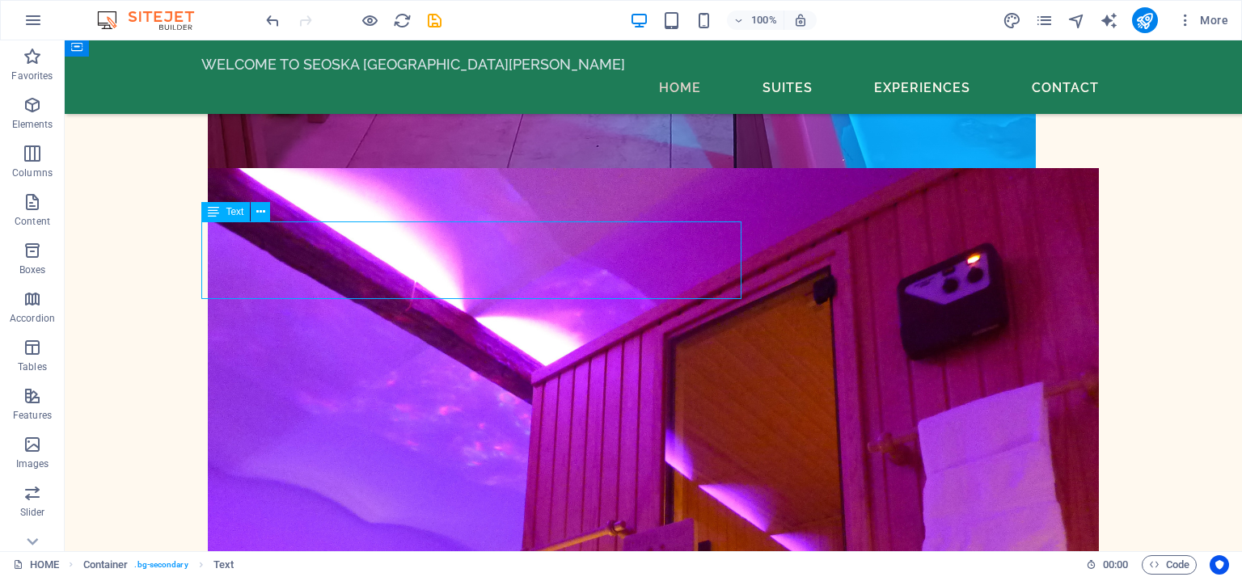
scroll to position [13731, 0]
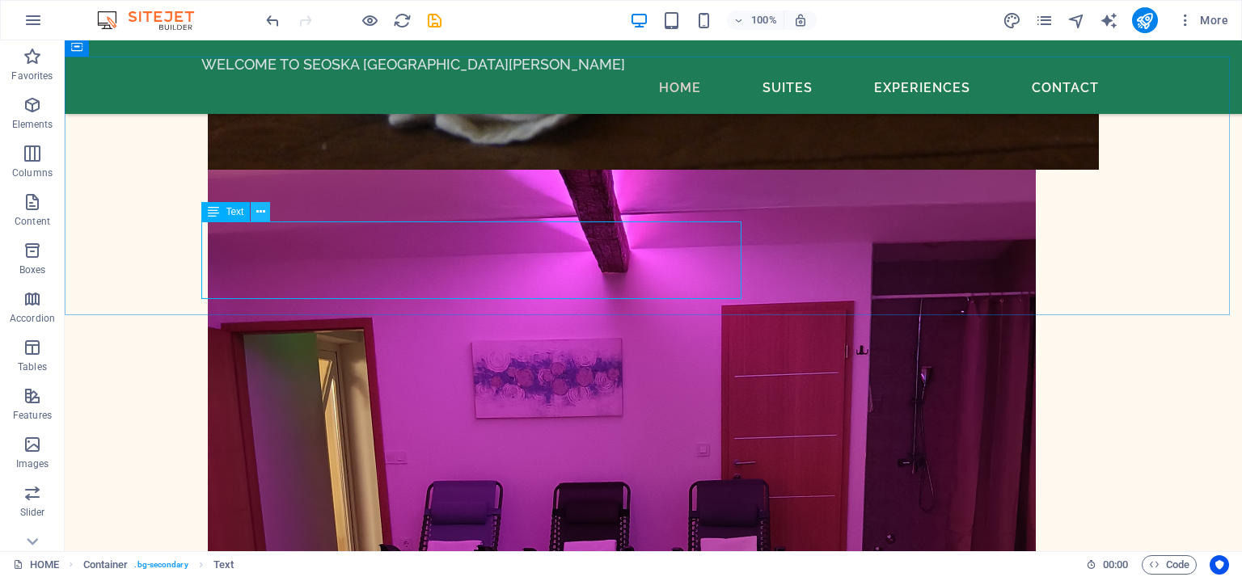
click at [261, 213] on icon at bounding box center [260, 212] width 9 height 17
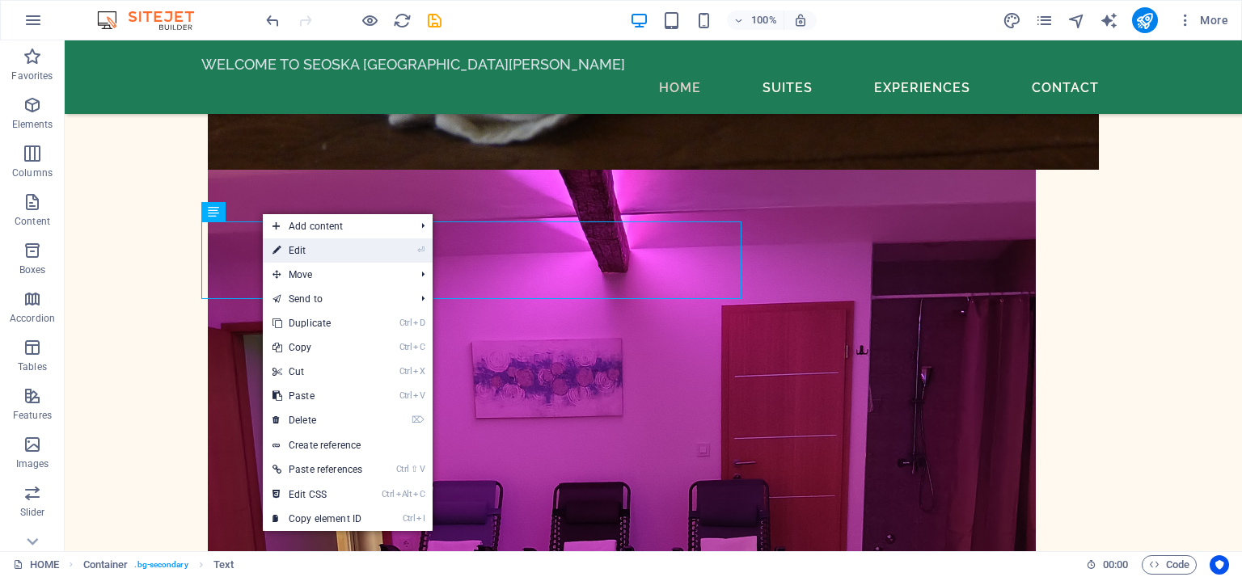
click at [290, 251] on link "⏎ Edit" at bounding box center [317, 250] width 109 height 24
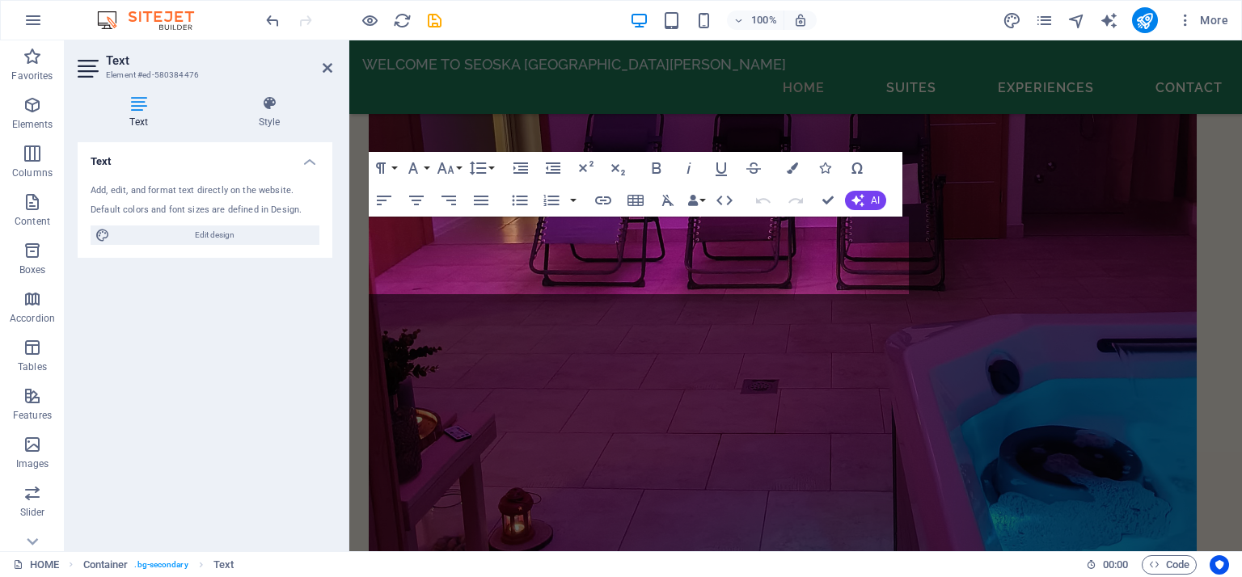
scroll to position [13112, 0]
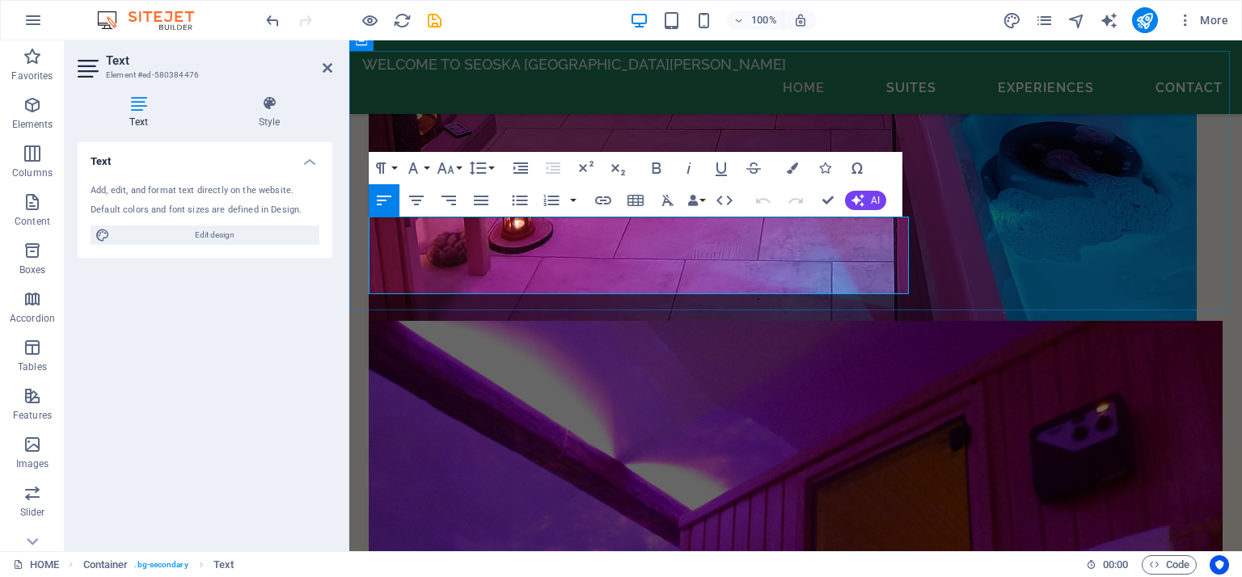
drag, startPoint x: 373, startPoint y: 226, endPoint x: 574, endPoint y: 280, distance: 208.6
copy p "Our villa features four spacious and comfortable bedrooms situated in a tranqui…"
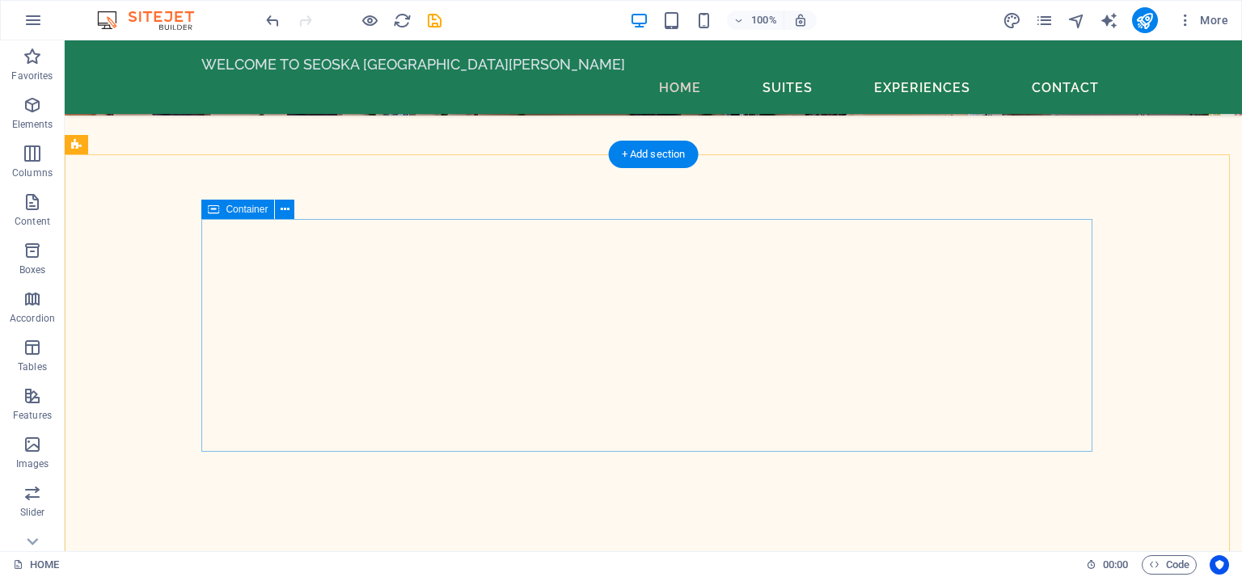
scroll to position [782, 0]
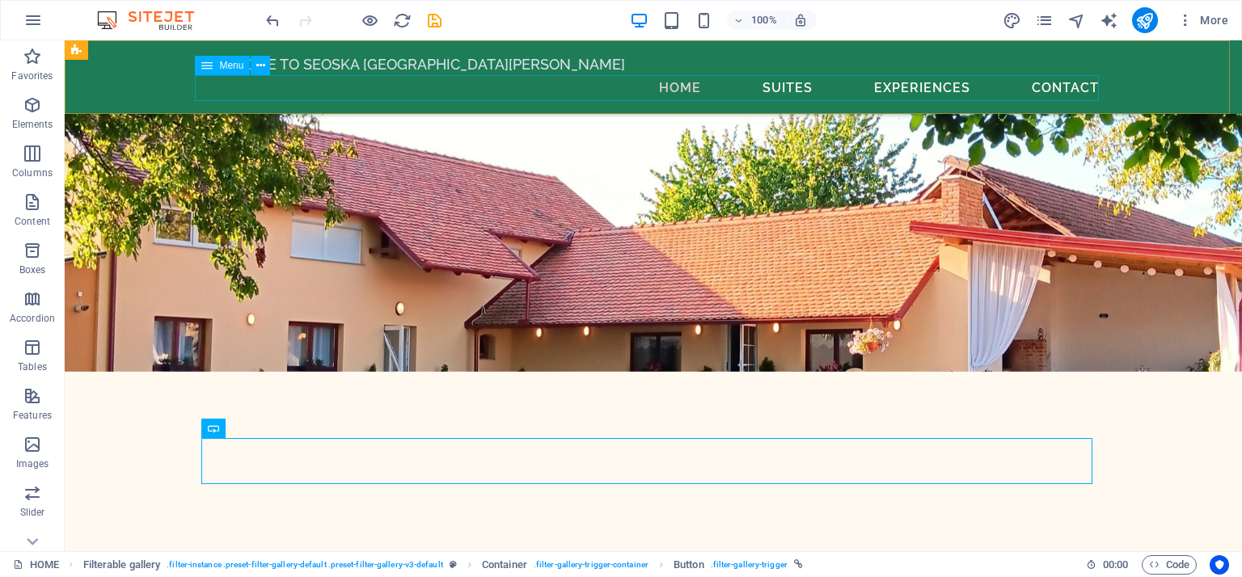
click at [782, 81] on nav "Home Suites Experiences Contact" at bounding box center [653, 88] width 904 height 26
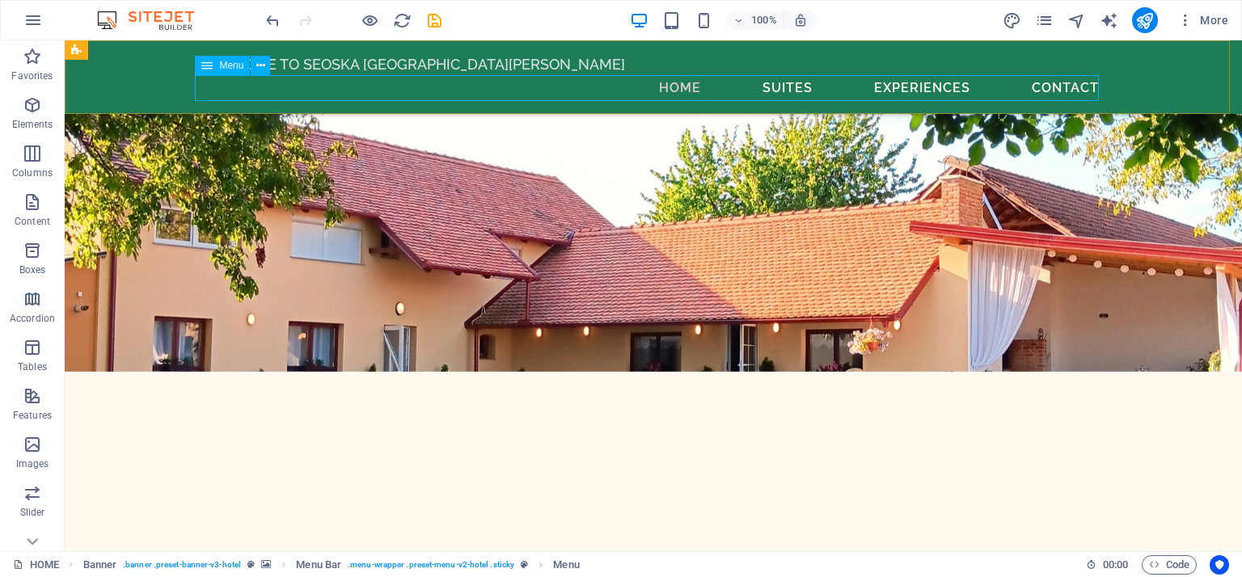
click at [902, 86] on nav "Home Suites Experiences Contact" at bounding box center [653, 88] width 904 height 26
click at [1047, 19] on icon "pages" at bounding box center [1044, 20] width 19 height 19
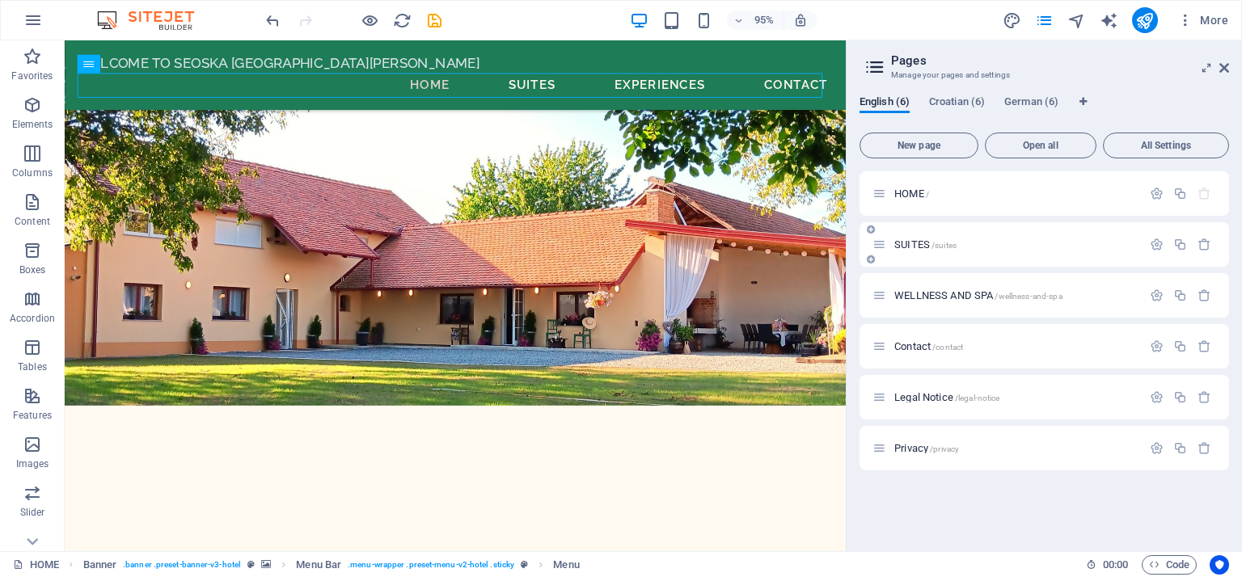
click at [905, 243] on span "SUITES /suites" at bounding box center [925, 244] width 62 height 12
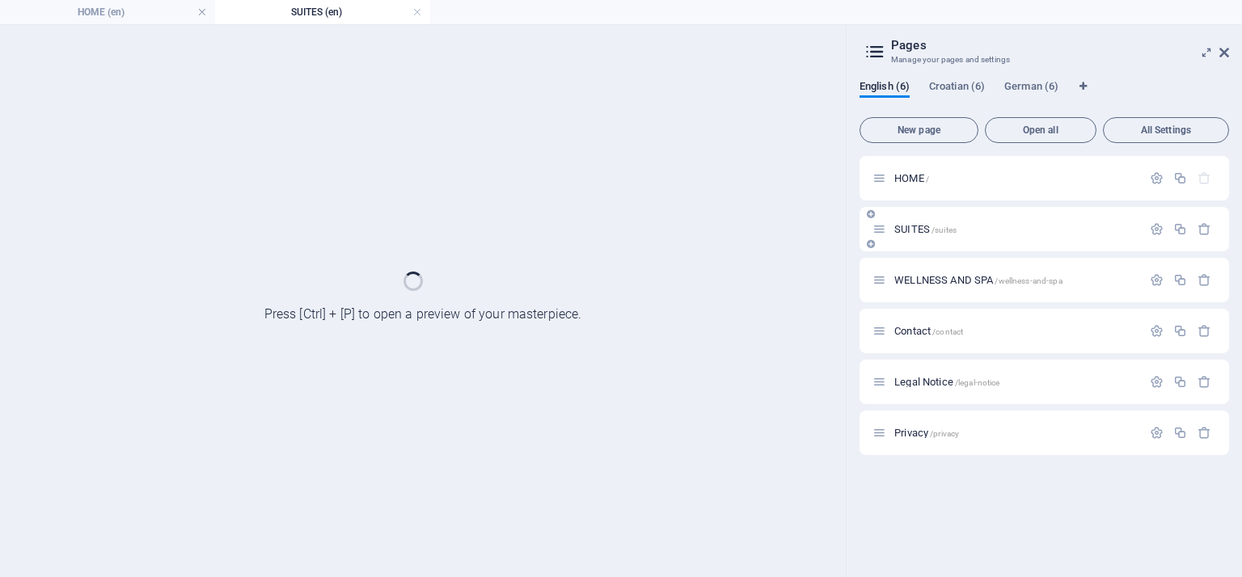
scroll to position [0, 0]
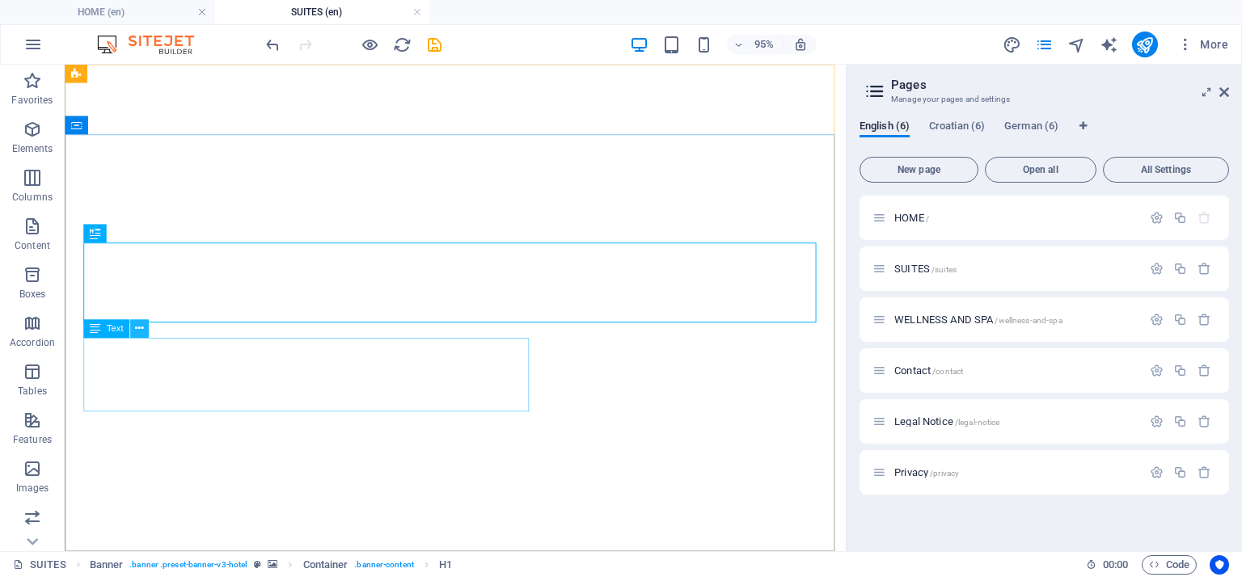
click at [141, 332] on icon at bounding box center [139, 329] width 8 height 16
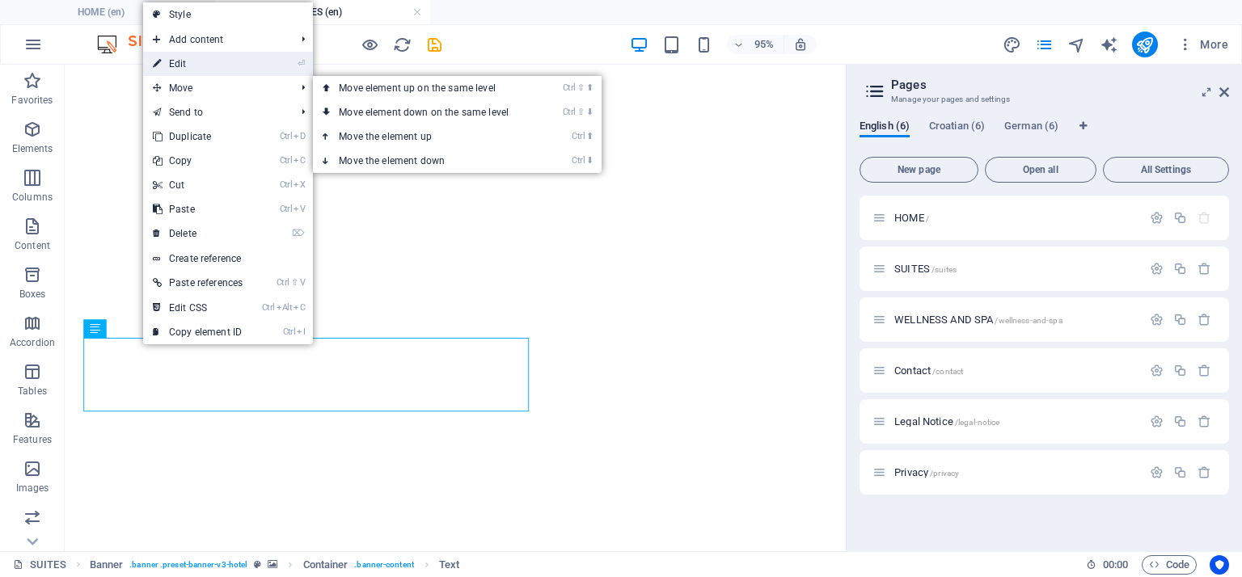
click at [204, 65] on link "⏎ Edit" at bounding box center [197, 64] width 109 height 24
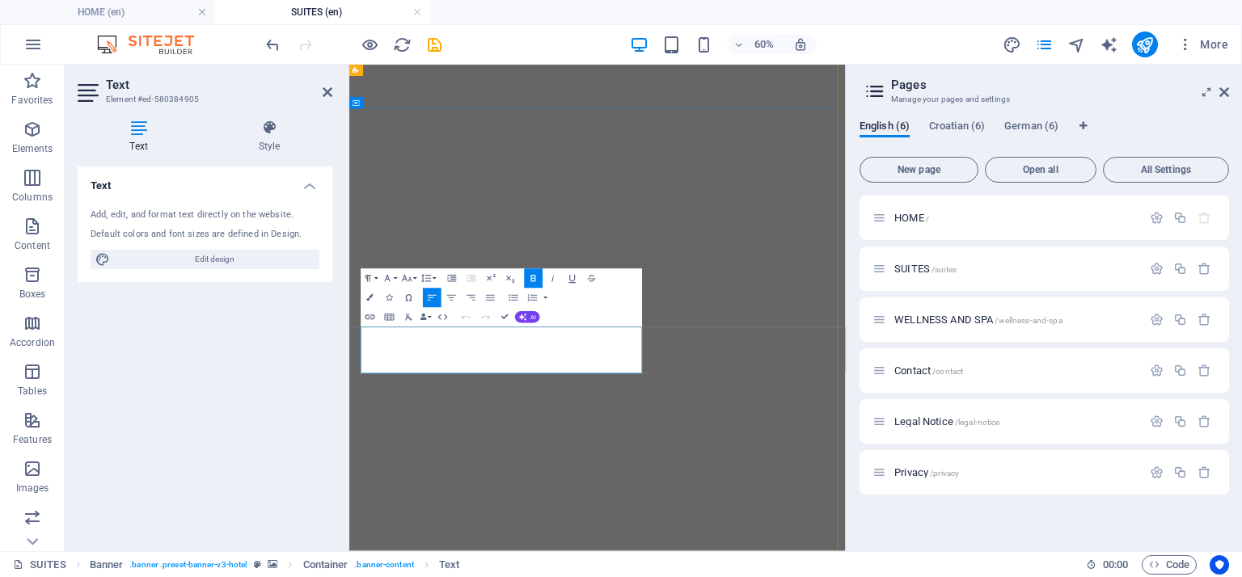
drag, startPoint x: 374, startPoint y: 509, endPoint x: 816, endPoint y: 563, distance: 445.3
copy strong "Our guests can enjoy the luxury of four spacious and inviting bedrooms, each th…"
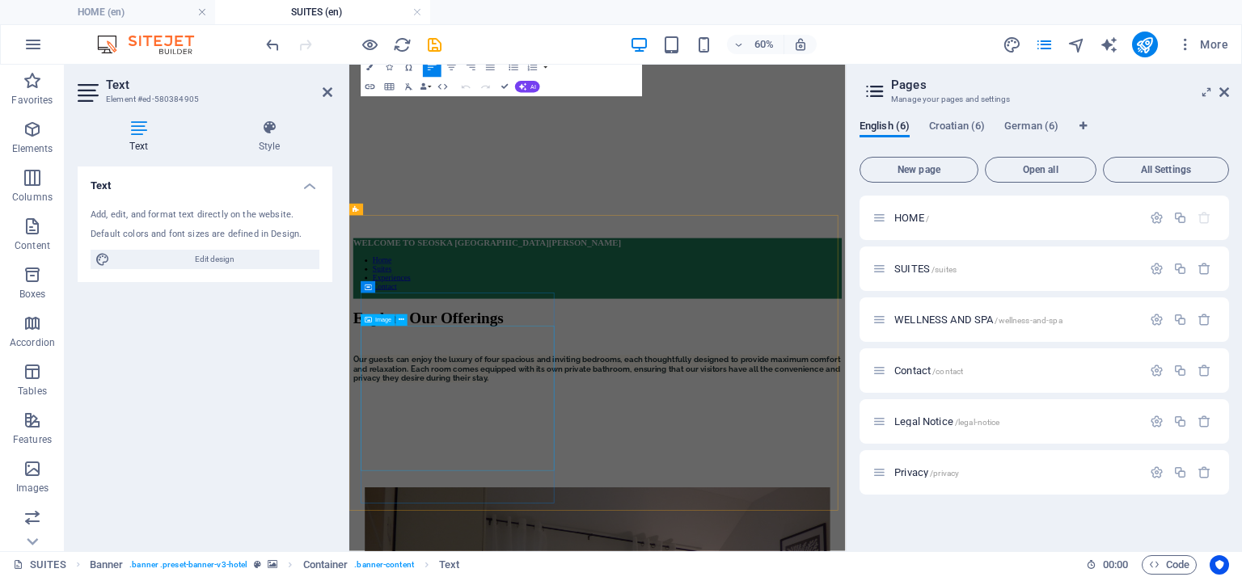
scroll to position [566, 0]
